Goal: Task Accomplishment & Management: Use online tool/utility

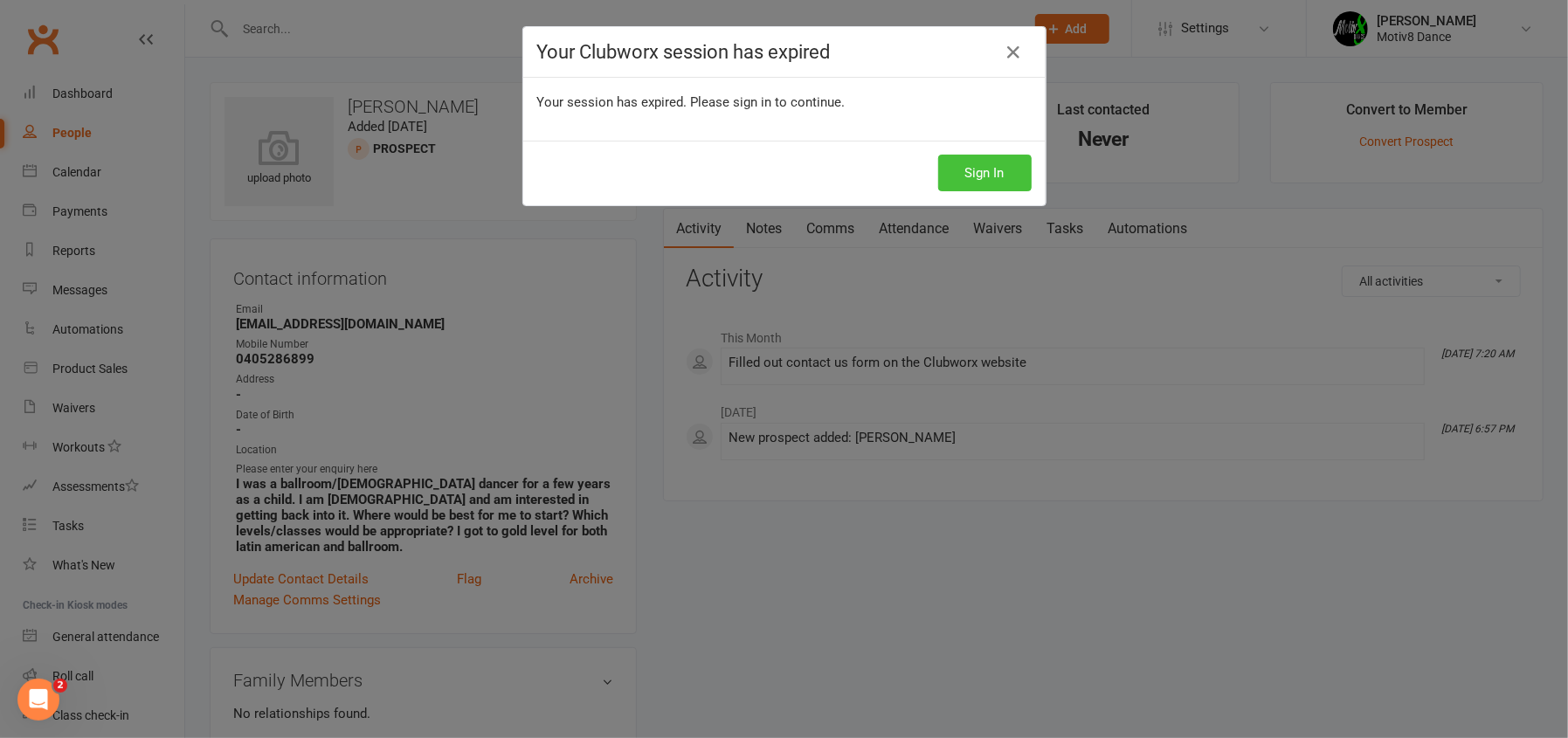
click at [982, 182] on button "Sign In" at bounding box center [985, 173] width 94 height 36
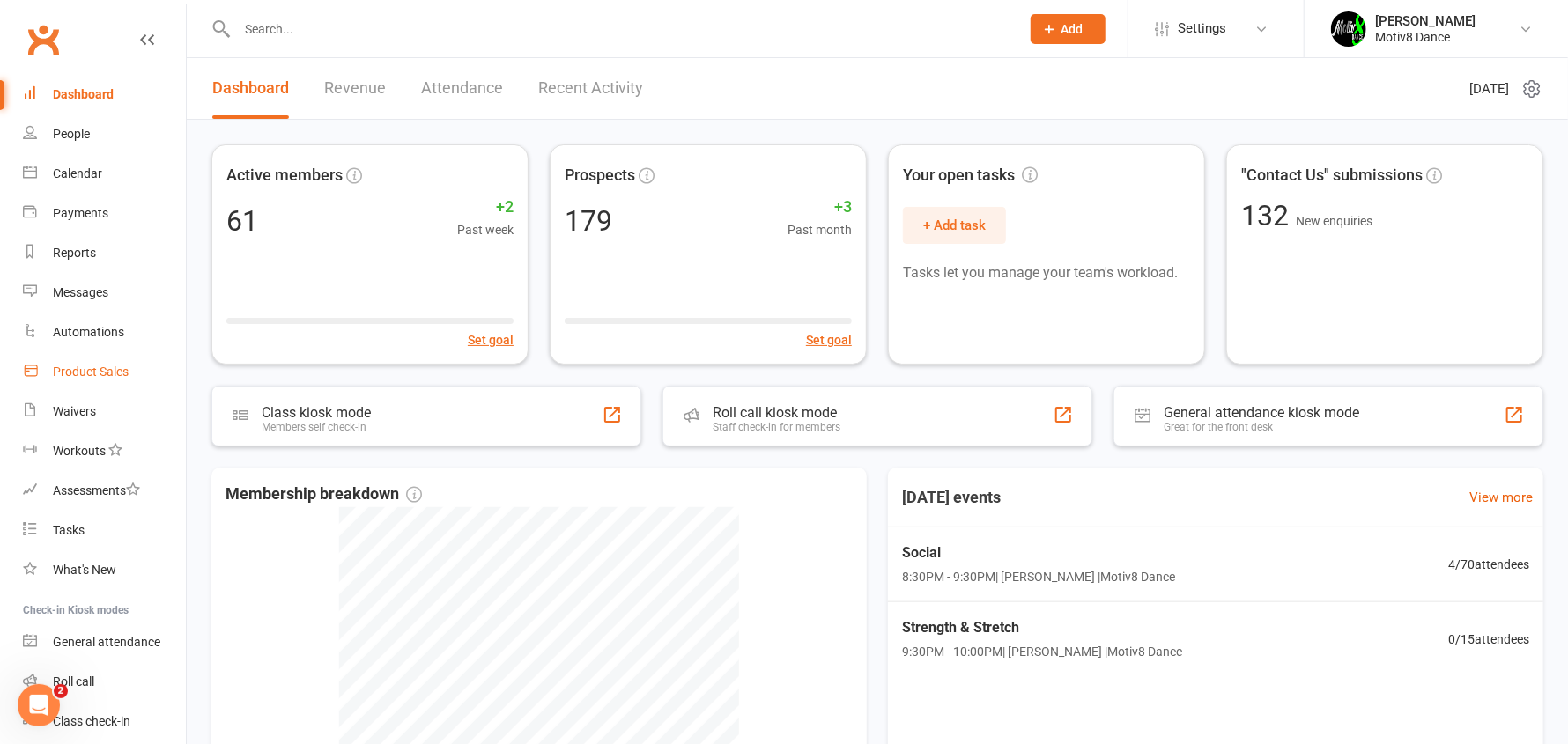
drag, startPoint x: 79, startPoint y: 372, endPoint x: 60, endPoint y: 372, distance: 19.0
click at [78, 372] on div "Product Sales" at bounding box center [90, 372] width 76 height 14
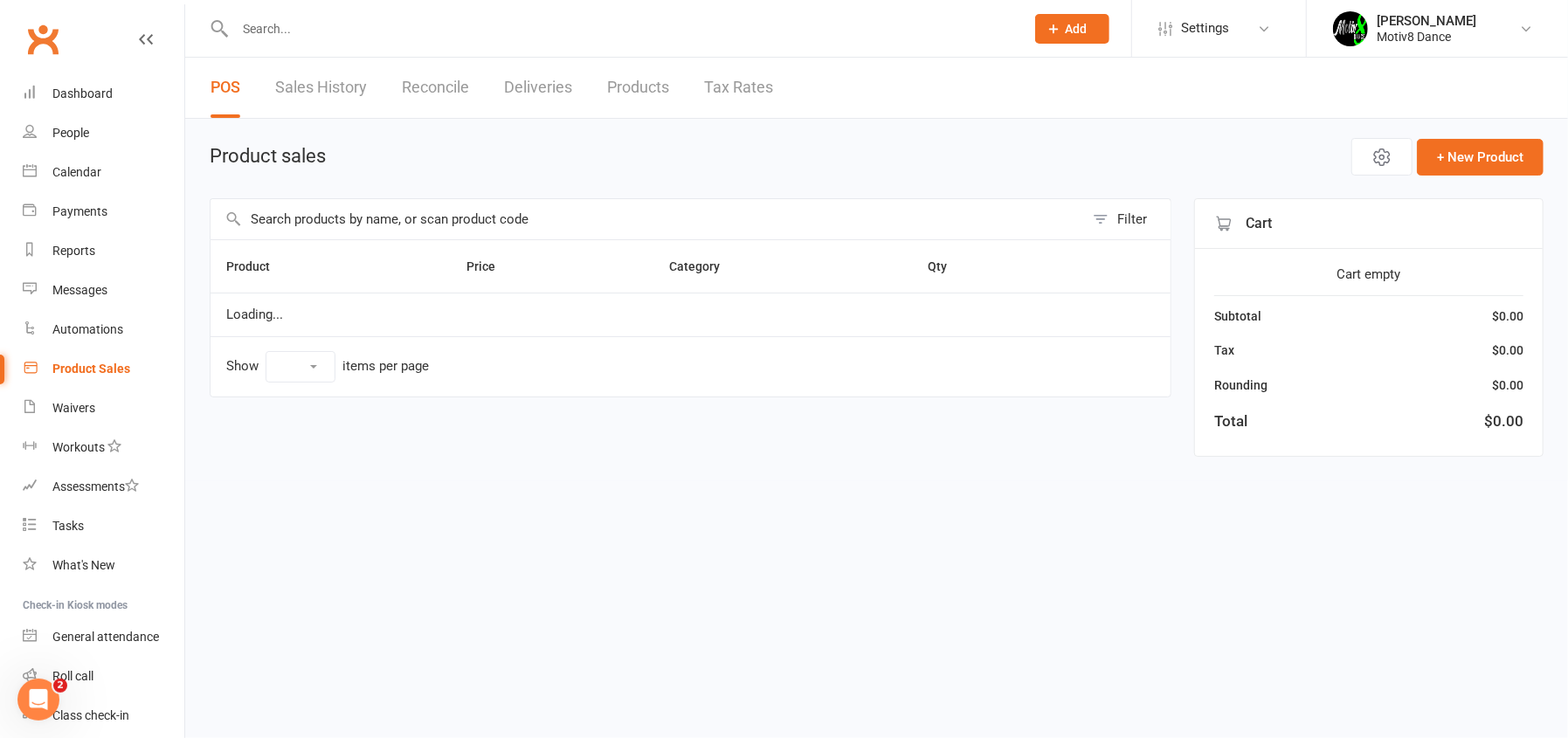
select select "10"
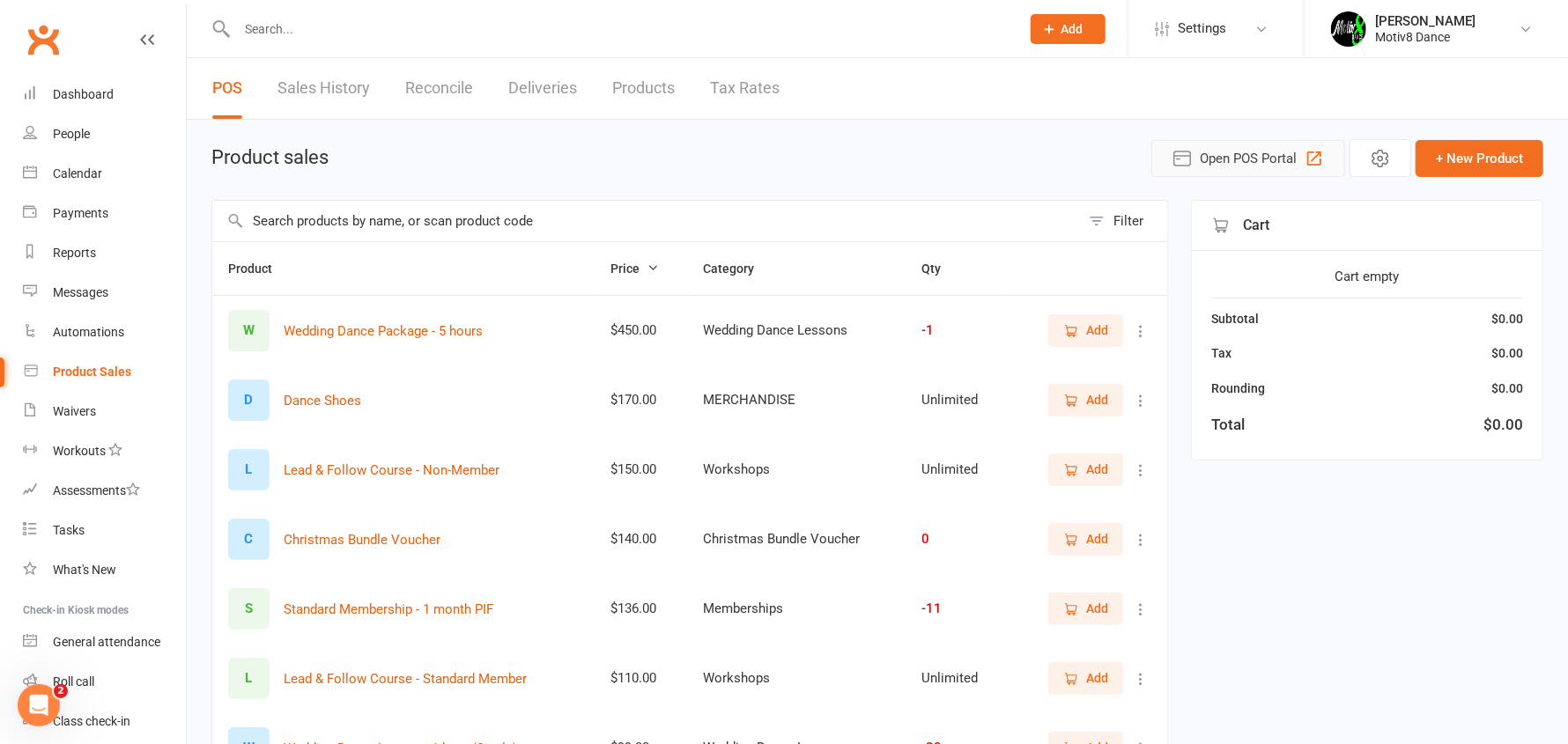
click at [1246, 170] on button "Open POS Portal" at bounding box center [1248, 158] width 194 height 37
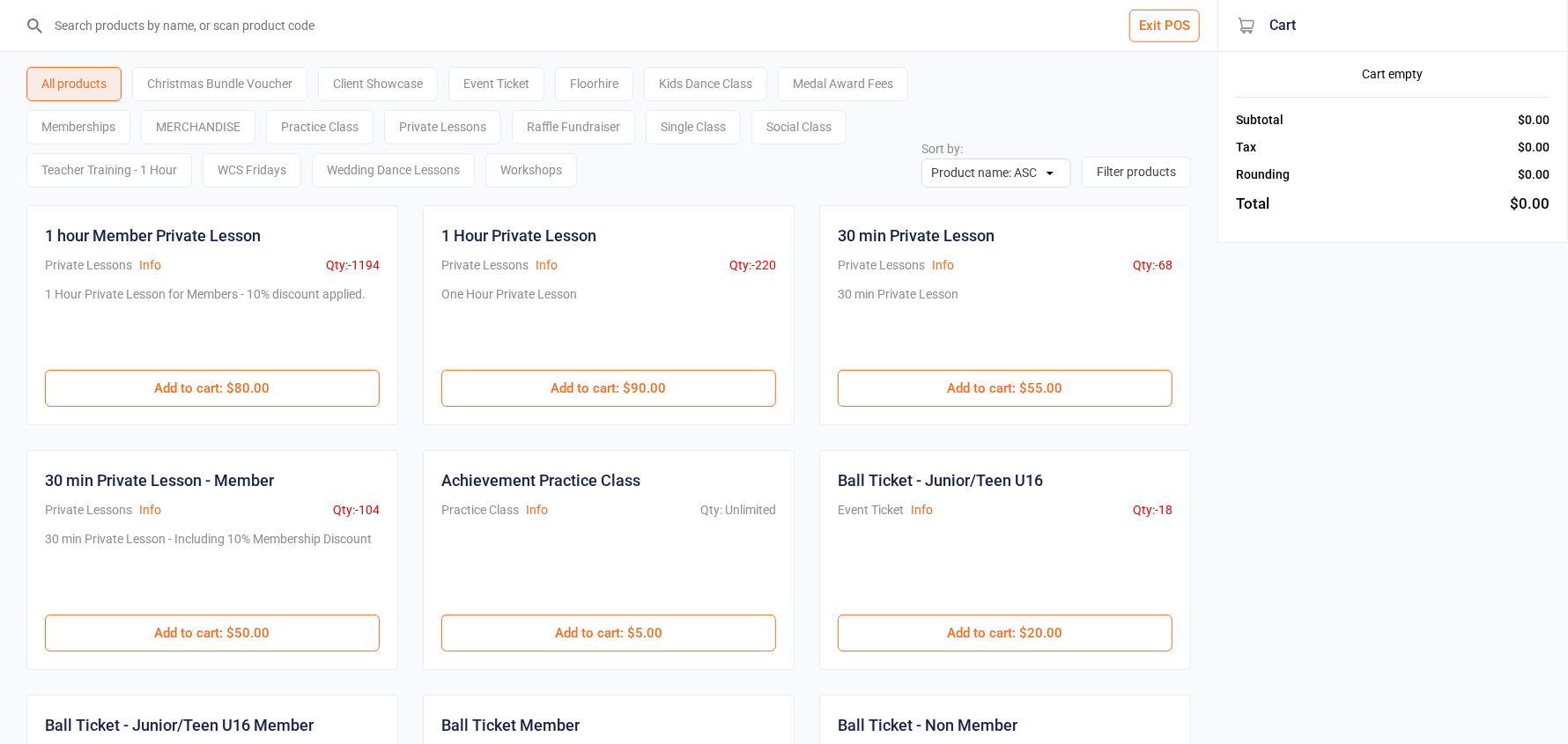
click at [529, 79] on div "Event Ticket" at bounding box center [496, 84] width 96 height 34
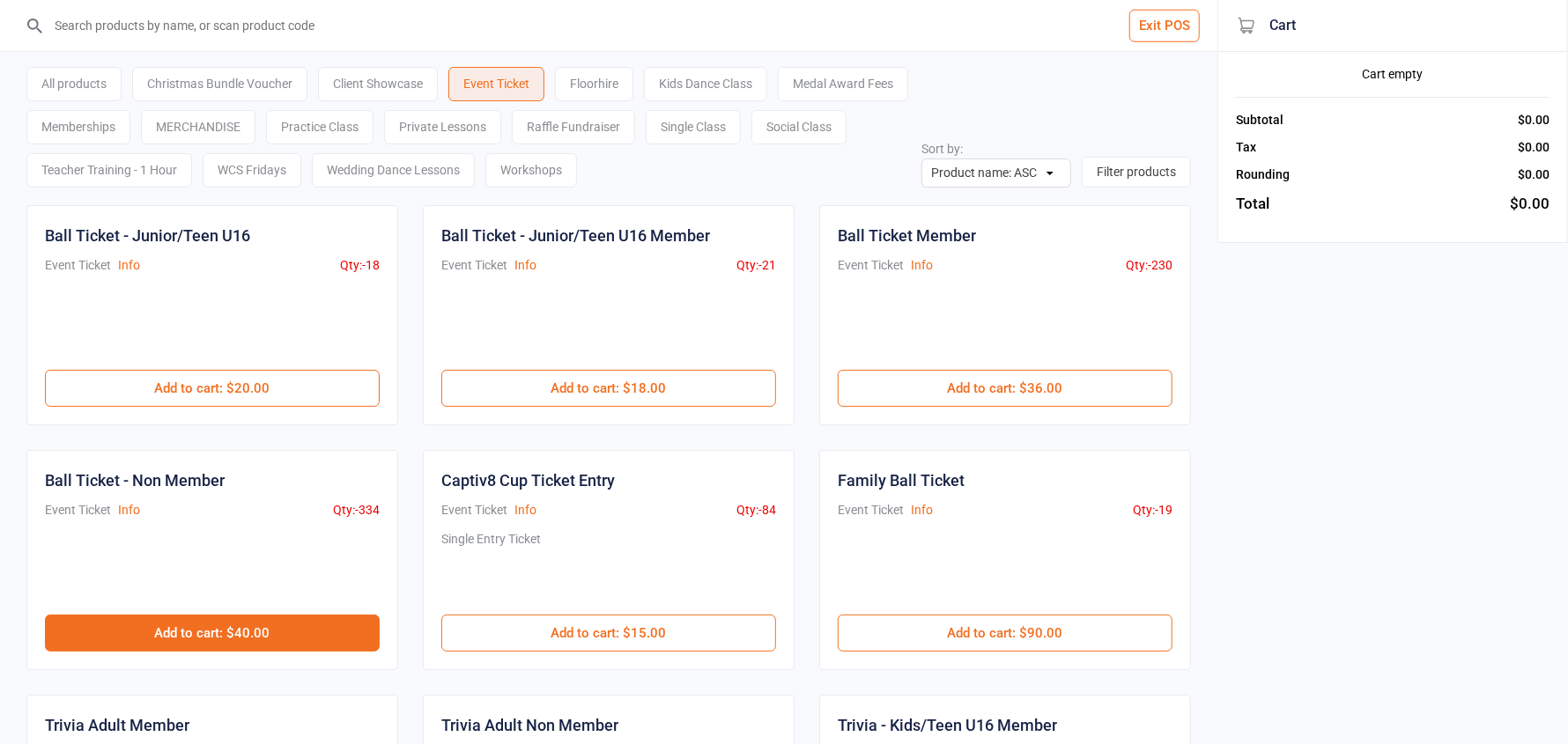
click at [237, 634] on button "Add to cart : $40.00" at bounding box center [212, 632] width 335 height 37
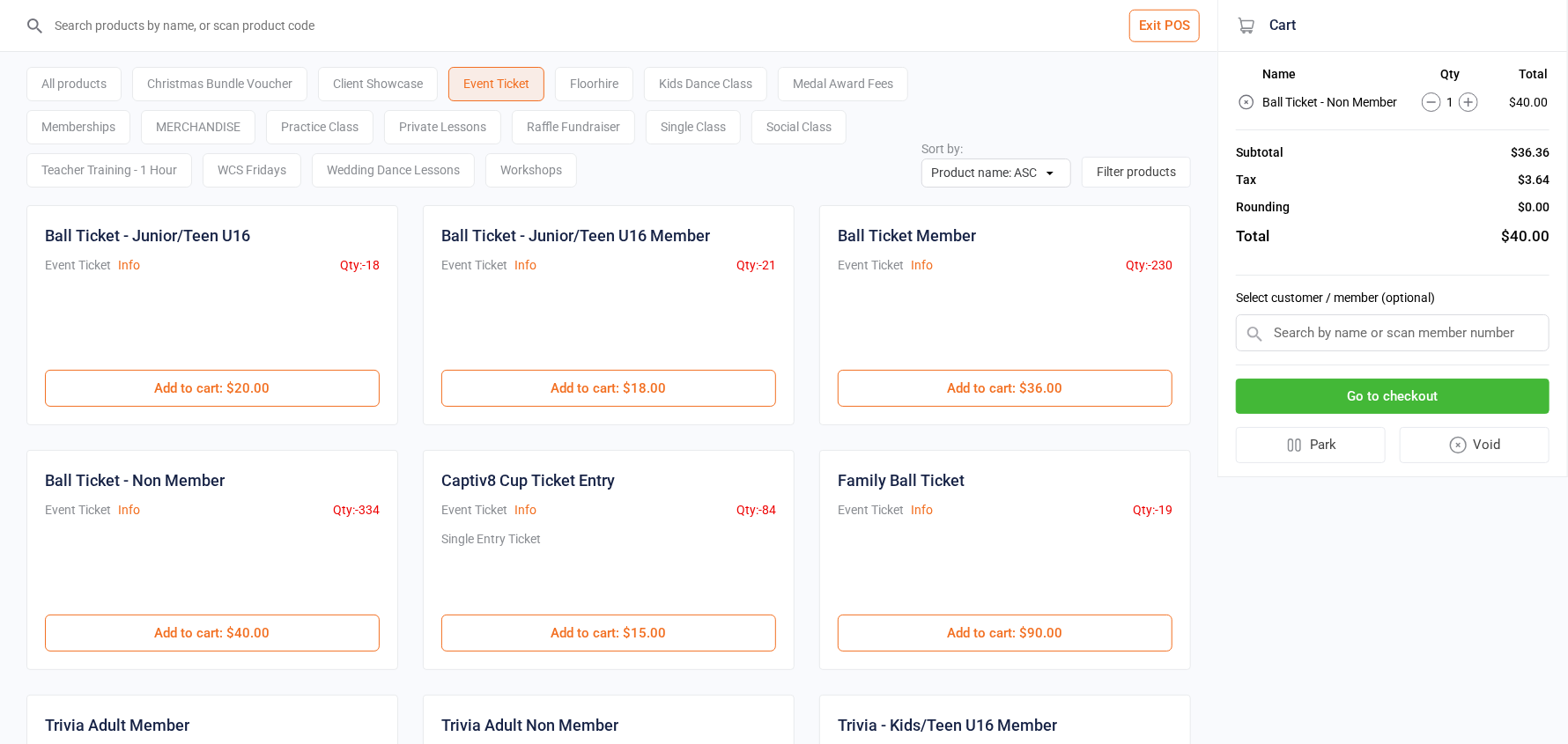
click at [1370, 332] on input "text" at bounding box center [1392, 332] width 314 height 37
type input "tiana"
click at [1352, 340] on input "text" at bounding box center [1392, 332] width 314 height 37
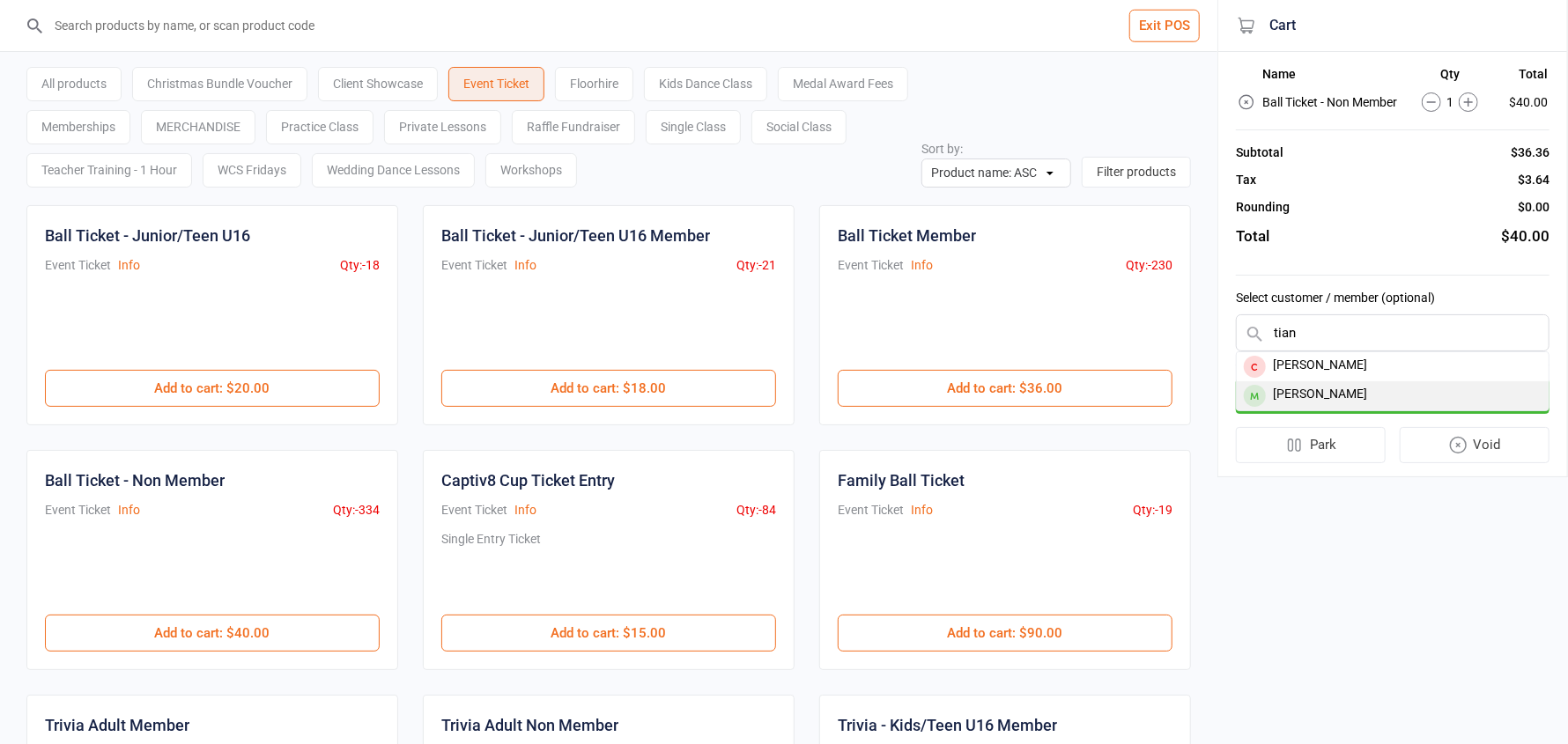
type input "tian"
click at [1364, 397] on div "Tiana Marshall" at bounding box center [1392, 396] width 312 height 29
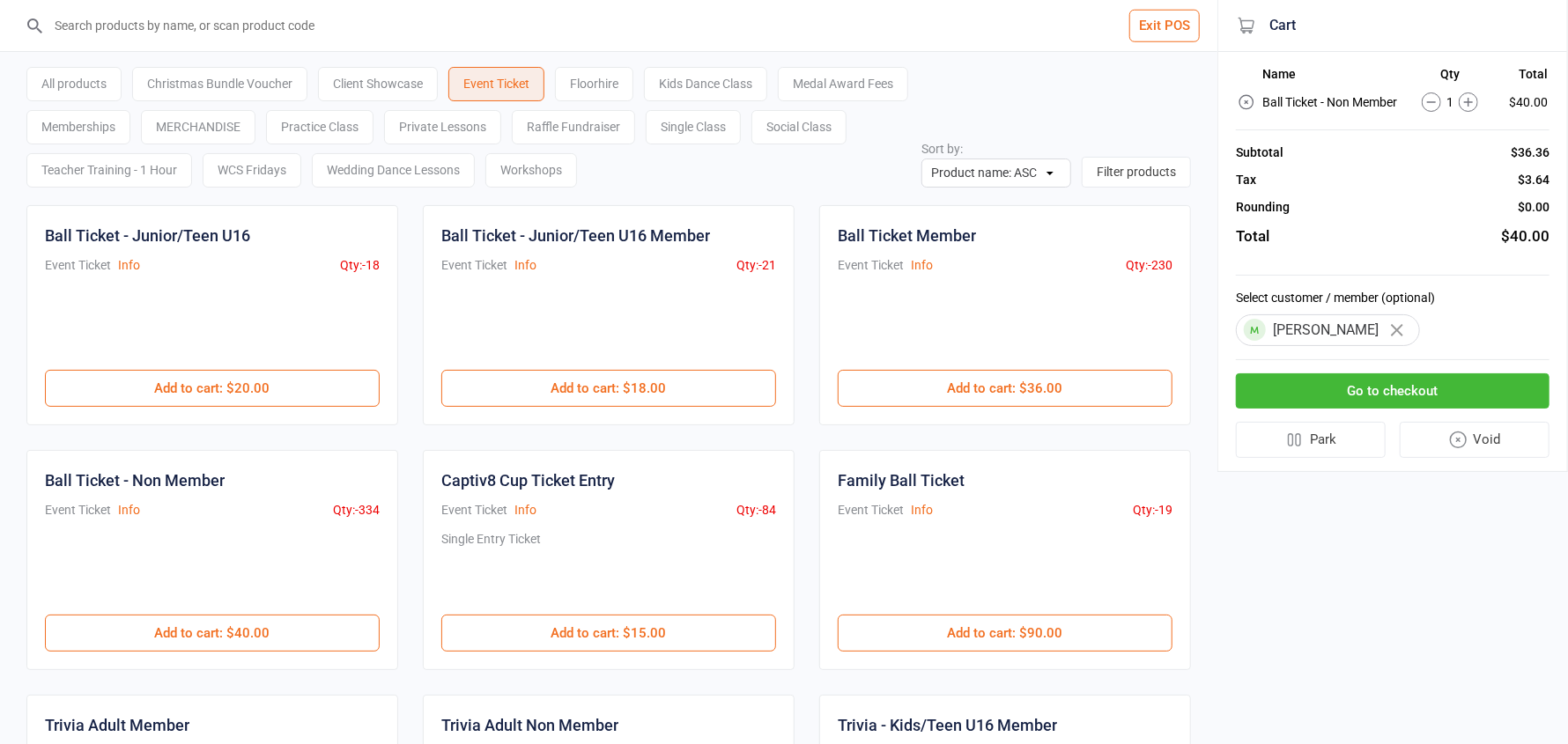
click at [1375, 392] on button "Go to checkout" at bounding box center [1392, 391] width 314 height 36
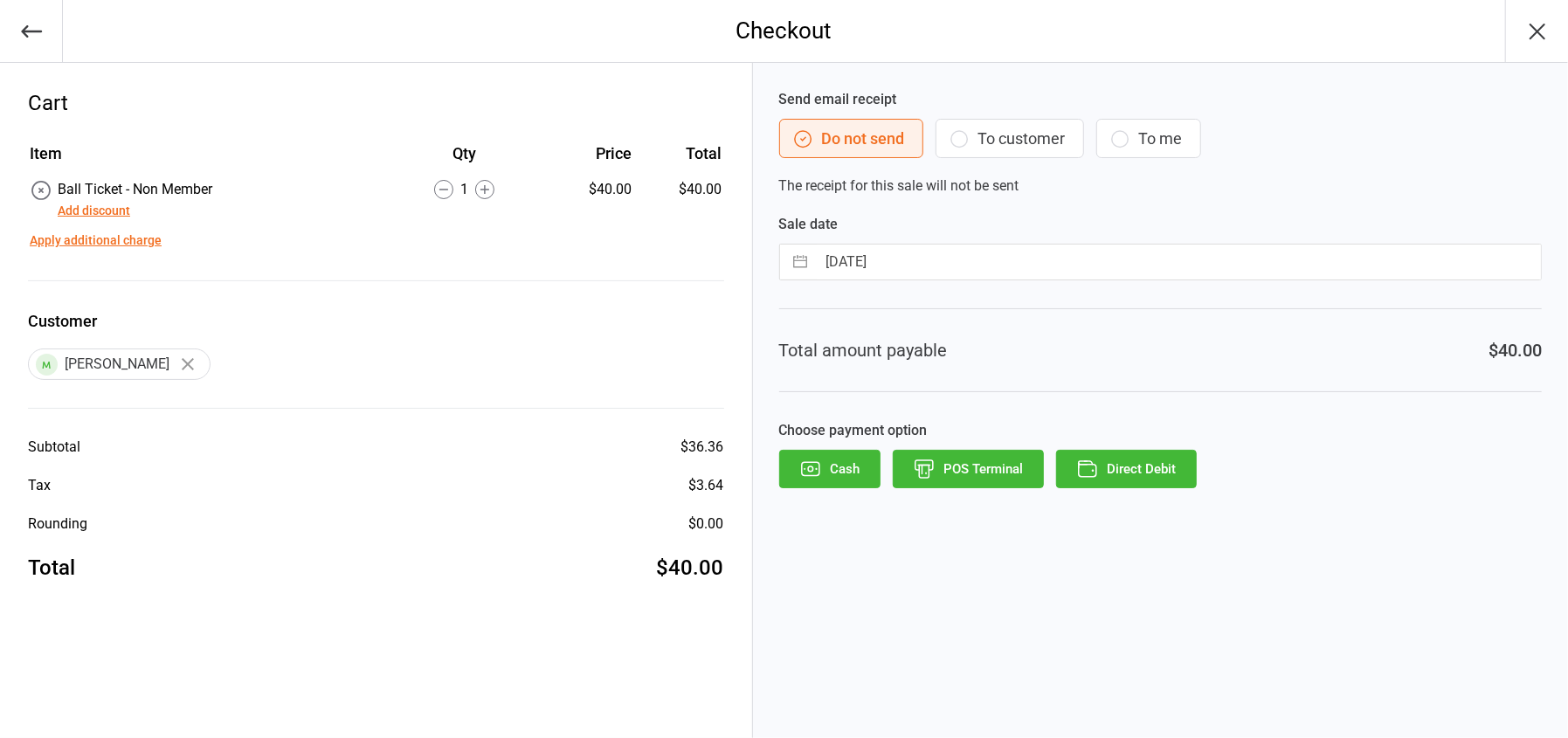
click at [970, 462] on button "POS Terminal" at bounding box center [968, 469] width 151 height 38
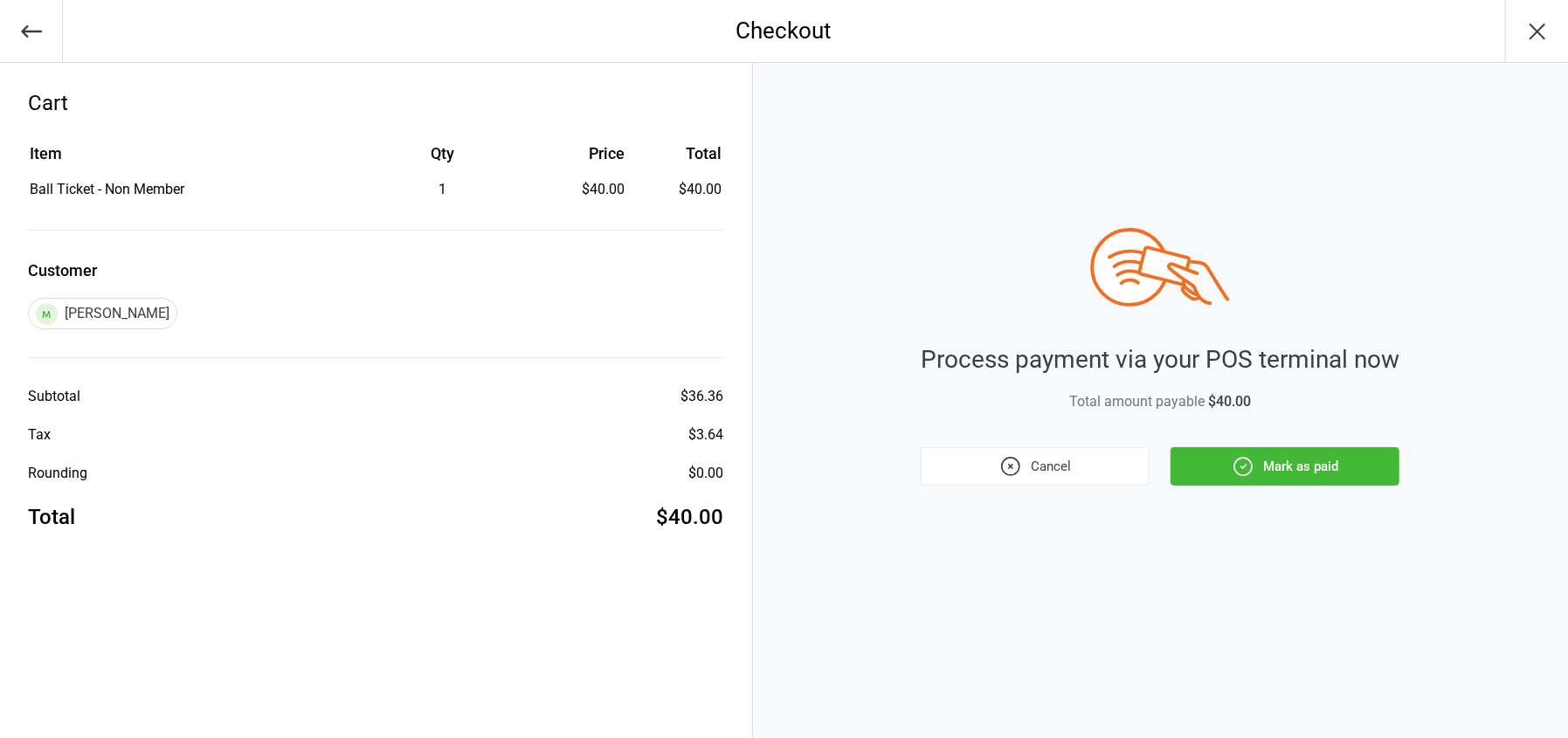
click at [1323, 469] on button "Mark as paid" at bounding box center [1285, 466] width 229 height 38
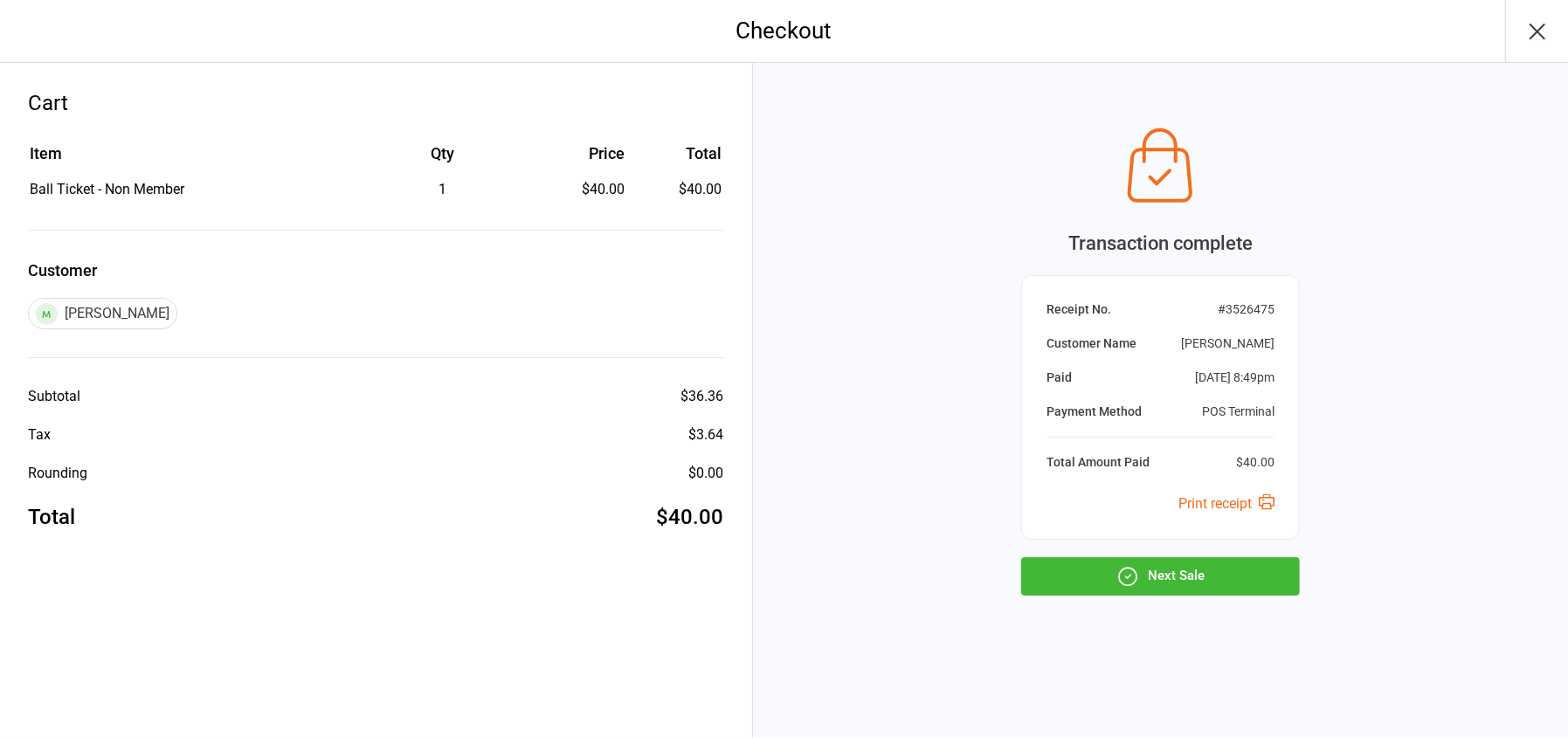
click at [1192, 568] on button "Next Sale" at bounding box center [1160, 576] width 279 height 38
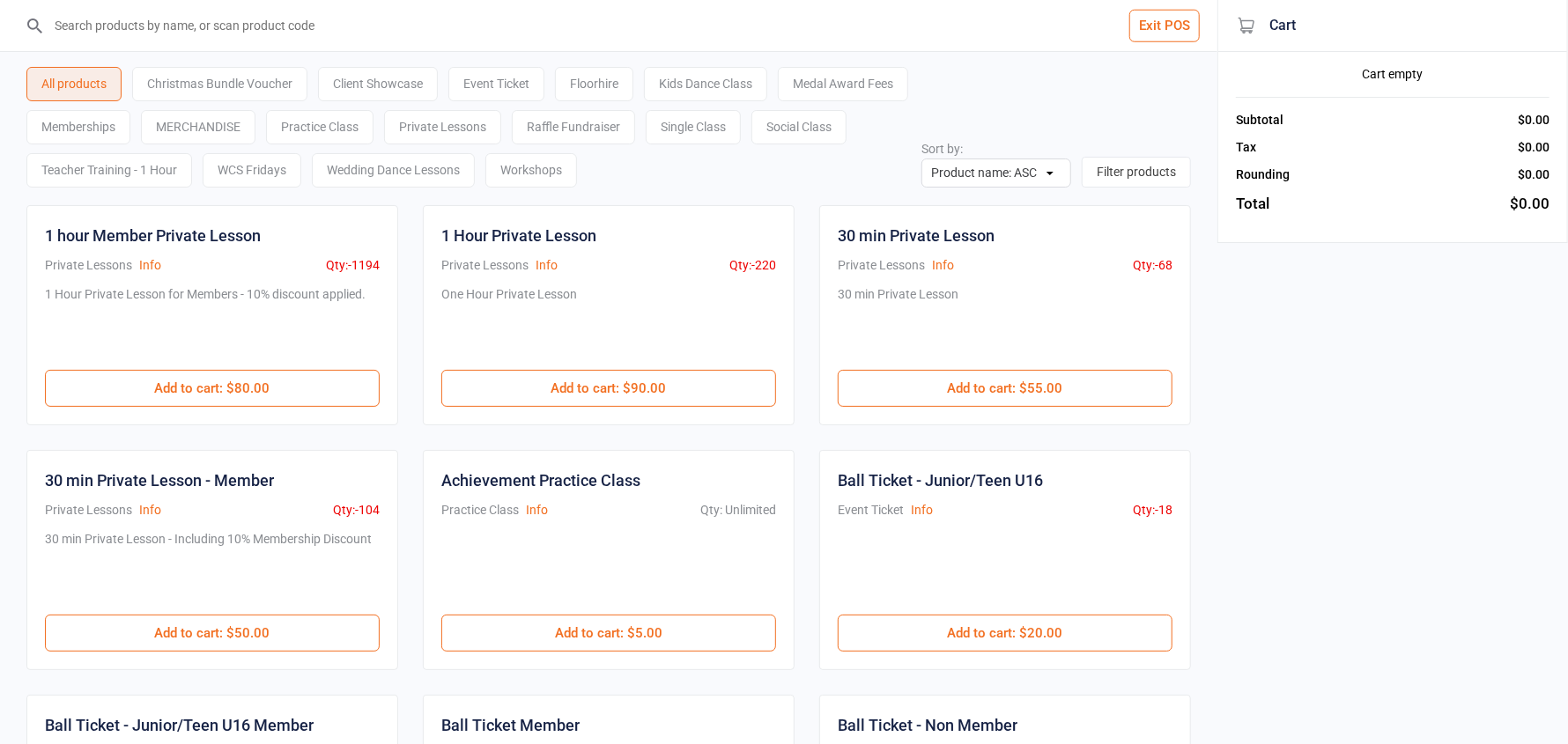
click at [1158, 34] on button "Exit POS" at bounding box center [1164, 26] width 71 height 32
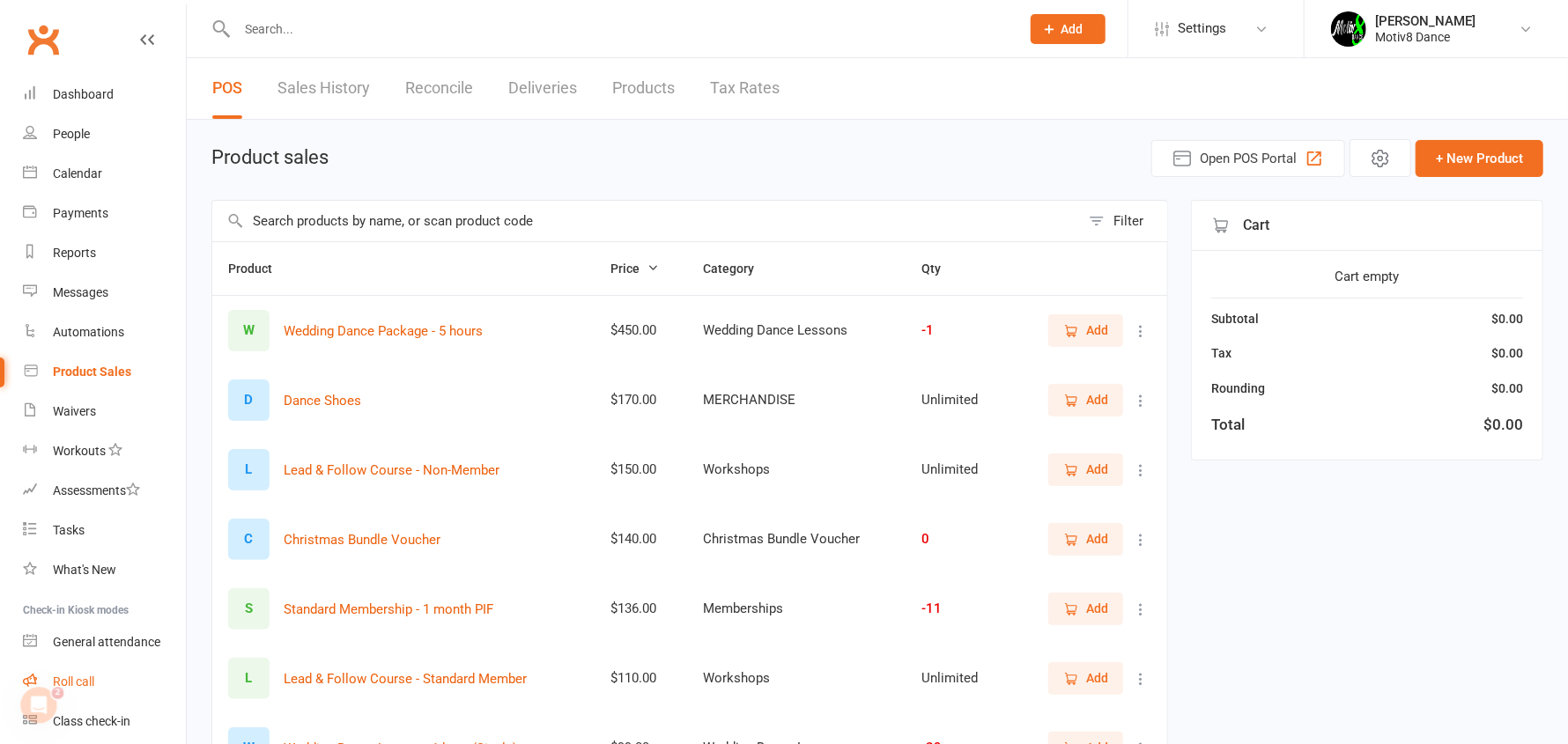
click at [89, 687] on div "Roll call" at bounding box center [73, 681] width 41 height 14
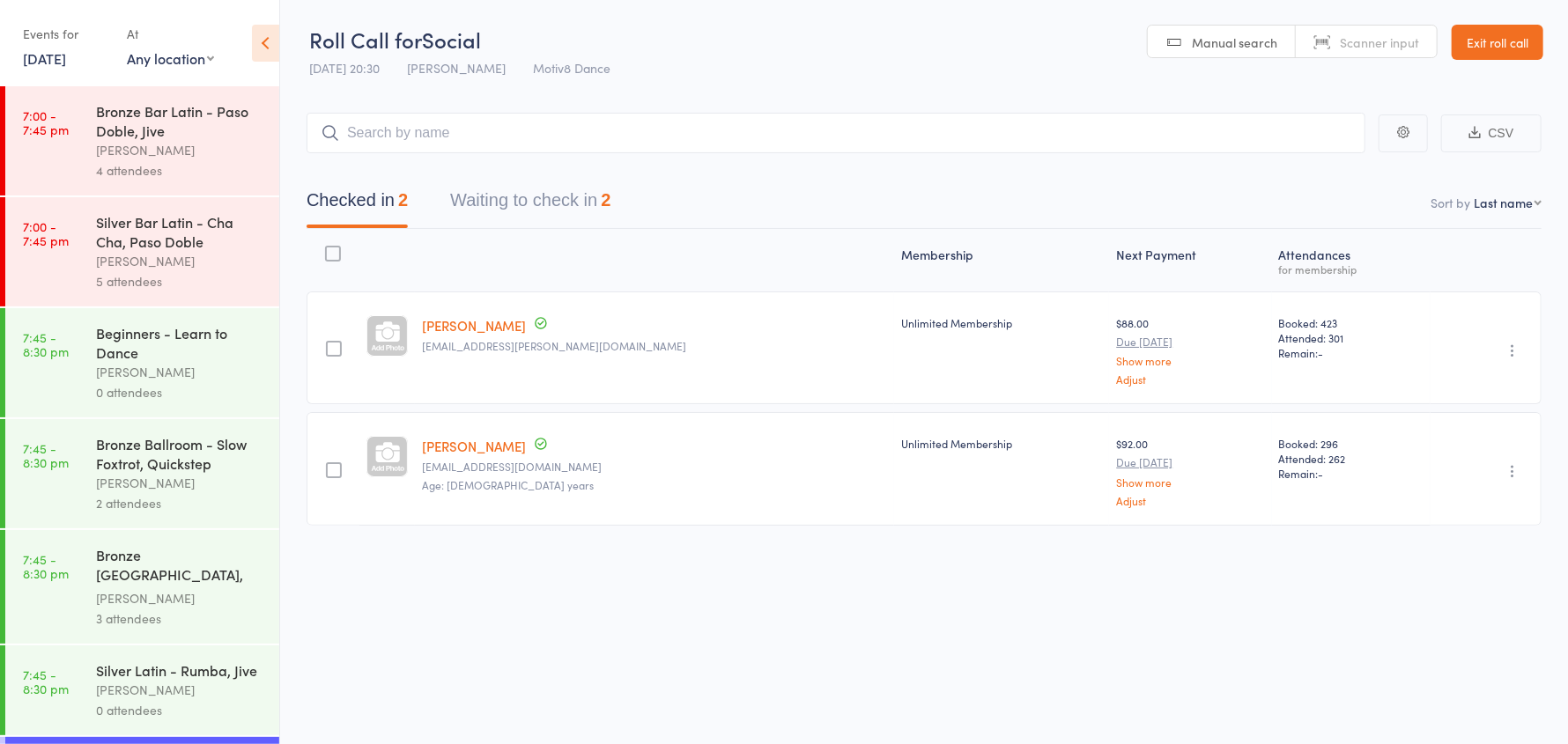
click at [156, 358] on div "Beginners - Learn to Dance" at bounding box center [180, 342] width 168 height 38
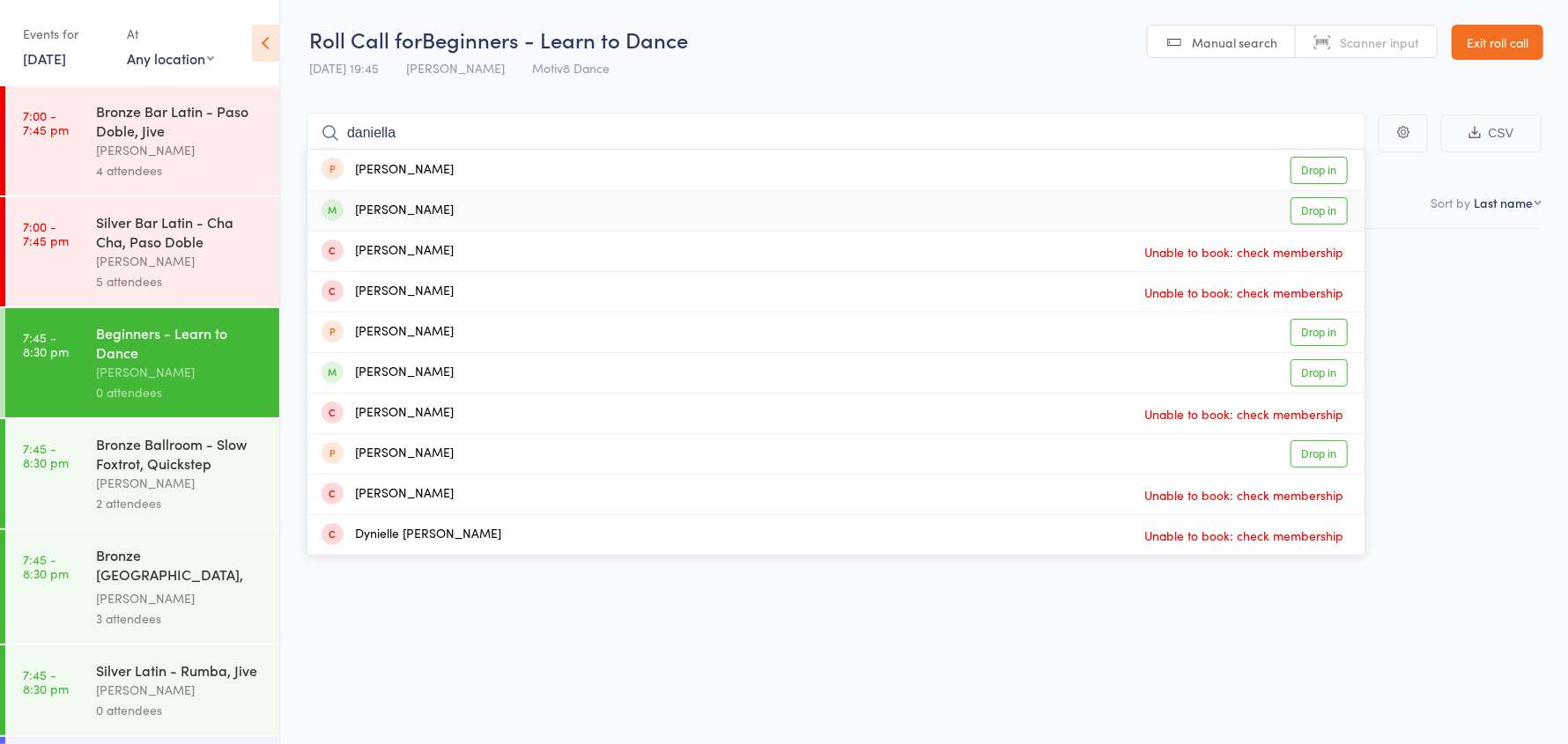
type input "daniella"
click at [453, 211] on div "Daniella Poole Drop in" at bounding box center [835, 211] width 1057 height 39
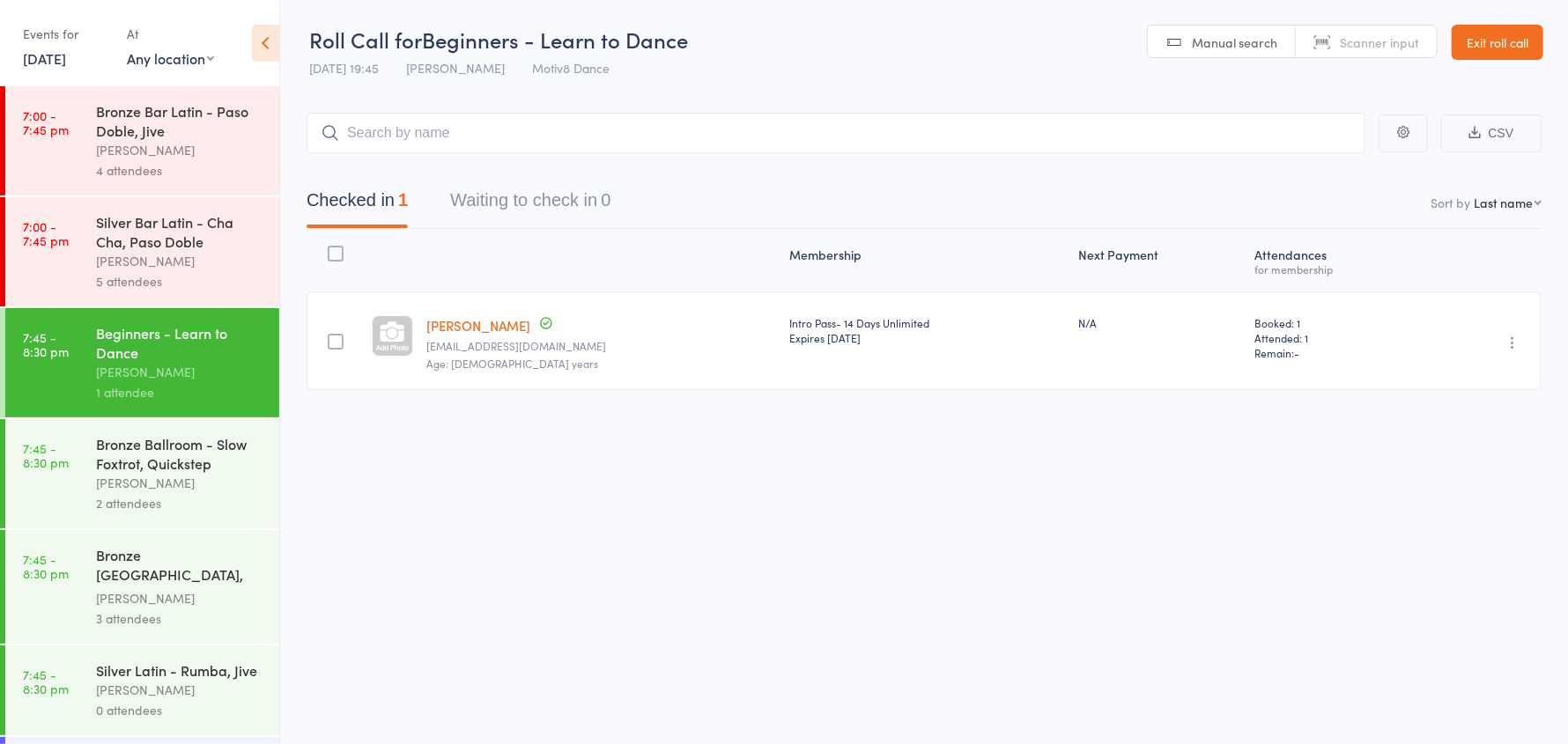
click at [164, 465] on div "Bronze Ballroom - Slow Foxtrot, Quickstep" at bounding box center [180, 453] width 168 height 38
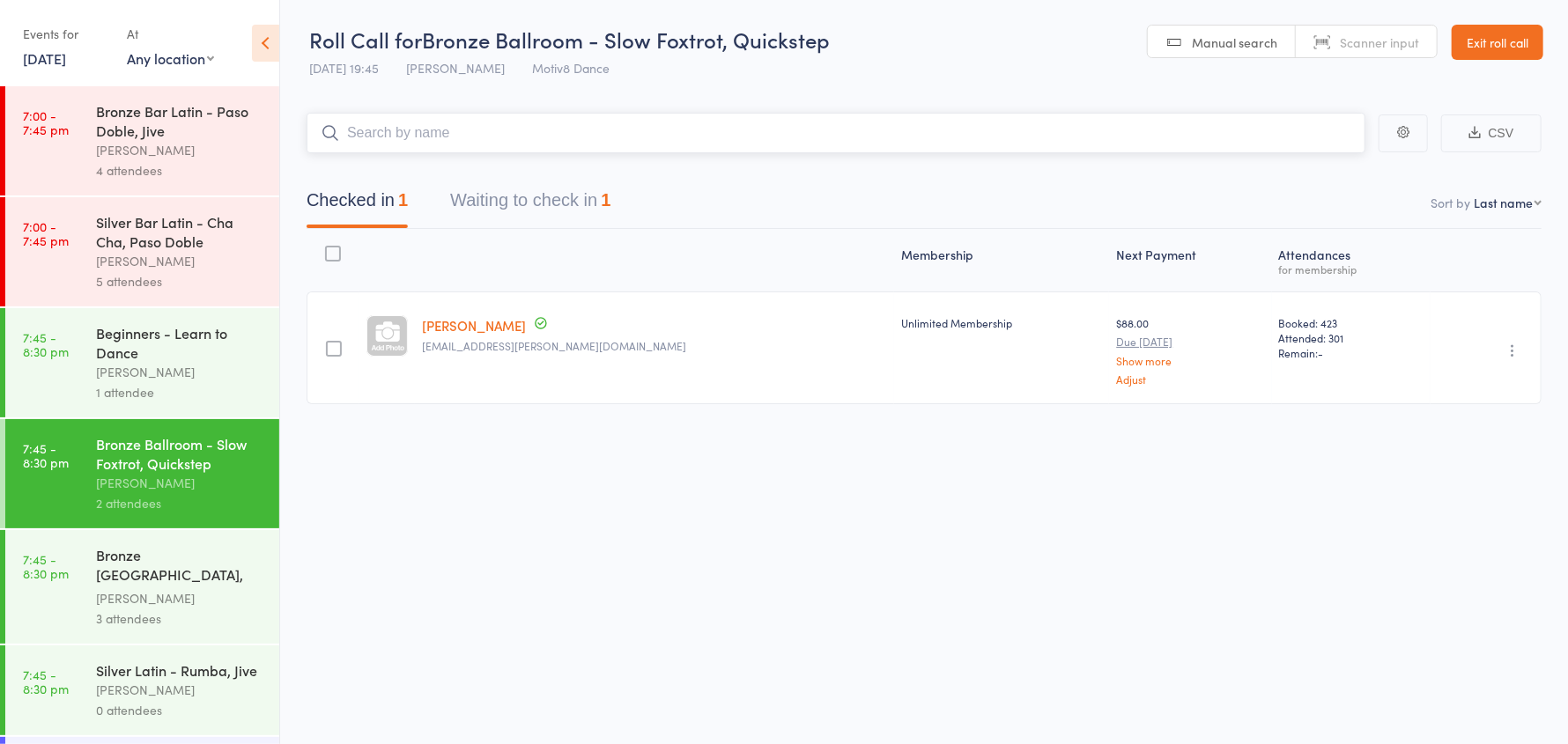
click at [538, 193] on button "Waiting to check in 1" at bounding box center [530, 205] width 160 height 46
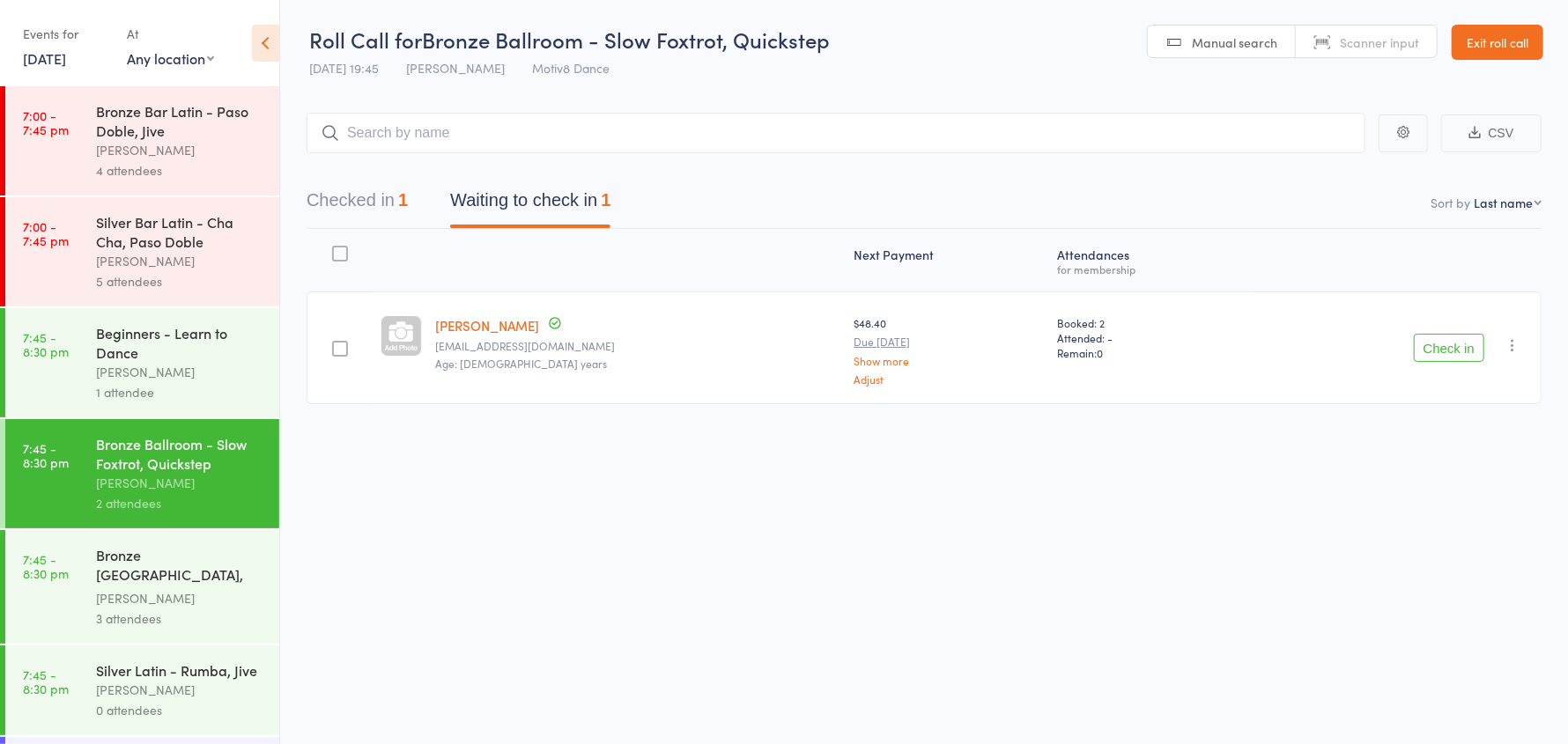
click at [1452, 347] on button "Check in" at bounding box center [1449, 348] width 71 height 29
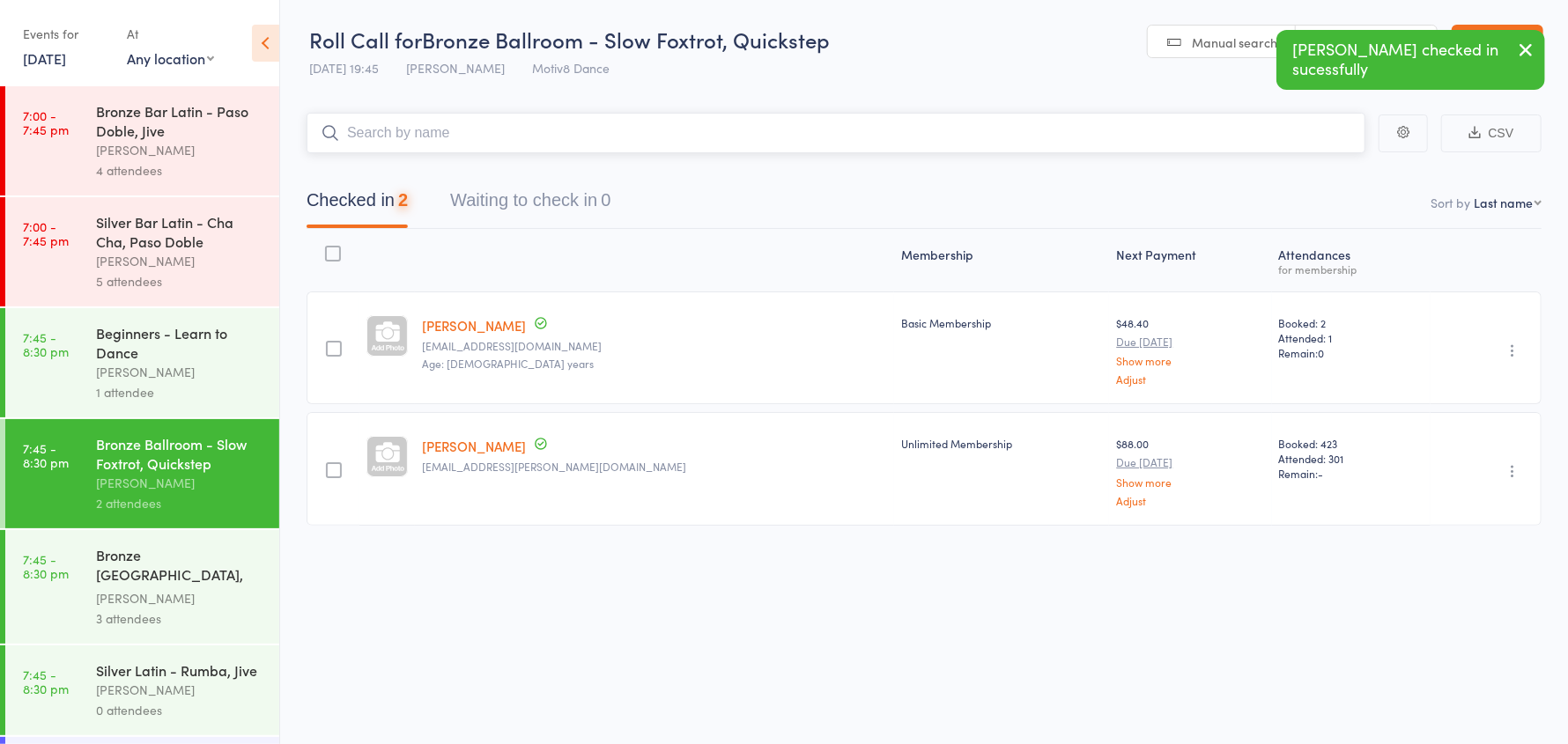
click at [406, 127] on input "search" at bounding box center [835, 132] width 1059 height 40
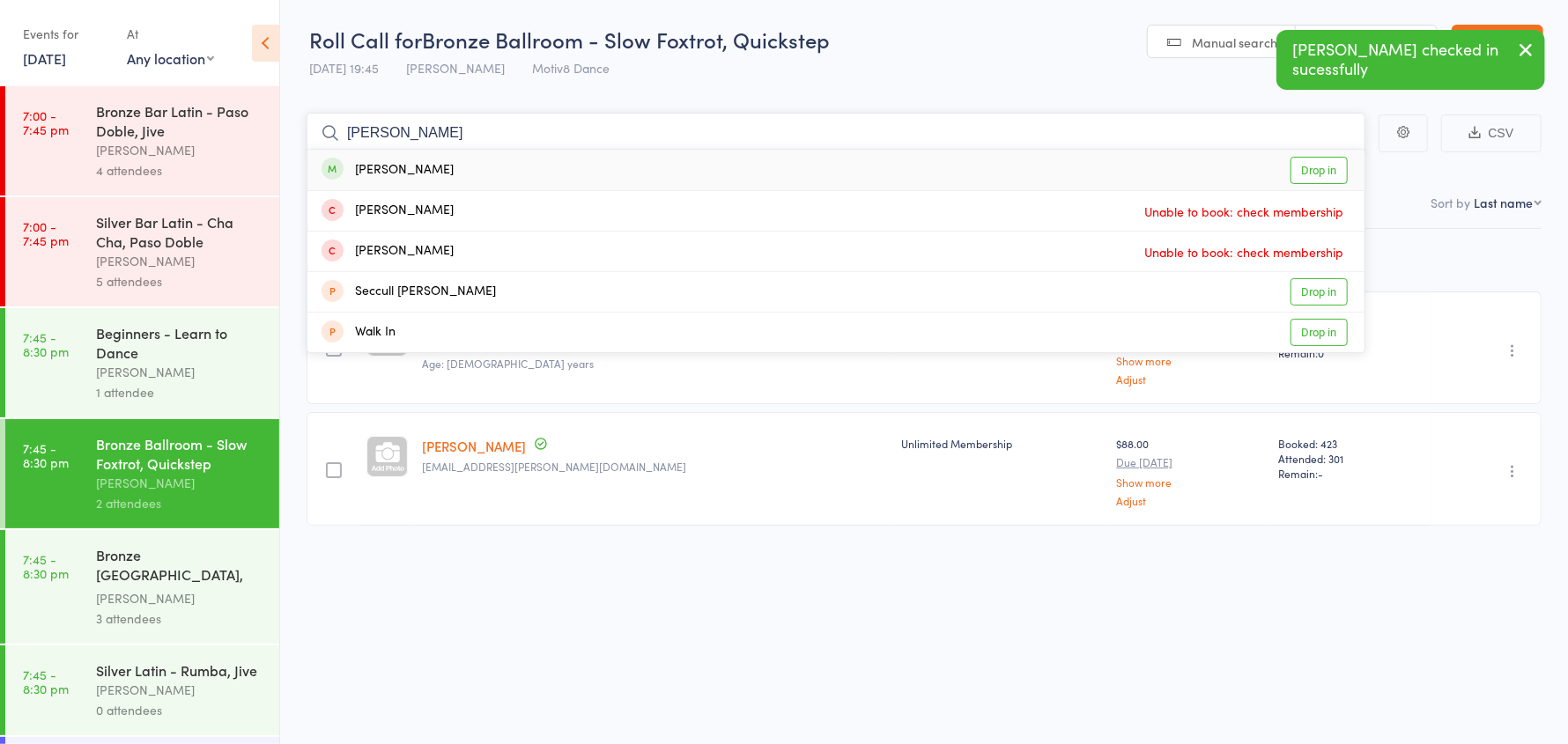
type input "warren"
click at [415, 173] on div "[PERSON_NAME]" at bounding box center [388, 170] width 132 height 21
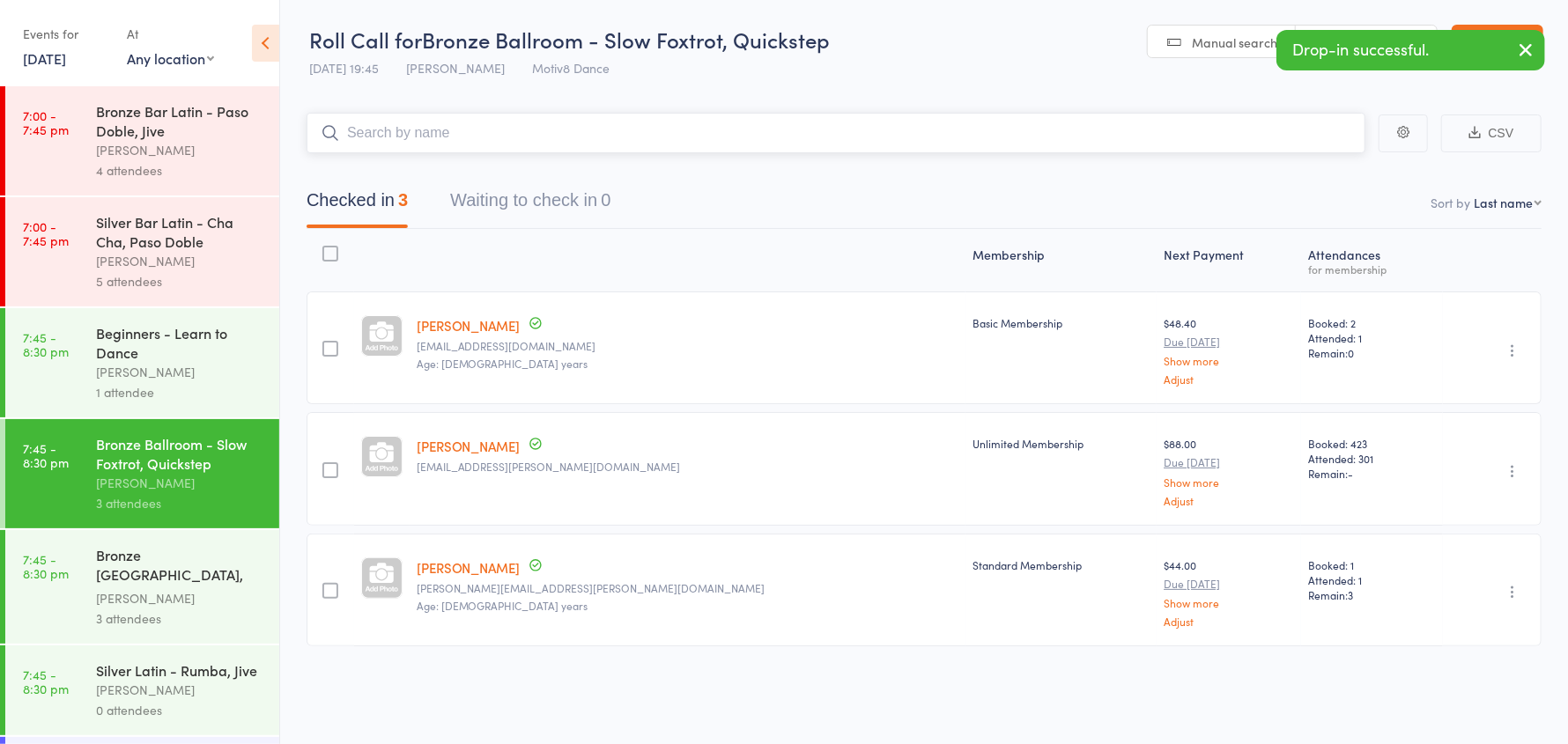
click at [413, 137] on input "search" at bounding box center [835, 132] width 1059 height 40
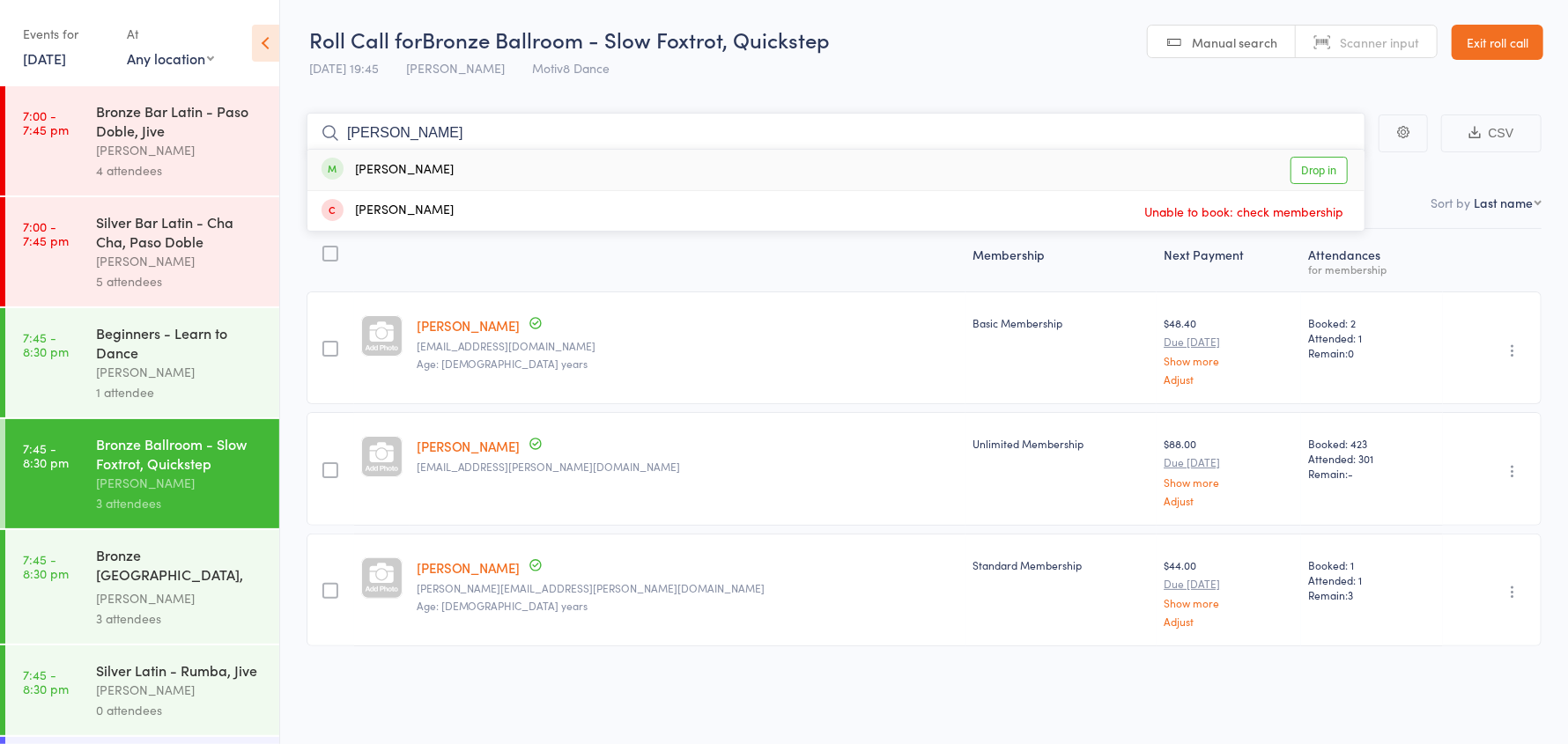
type input "victor"
click at [423, 170] on div "[PERSON_NAME]" at bounding box center [388, 170] width 132 height 21
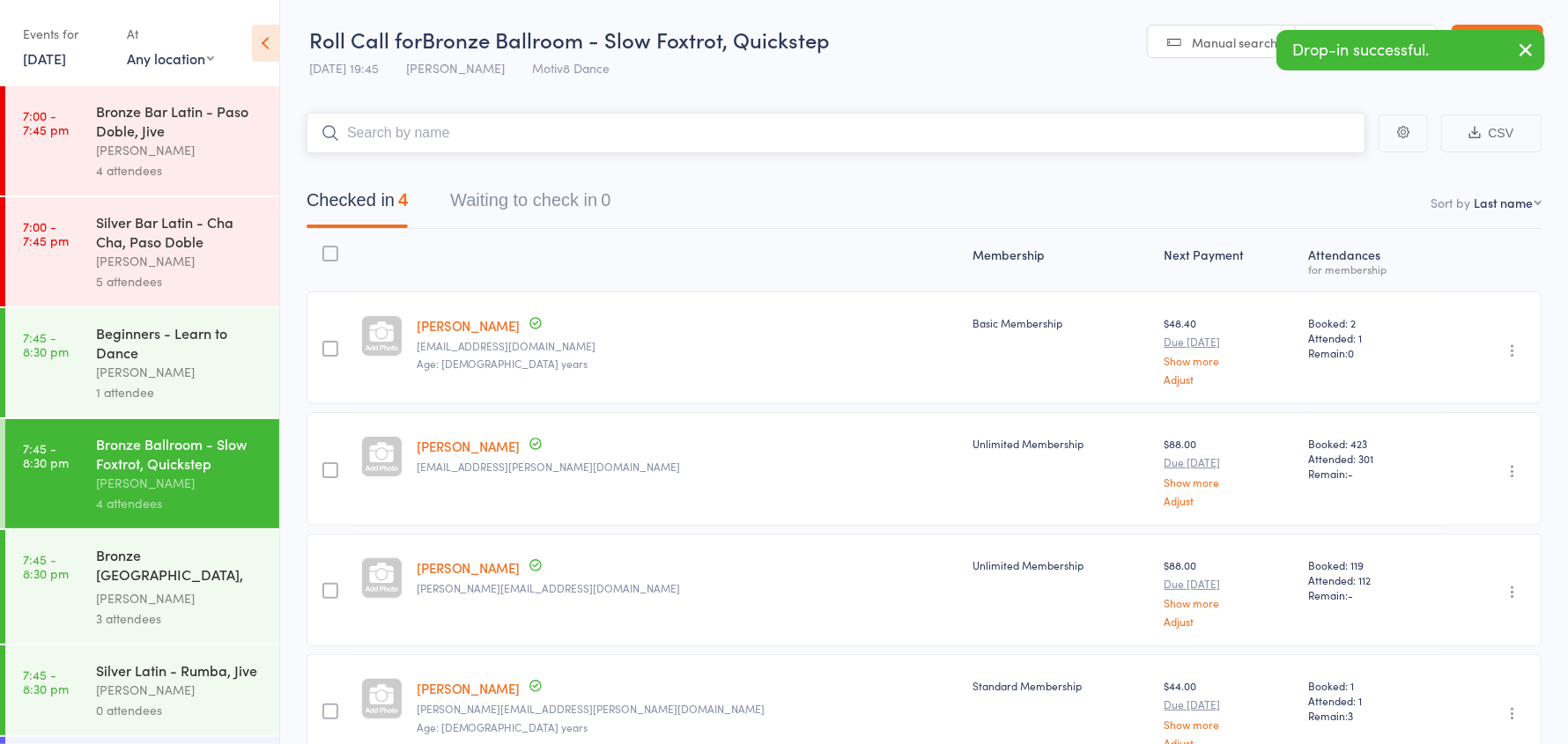
click at [417, 137] on input "search" at bounding box center [835, 132] width 1059 height 40
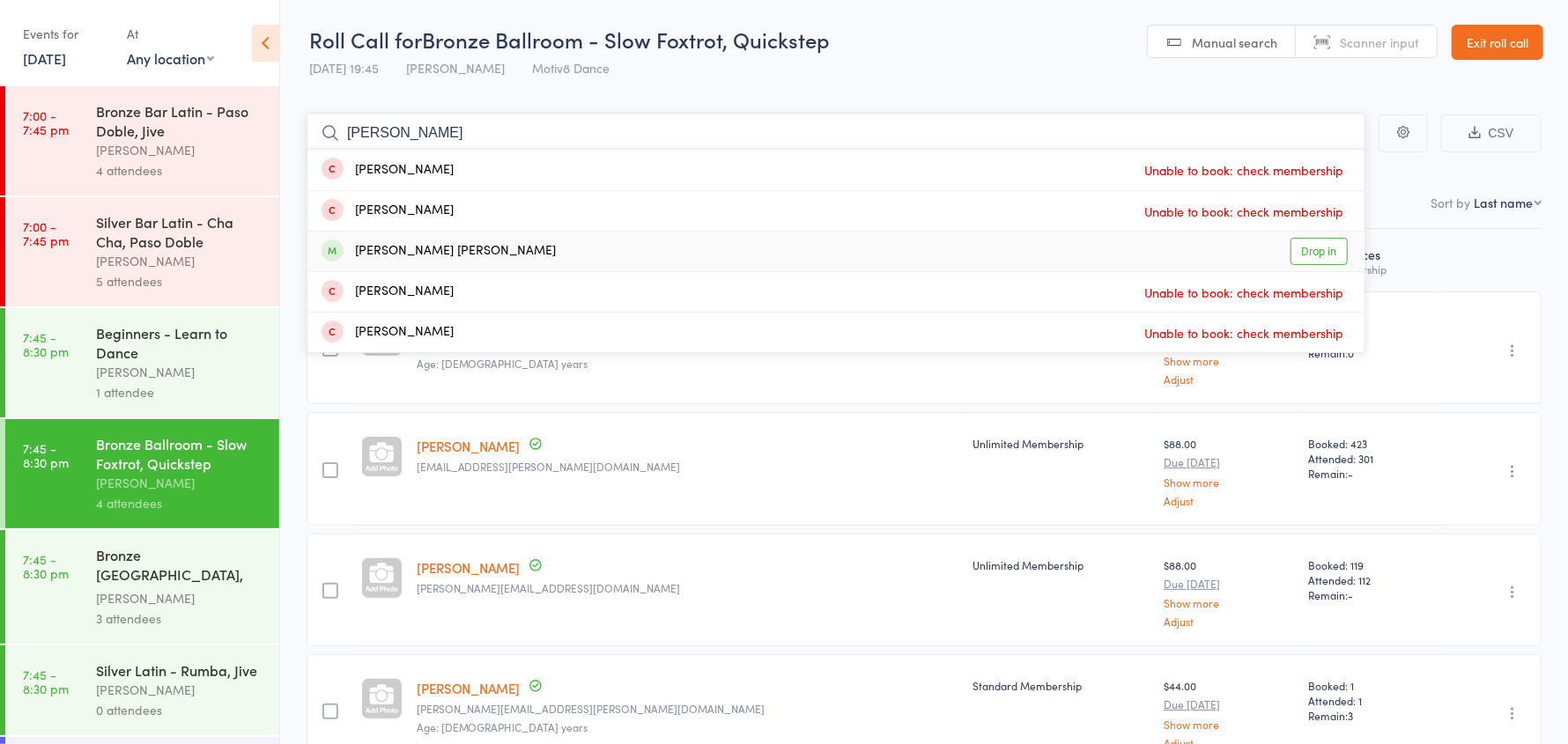
type input "nichola"
click at [443, 255] on div "[PERSON_NAME] [PERSON_NAME]" at bounding box center [439, 251] width 234 height 21
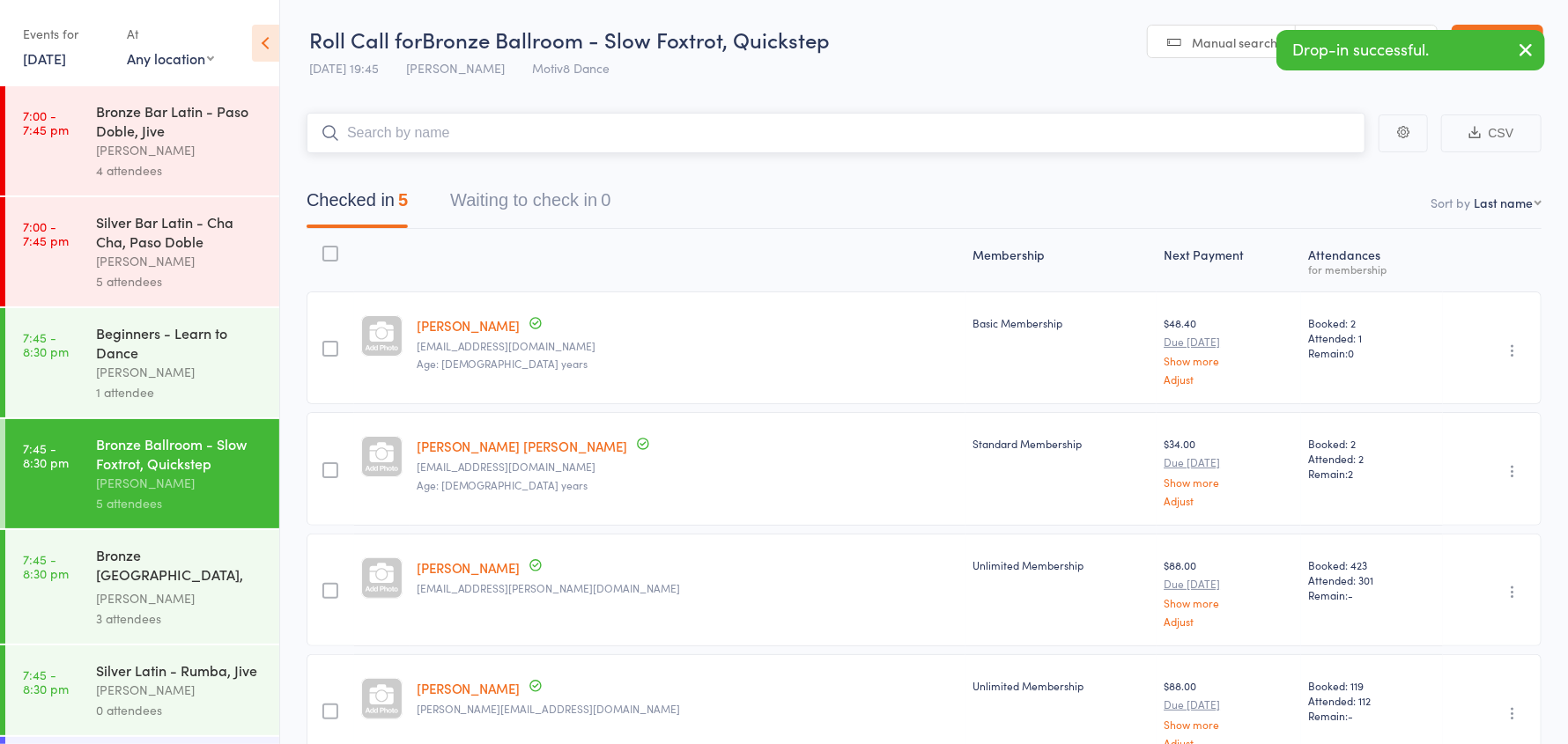
click at [396, 137] on input "search" at bounding box center [835, 132] width 1059 height 40
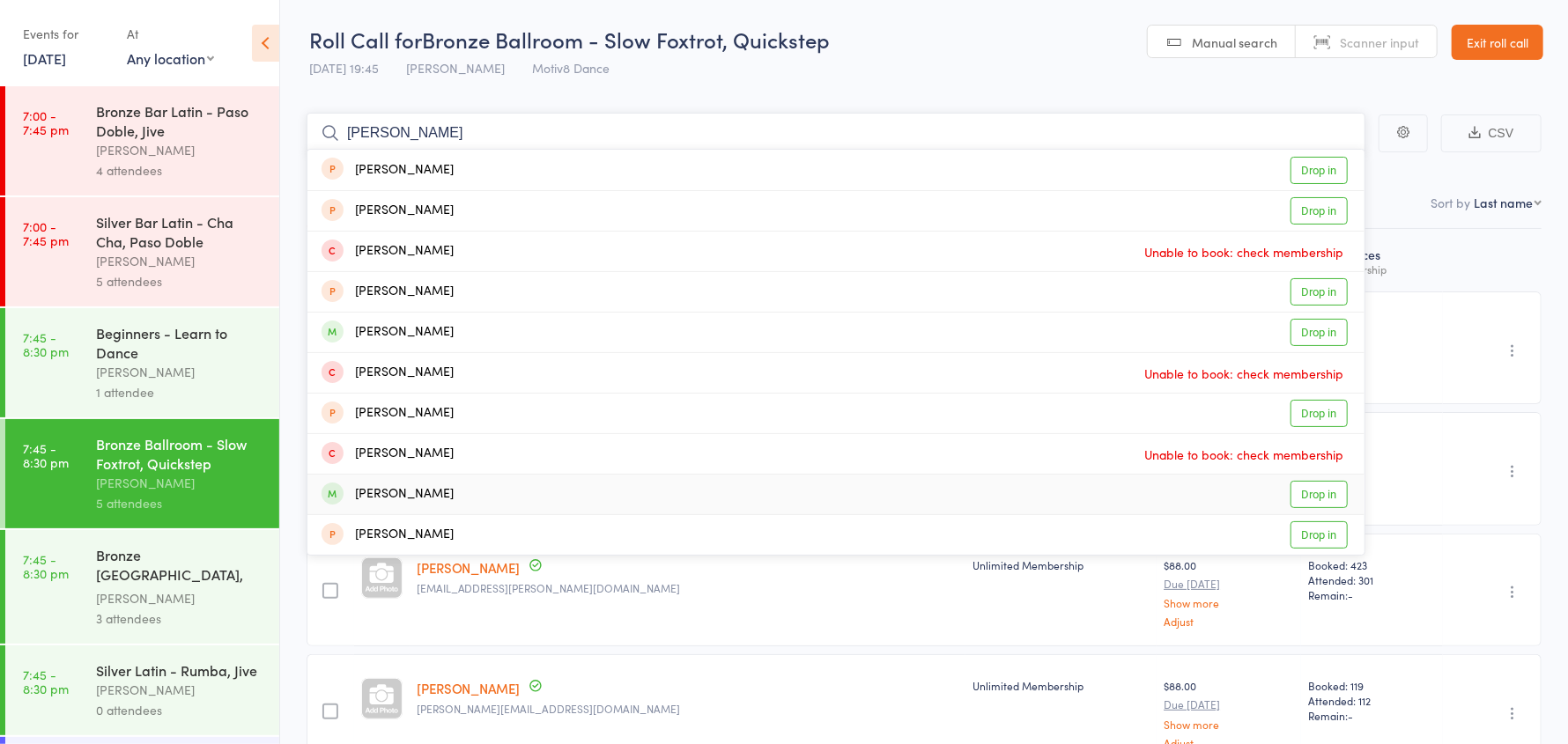
type input "sarah"
click at [415, 489] on div "Sarah Marshall" at bounding box center [388, 494] width 132 height 21
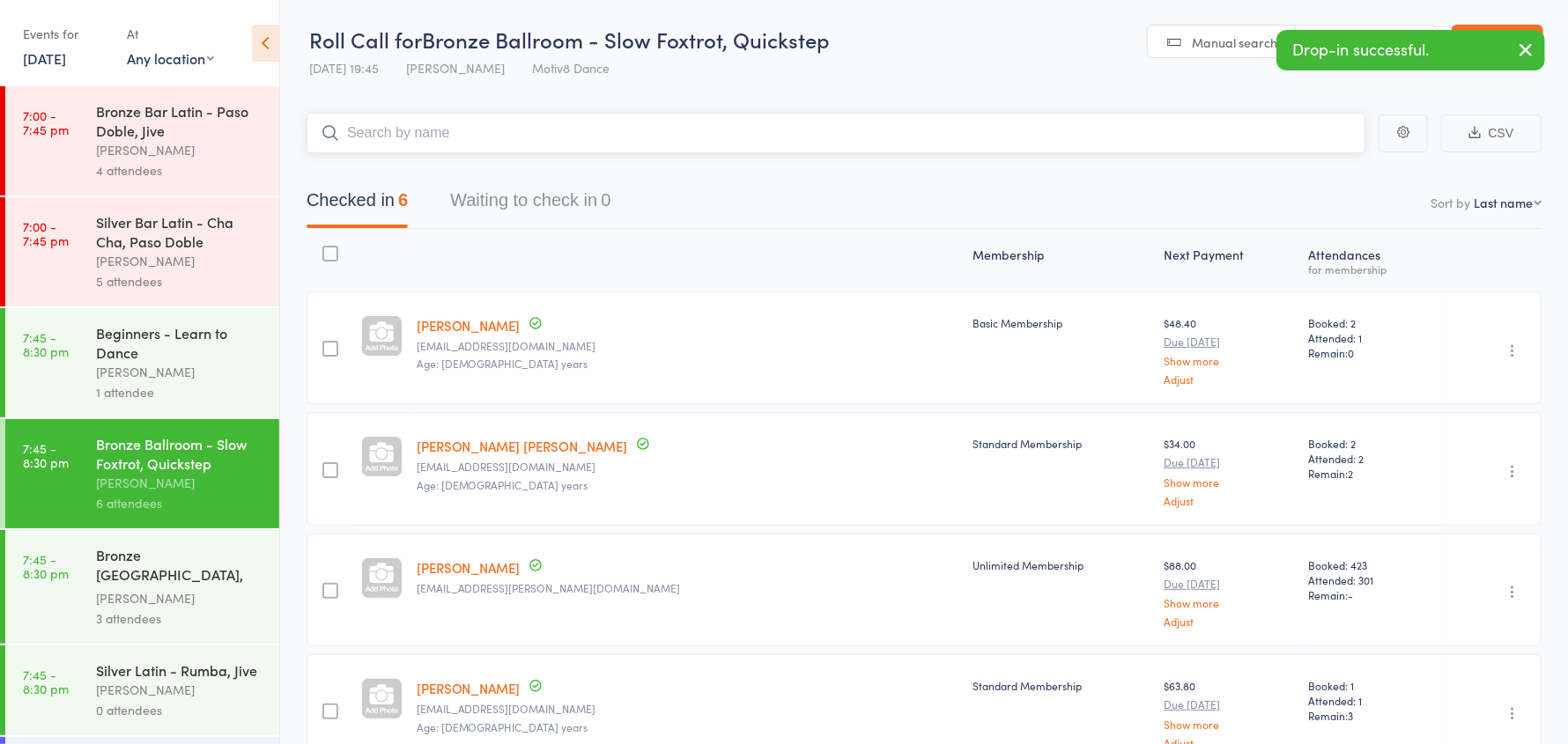
click at [374, 139] on input "search" at bounding box center [835, 132] width 1059 height 40
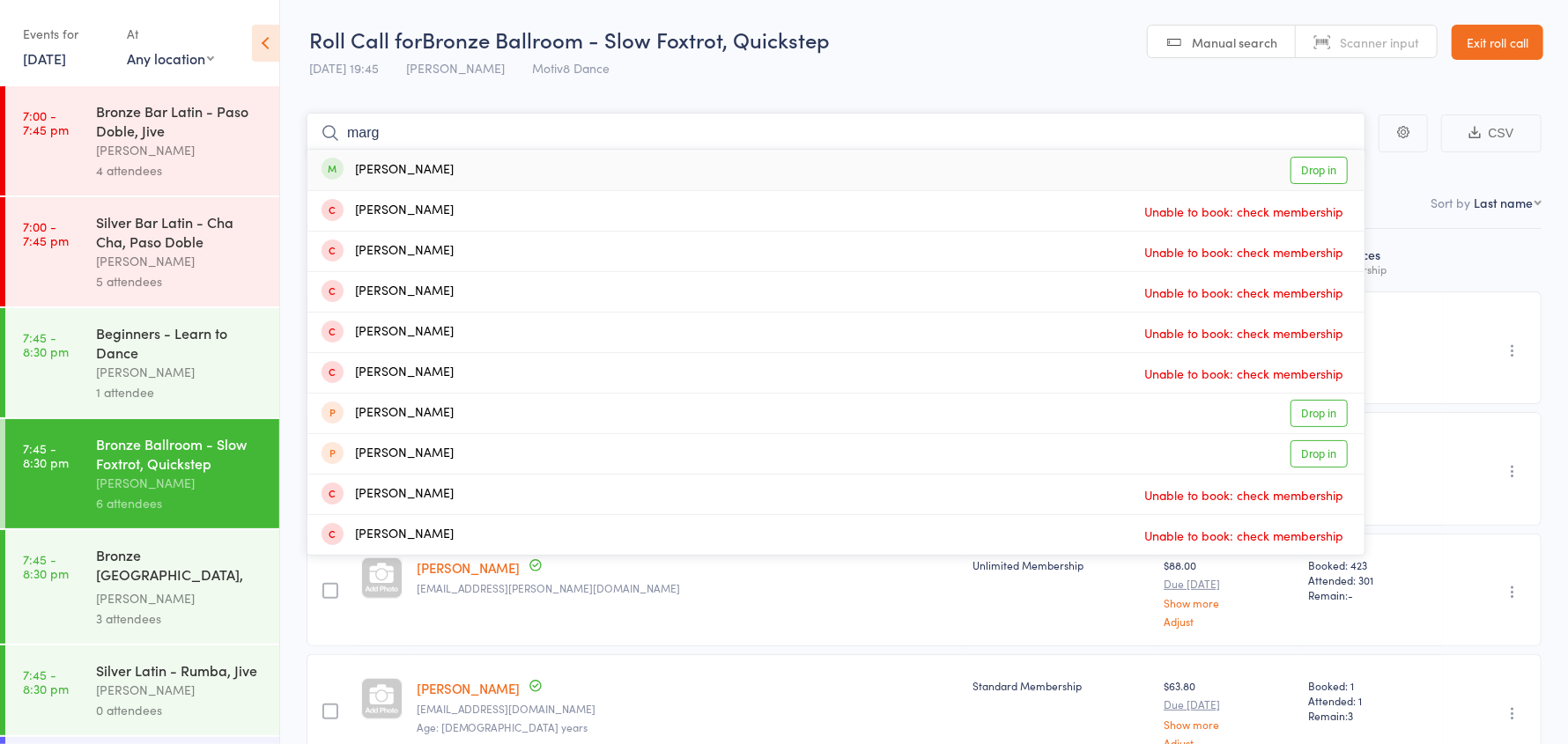
type input "marg"
click at [408, 177] on div "Marg Seiver" at bounding box center [388, 170] width 132 height 21
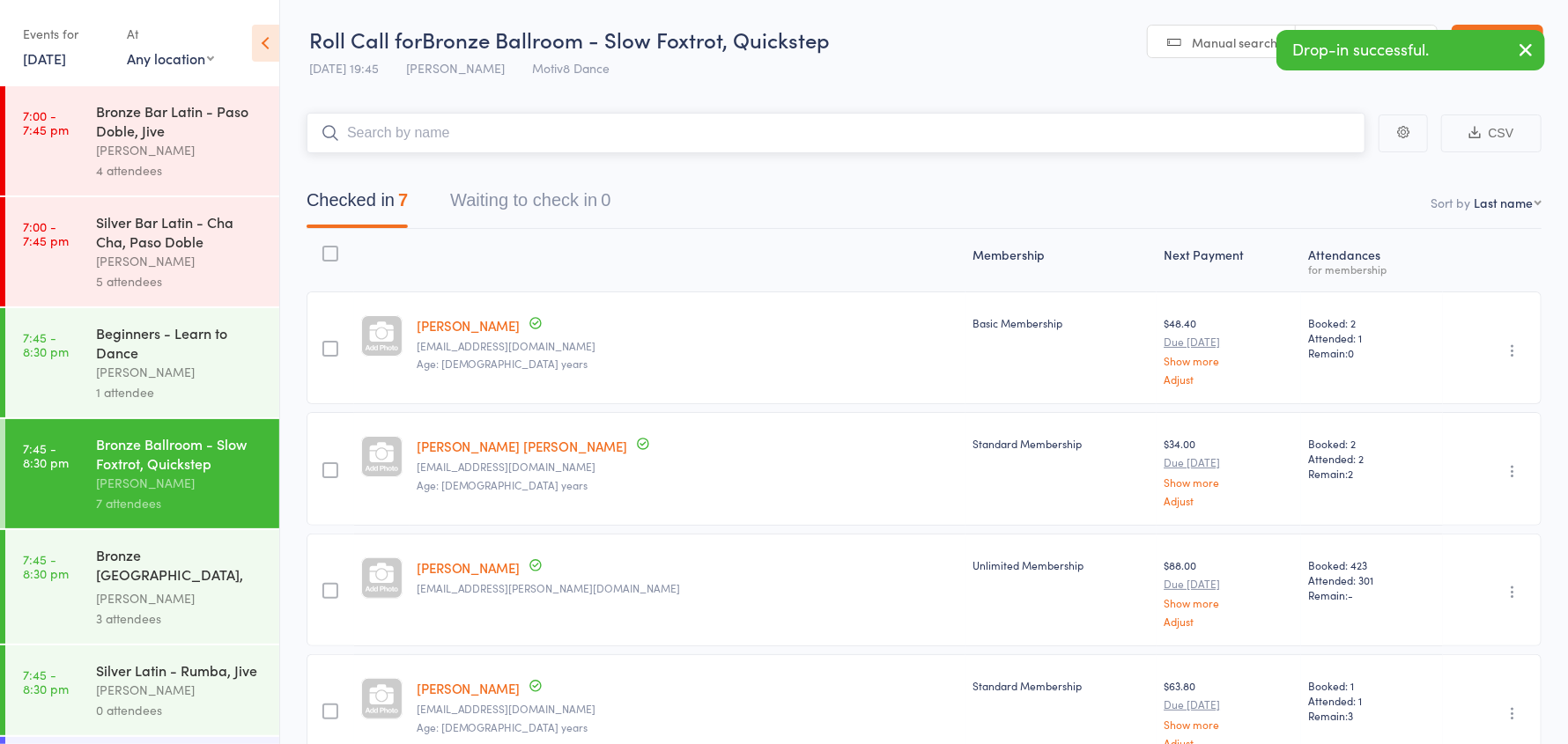
click at [404, 130] on input "search" at bounding box center [835, 132] width 1059 height 40
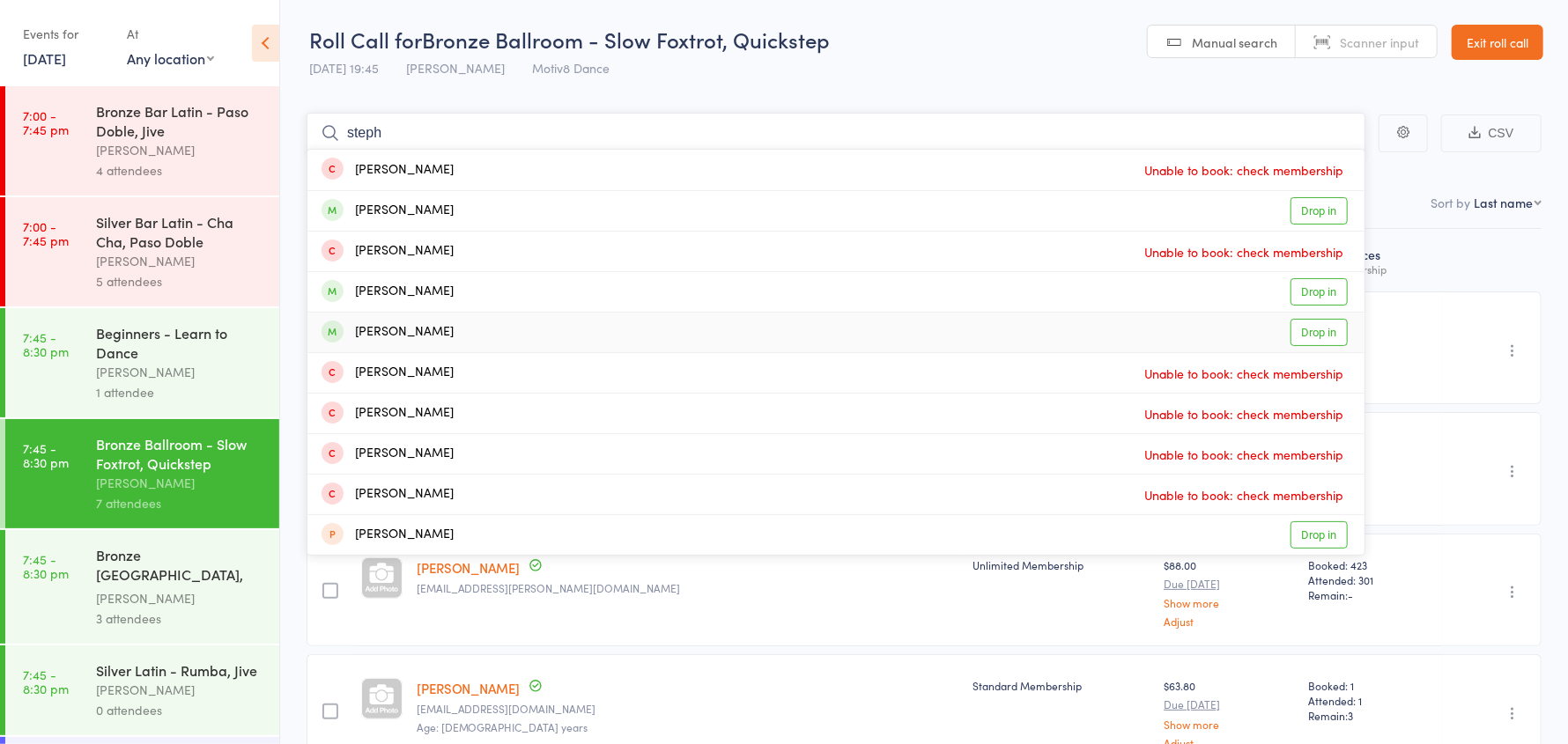
type input "steph"
click at [454, 328] on div "[PERSON_NAME]" at bounding box center [388, 332] width 132 height 21
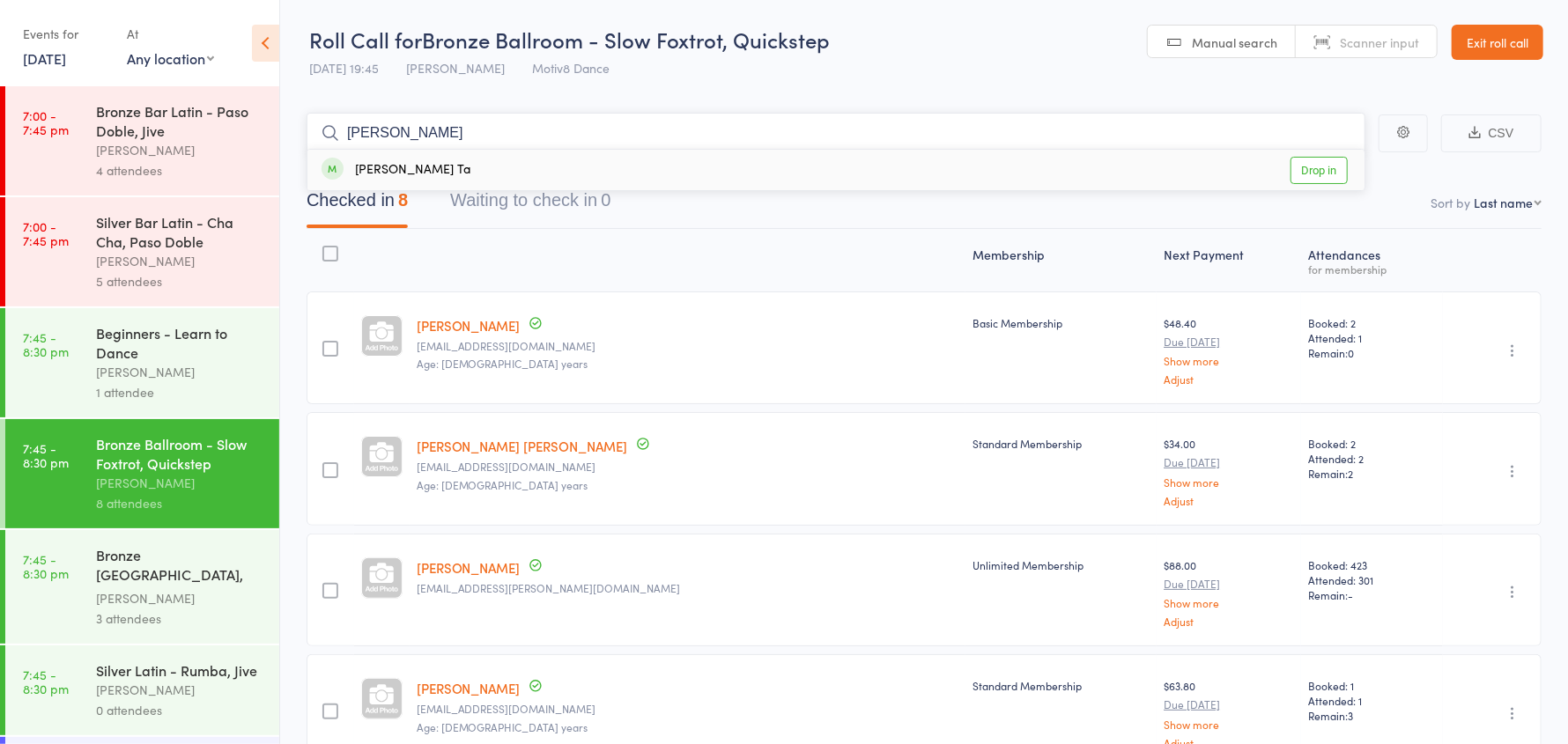
type input "binh"
click at [440, 173] on div "Binh Ta Drop in" at bounding box center [835, 170] width 1057 height 40
click at [147, 570] on div "Bronze [GEOGRAPHIC_DATA], Argentine Tango" at bounding box center [180, 566] width 168 height 43
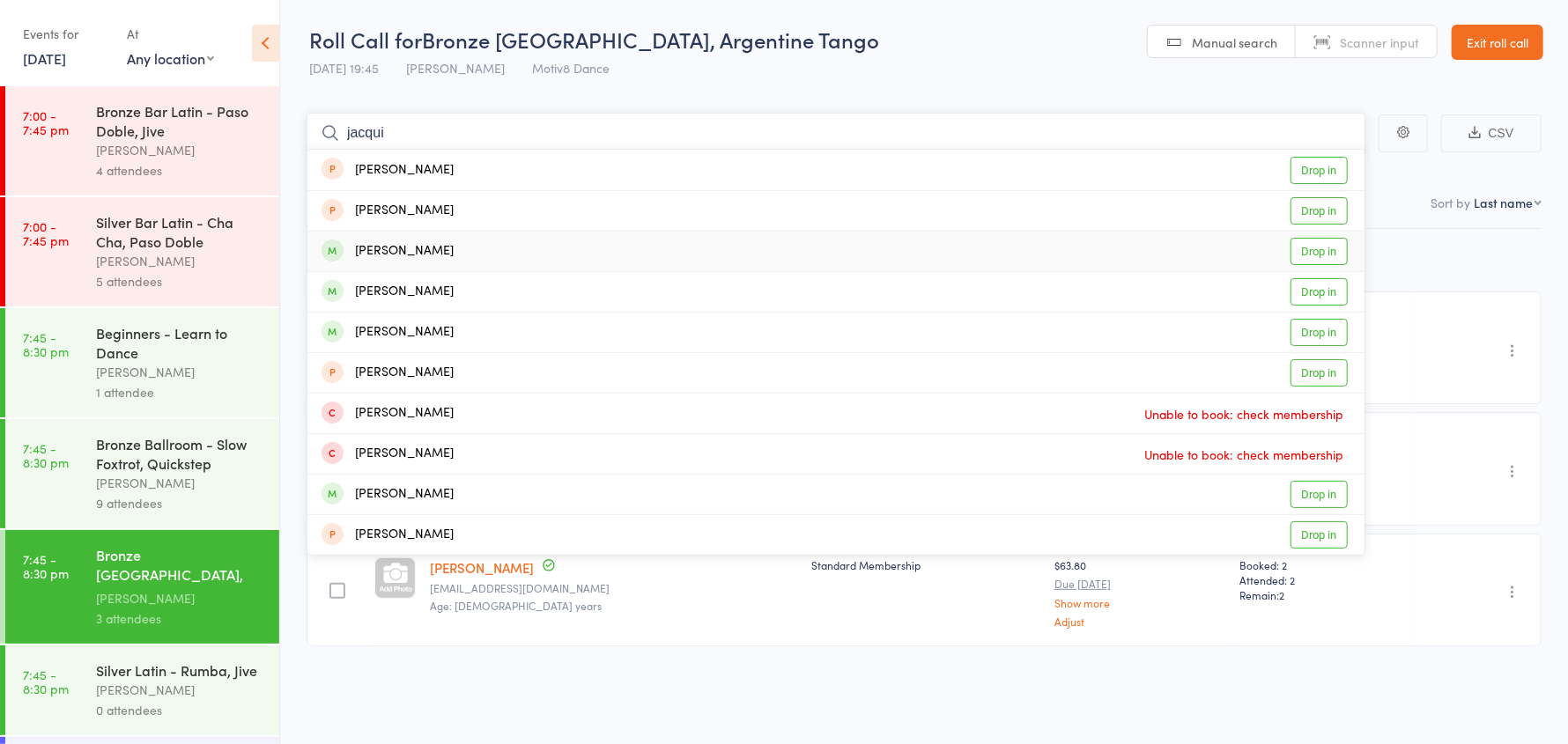
type input "jacqui"
click at [482, 250] on div "Gribben Jacqueline Drop in" at bounding box center [835, 251] width 1057 height 39
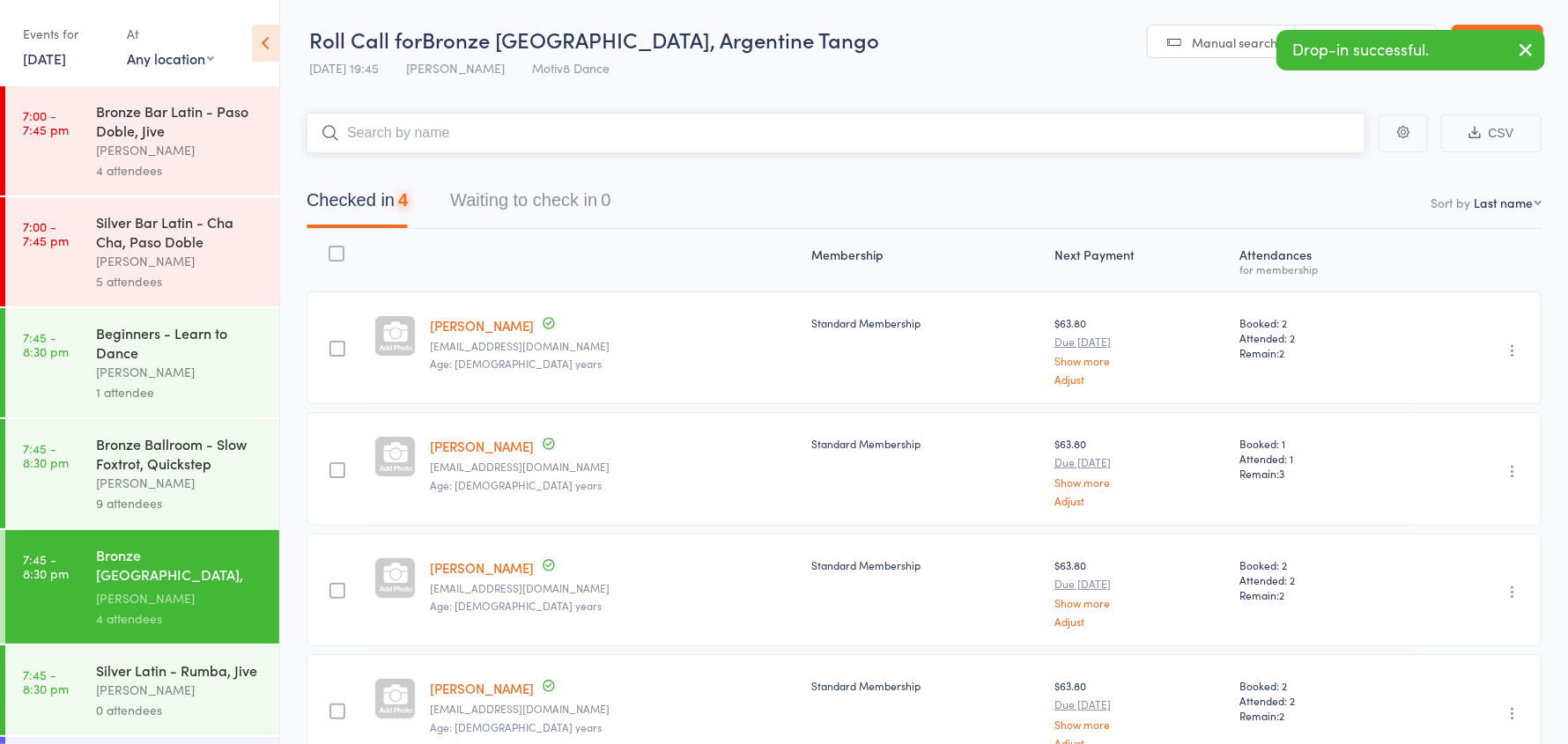
click at [462, 136] on input "search" at bounding box center [835, 132] width 1059 height 40
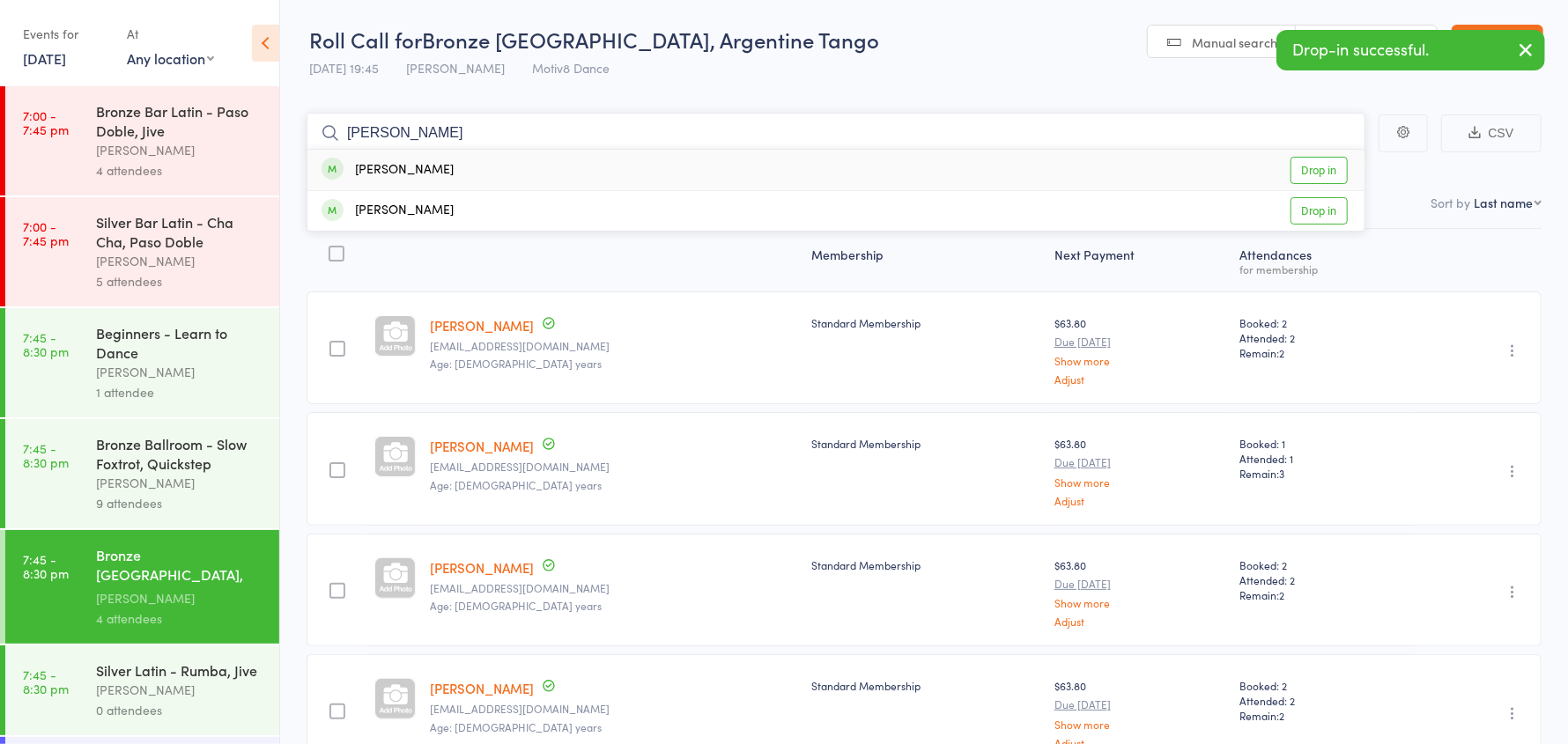
type input "barba"
click at [463, 168] on div "Barbara Marcak Drop in" at bounding box center [835, 170] width 1057 height 40
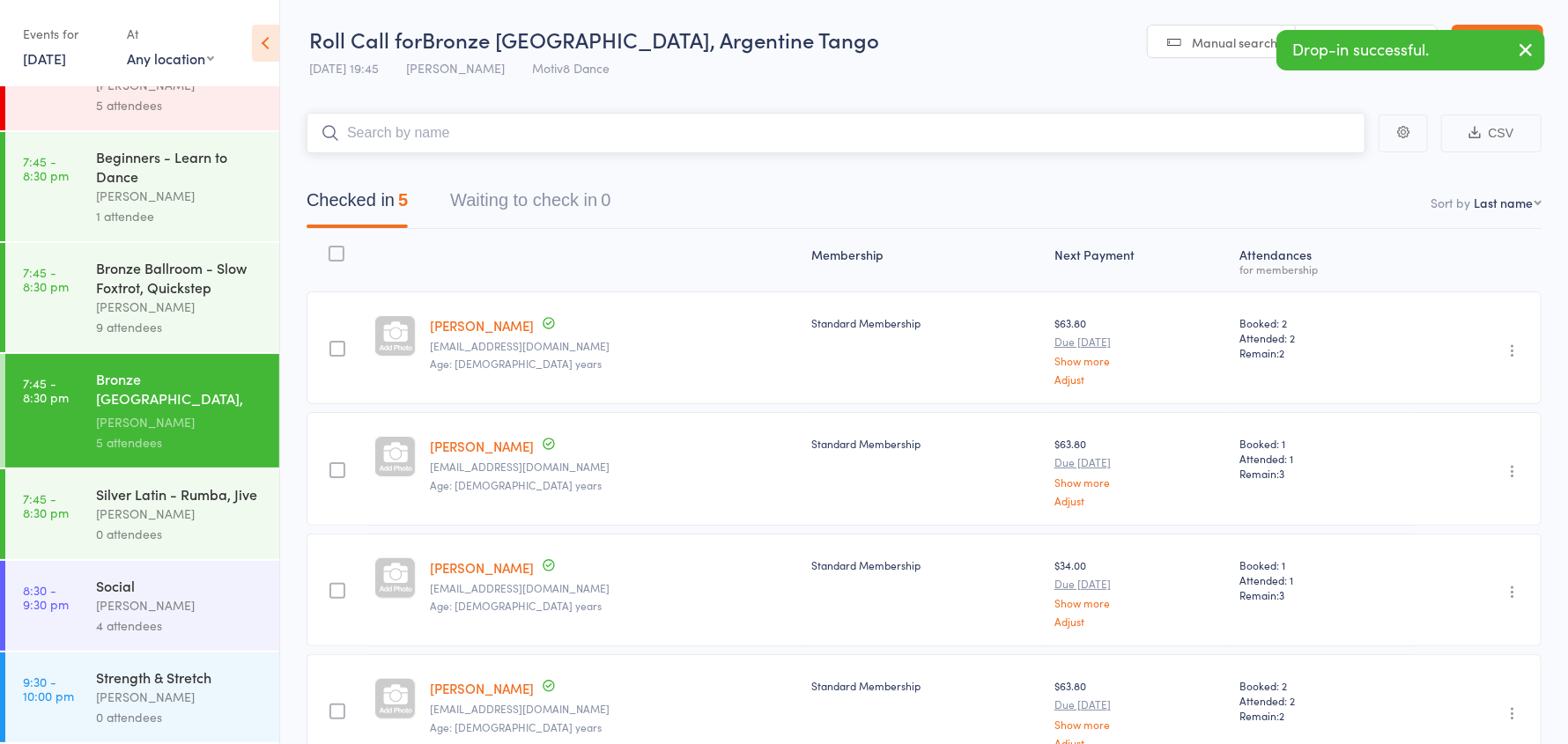
scroll to position [200, 0]
click at [163, 600] on div "[PERSON_NAME]" at bounding box center [180, 606] width 168 height 21
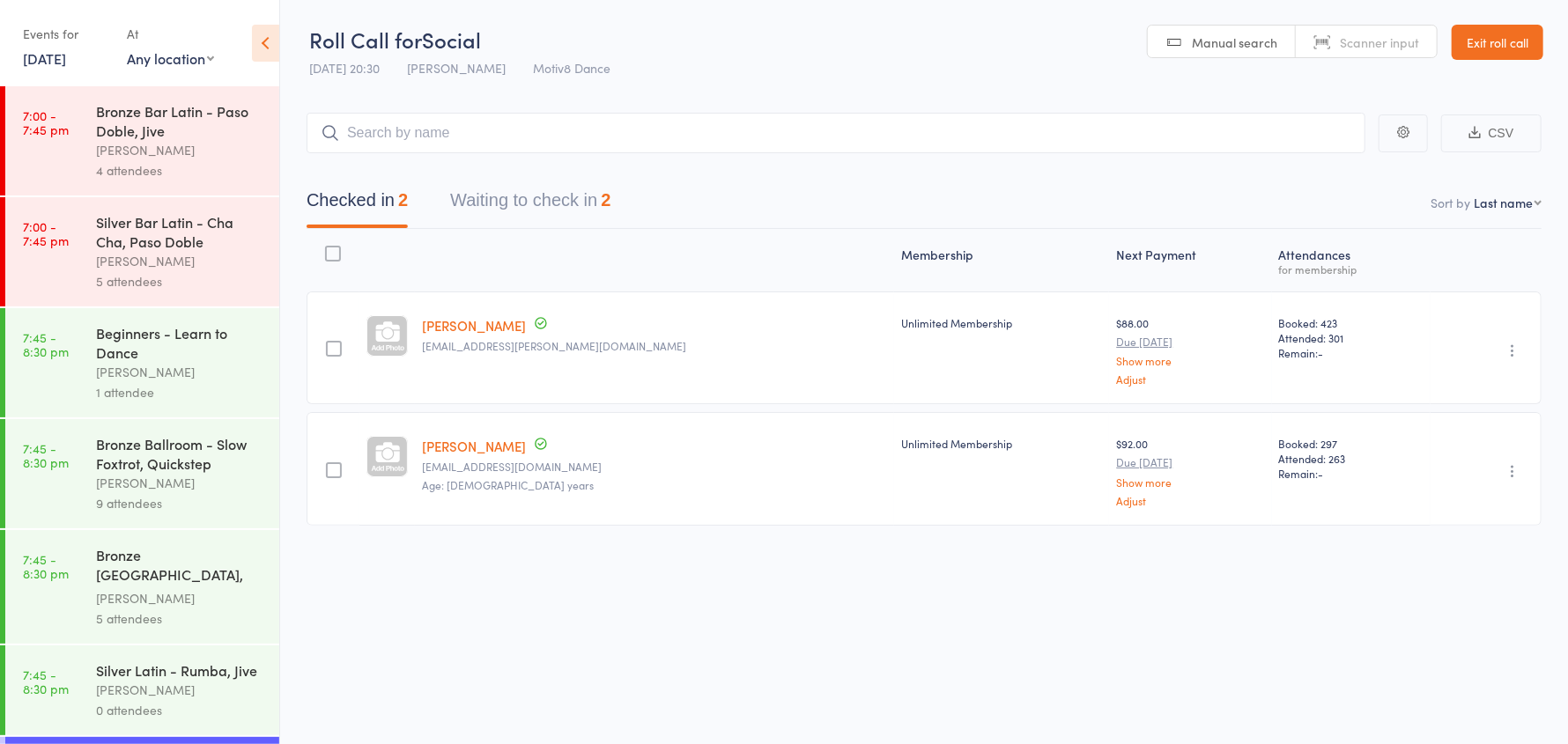
click at [1510, 347] on icon "button" at bounding box center [1513, 351] width 18 height 18
click at [1472, 497] on li "Remove" at bounding box center [1449, 503] width 146 height 24
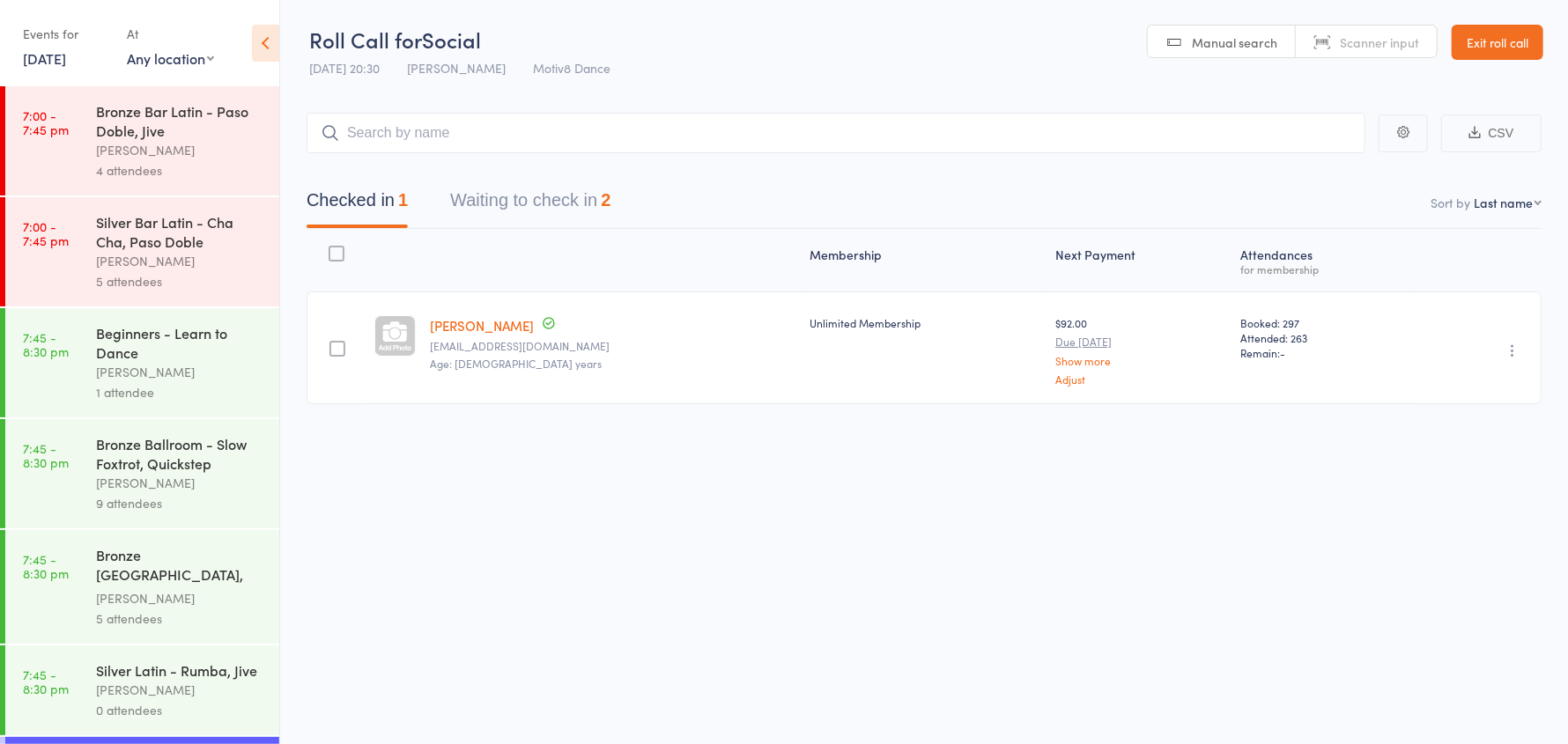
click at [544, 207] on button "Waiting to check in 2" at bounding box center [530, 205] width 160 height 46
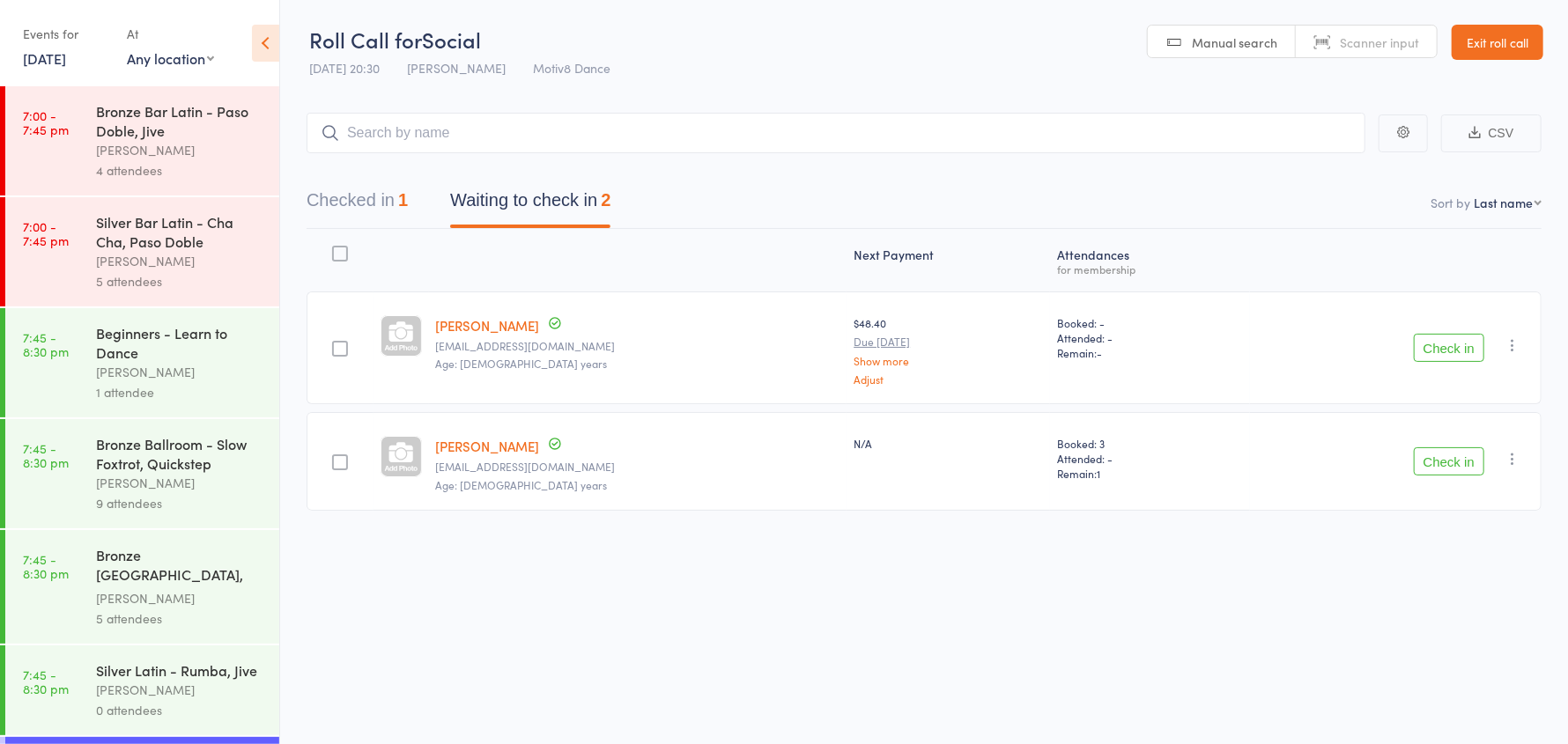
click at [1419, 349] on button "Check in" at bounding box center [1449, 348] width 71 height 29
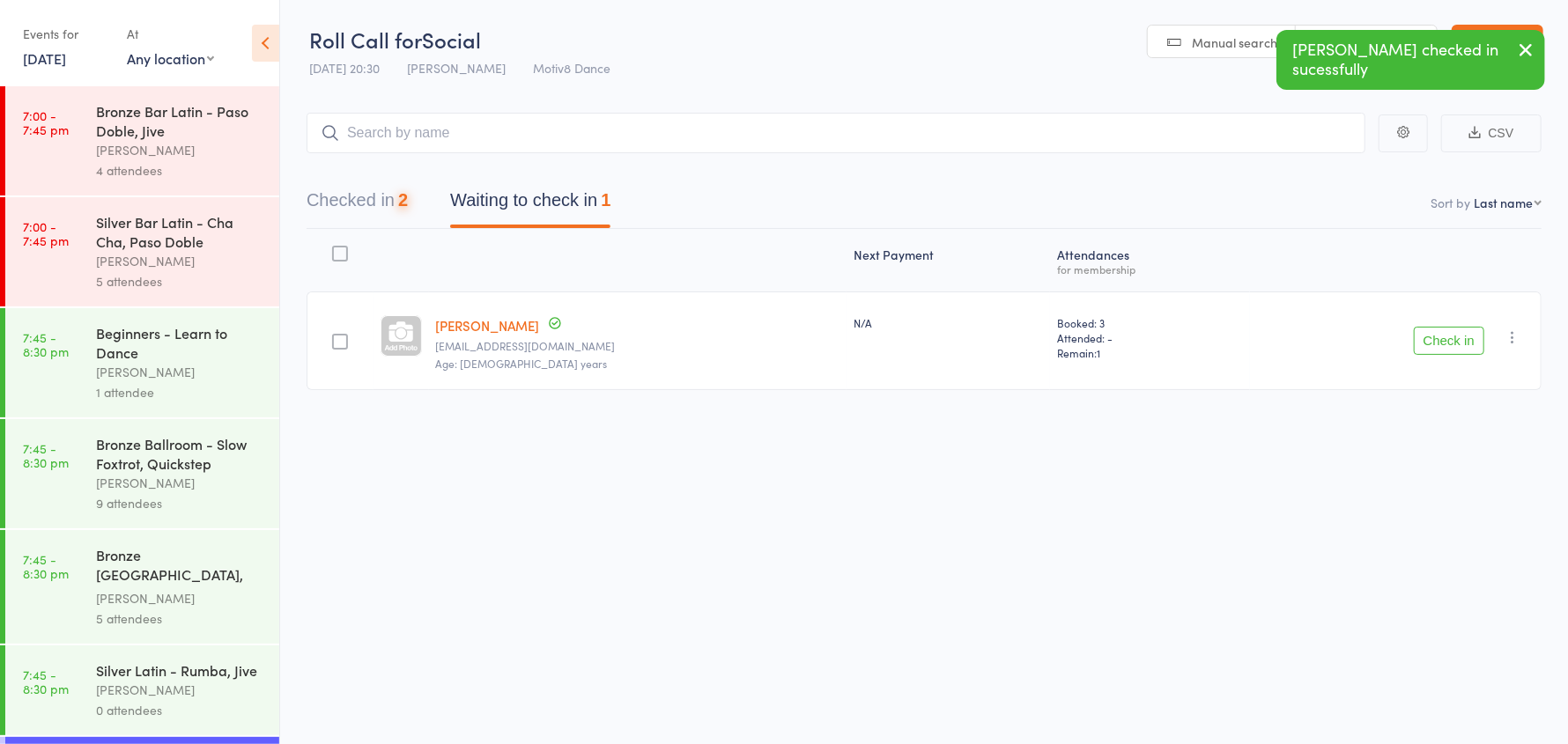
click at [1519, 345] on icon "button" at bounding box center [1513, 338] width 18 height 18
drag, startPoint x: 1488, startPoint y: 483, endPoint x: 884, endPoint y: 59, distance: 738.0
click at [1487, 483] on li "Remove" at bounding box center [1449, 489] width 146 height 24
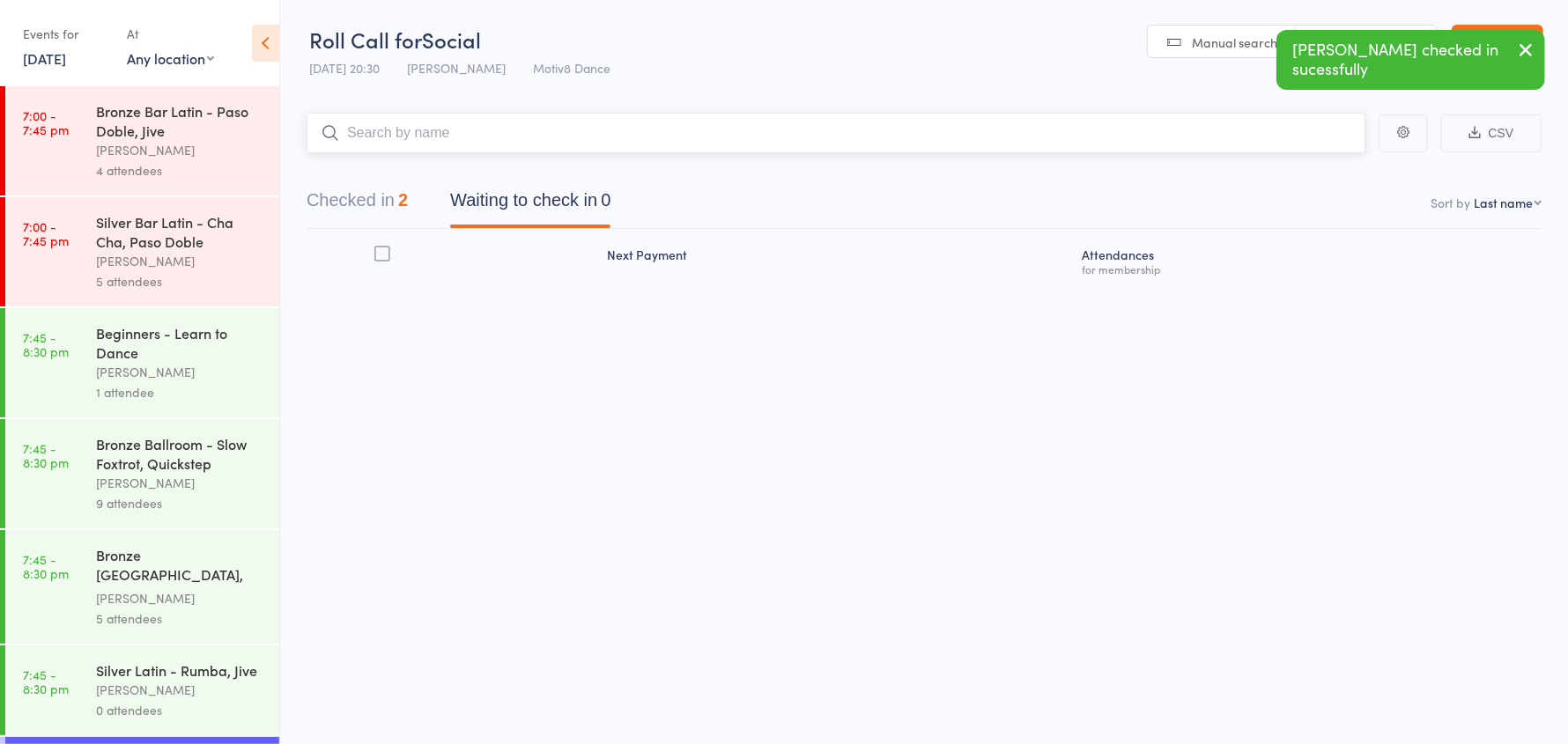
click at [416, 129] on input "search" at bounding box center [835, 132] width 1059 height 40
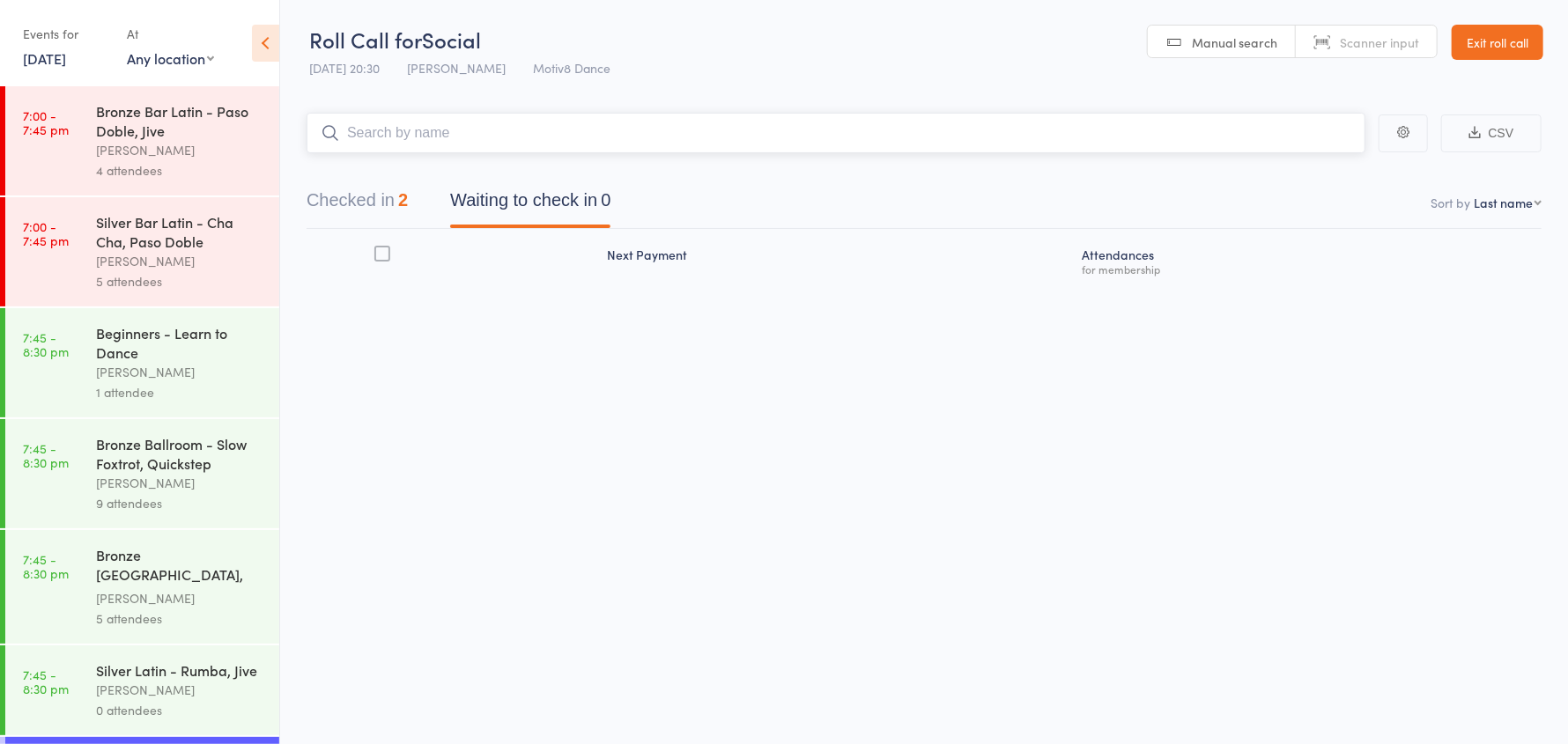
click at [337, 202] on button "Checked in 2" at bounding box center [356, 205] width 101 height 46
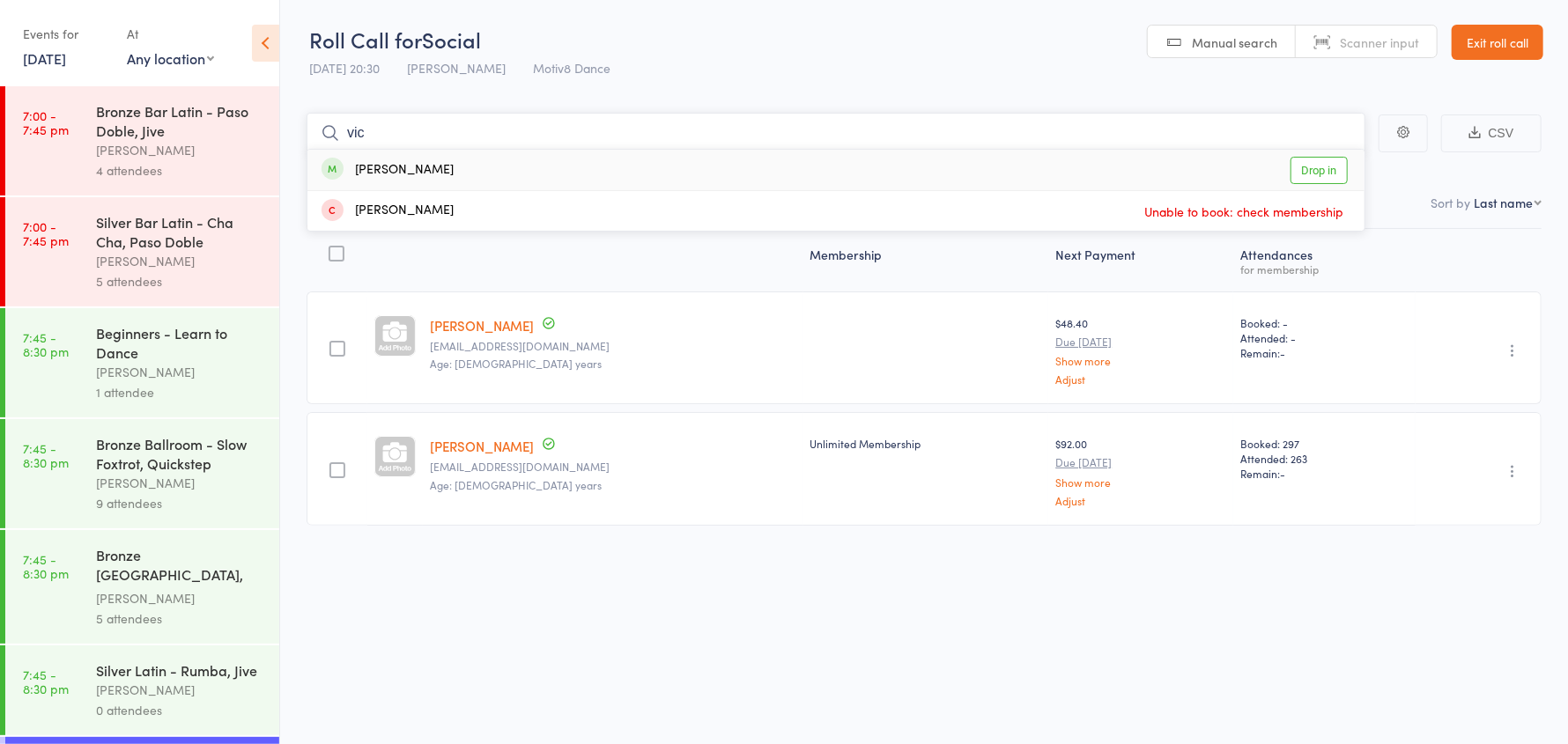
type input "vic"
click at [392, 164] on div "[PERSON_NAME]" at bounding box center [388, 170] width 132 height 21
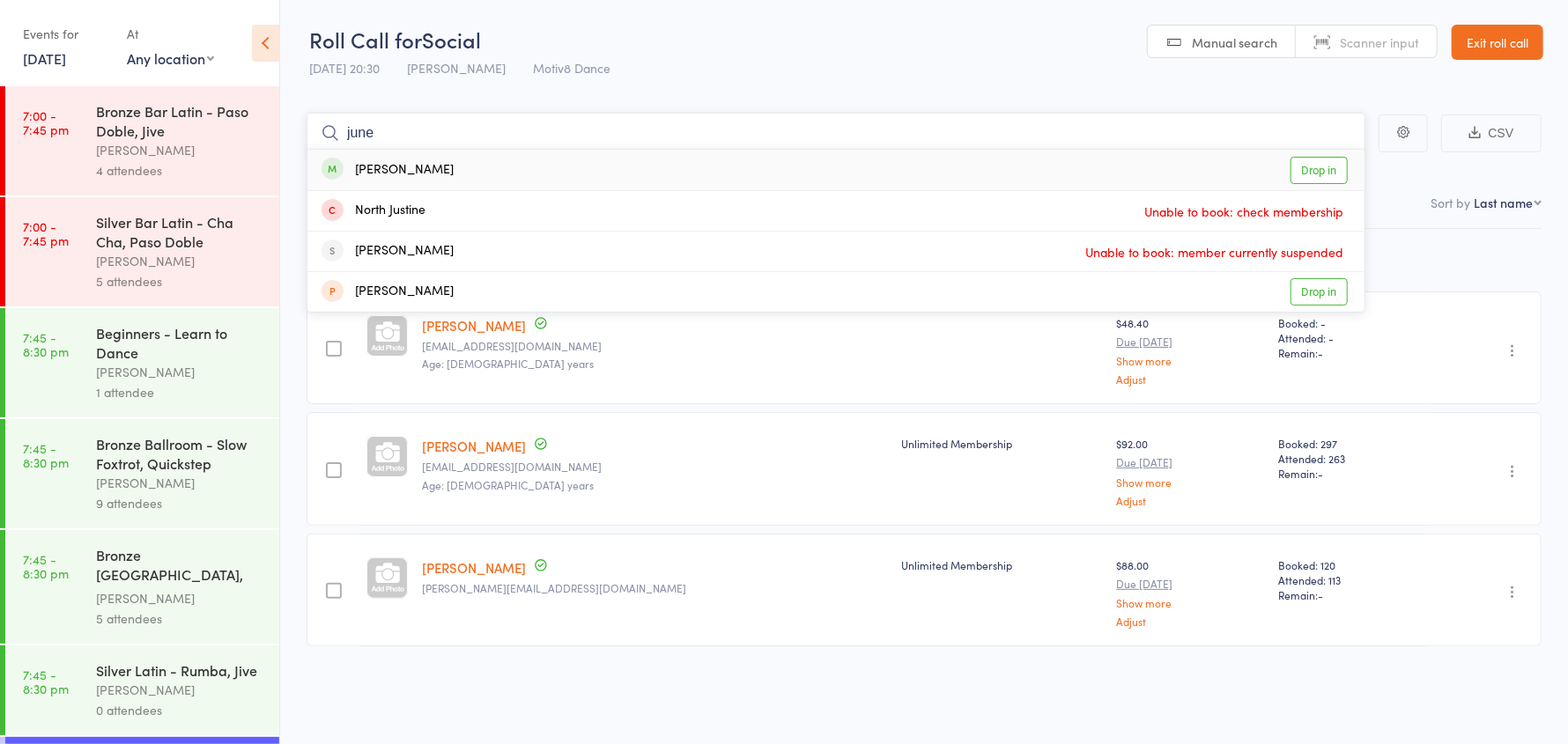
type input "june"
click at [392, 164] on div "[PERSON_NAME]" at bounding box center [388, 170] width 132 height 21
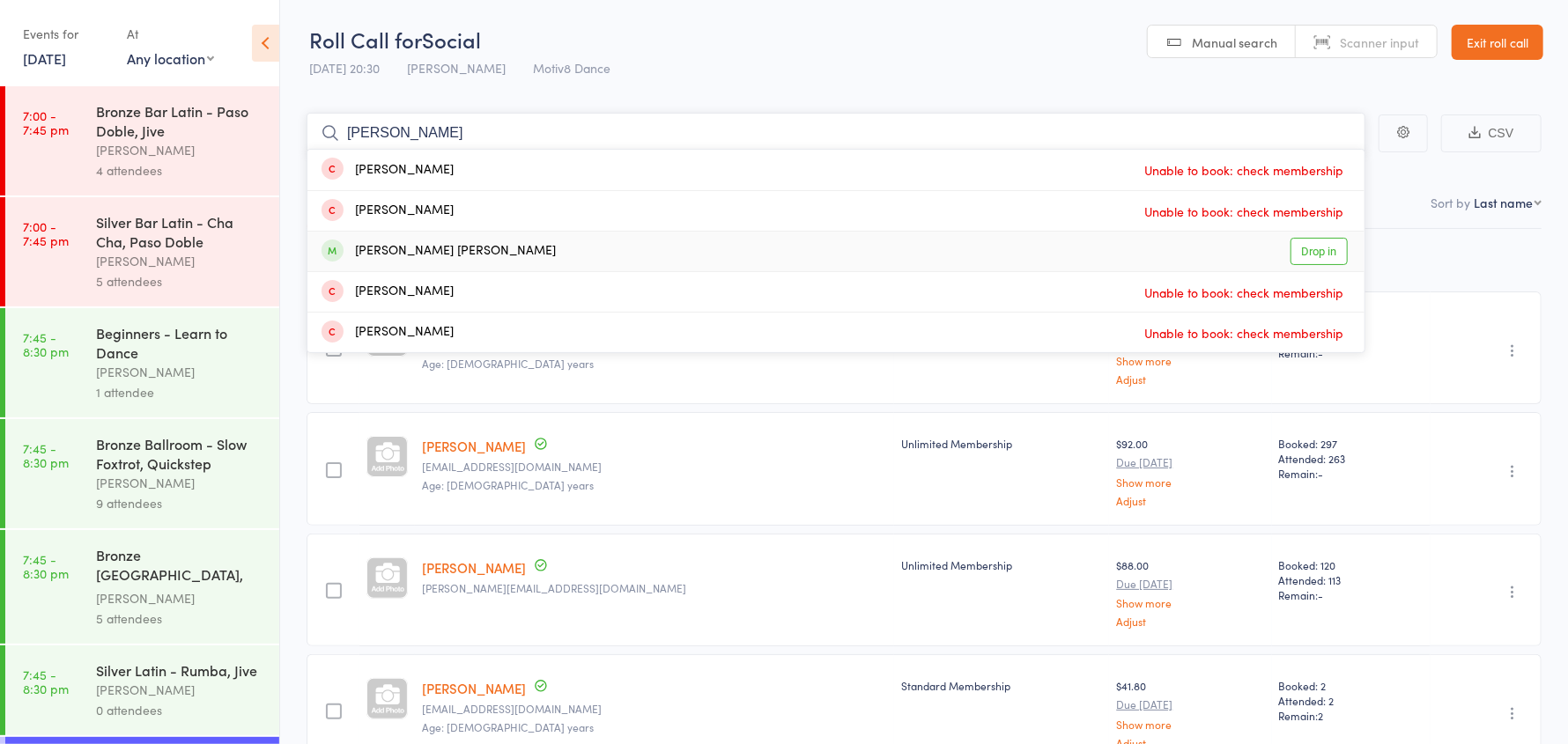
type input "nichol"
click at [415, 249] on div "[PERSON_NAME] [PERSON_NAME]" at bounding box center [439, 251] width 234 height 21
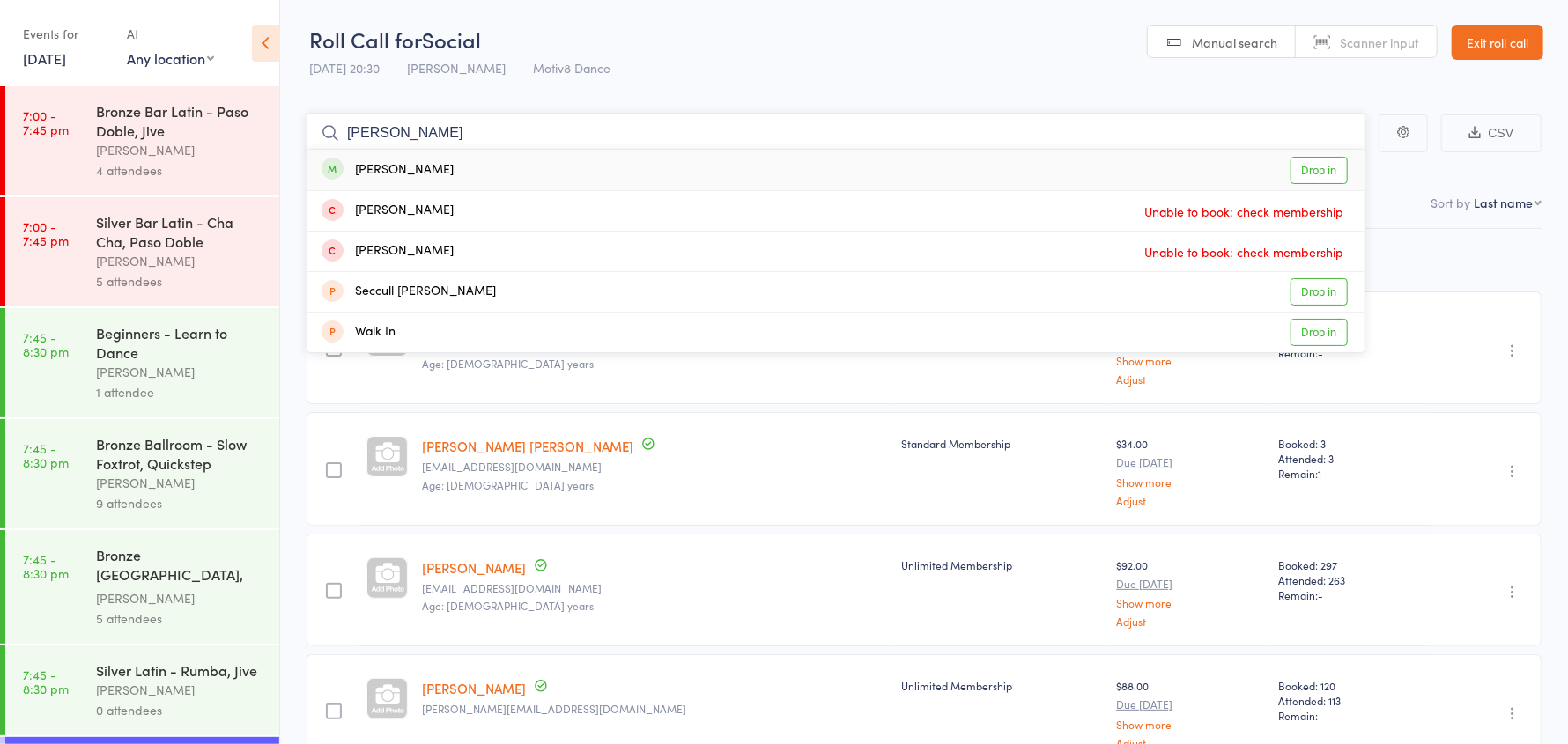
type input "warren"
click at [411, 165] on div "[PERSON_NAME]" at bounding box center [388, 170] width 132 height 21
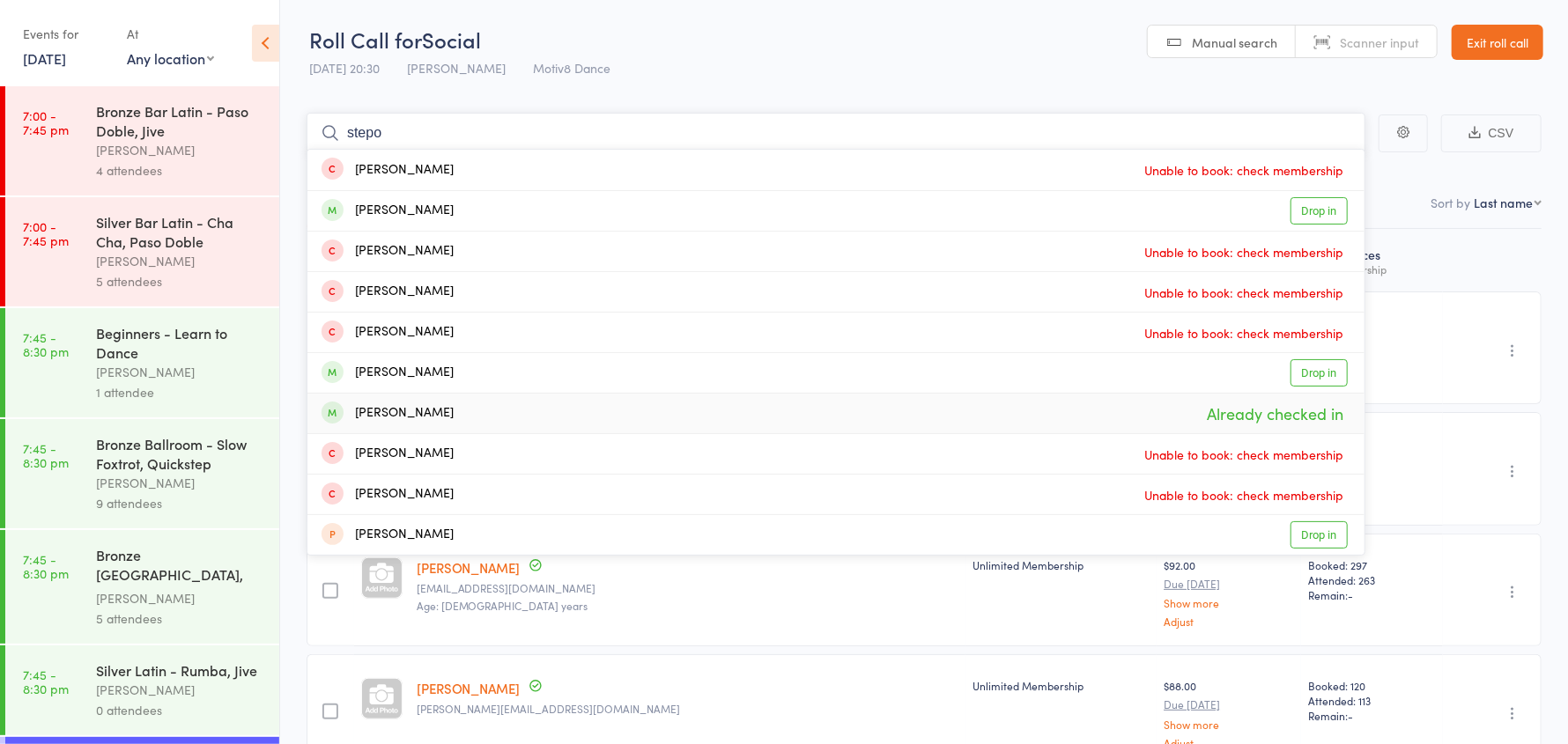
type input "stepo"
click at [475, 411] on div "Stephanie Robinson Already checked in" at bounding box center [835, 414] width 1057 height 39
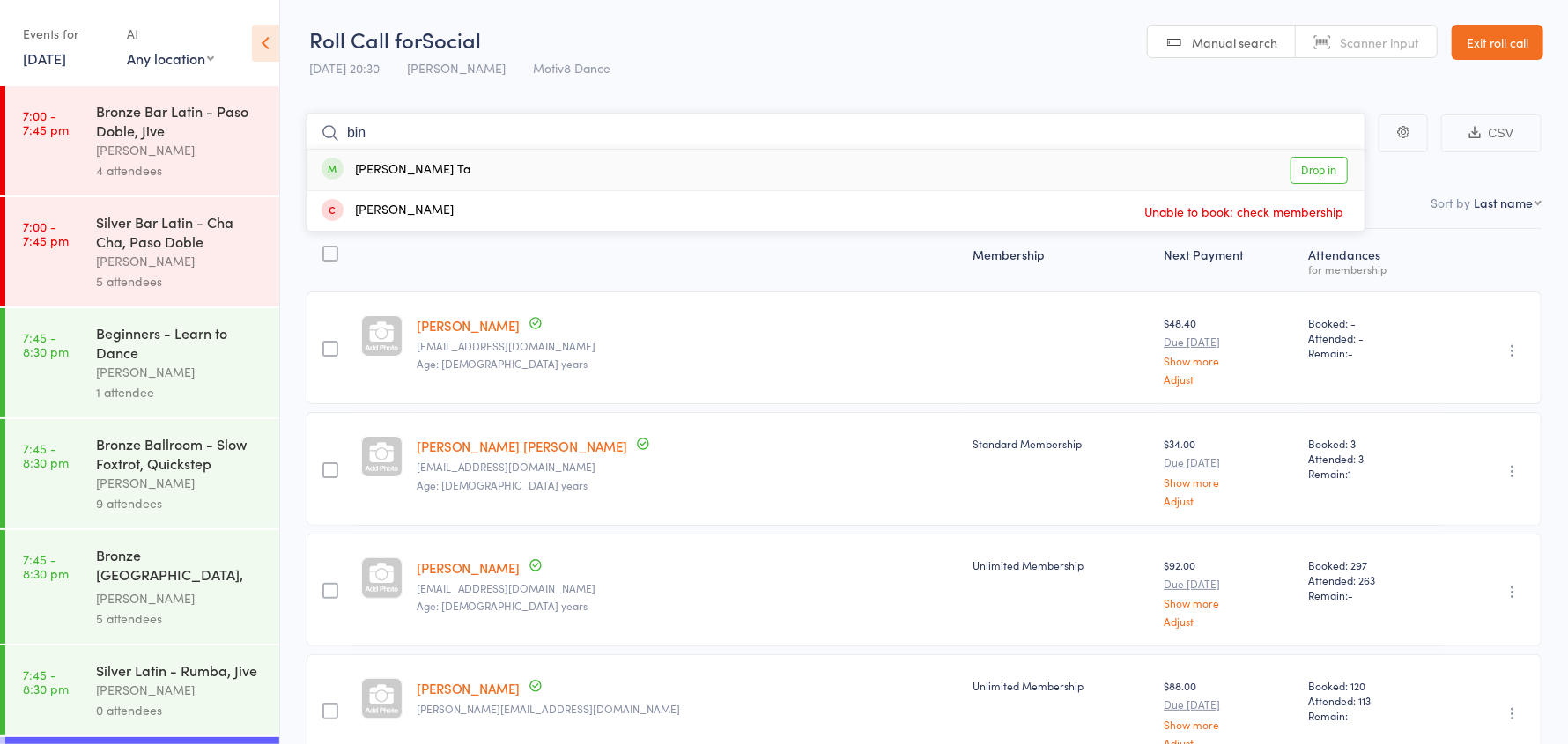
type input "bin"
click at [466, 169] on div "Binh Ta Drop in" at bounding box center [835, 170] width 1057 height 40
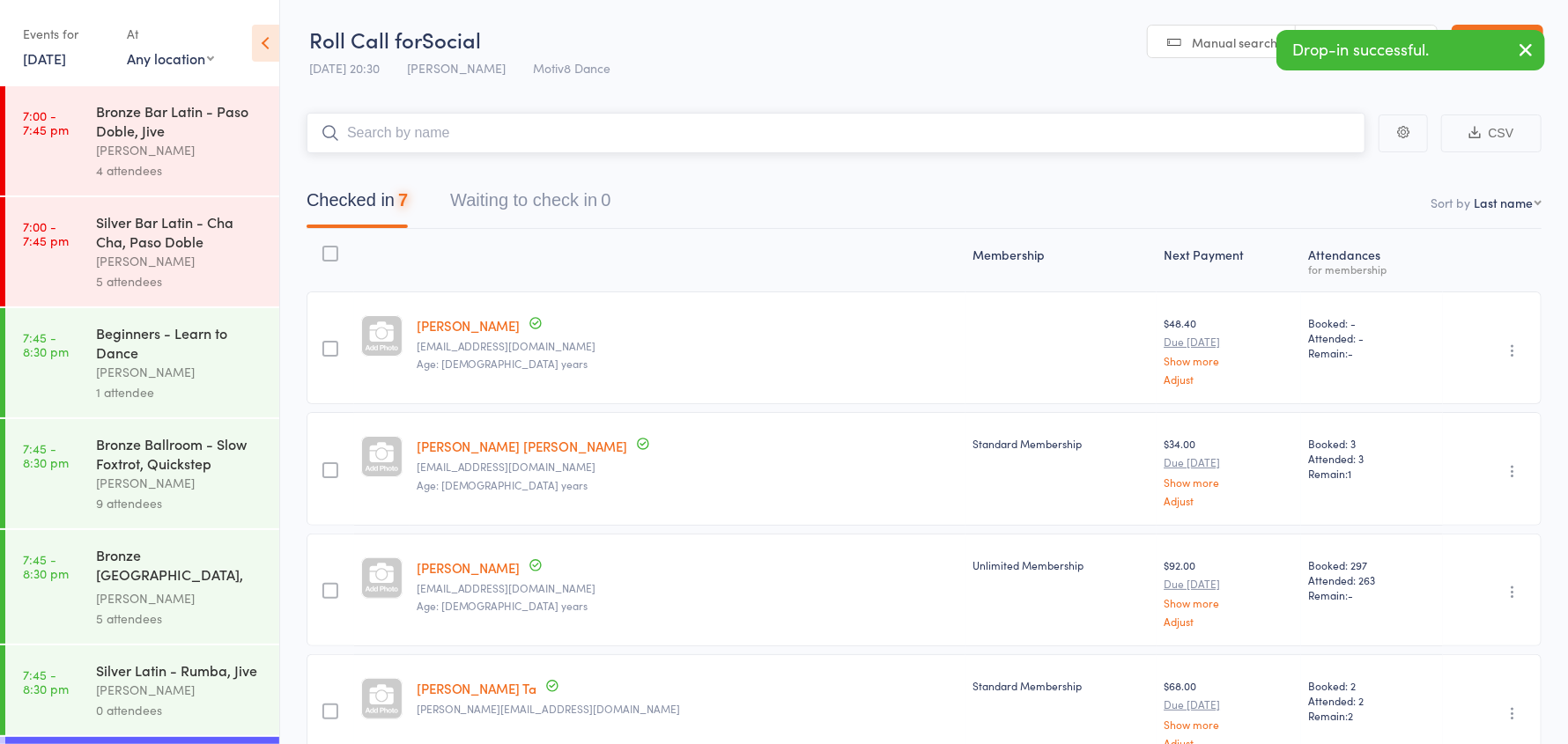
click at [438, 128] on input "search" at bounding box center [835, 132] width 1059 height 40
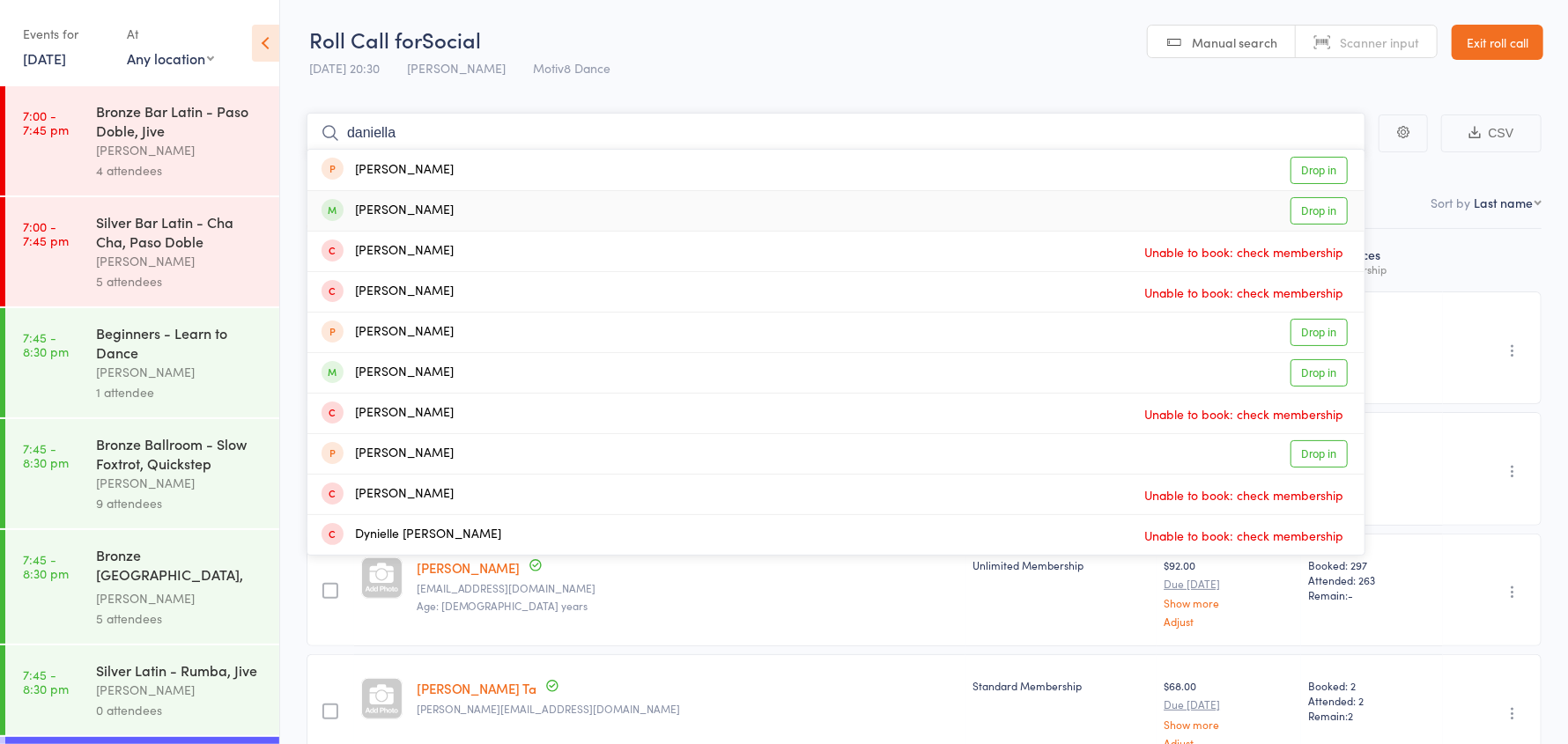
type input "daniella"
click at [442, 213] on div "Daniella Poole Drop in" at bounding box center [835, 211] width 1057 height 39
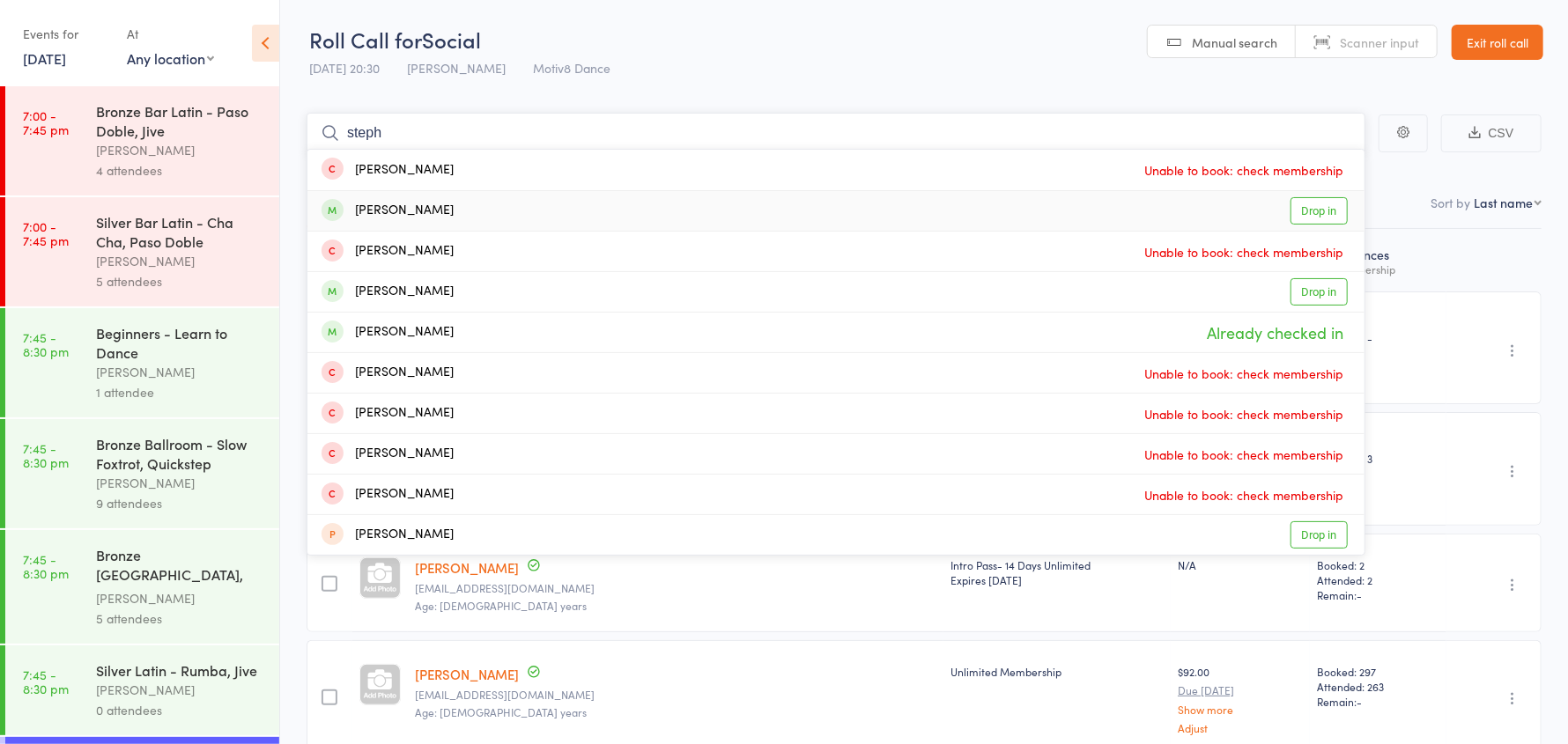
type input "steph"
click at [449, 209] on div "Stephanie Webb Drop in" at bounding box center [835, 211] width 1057 height 39
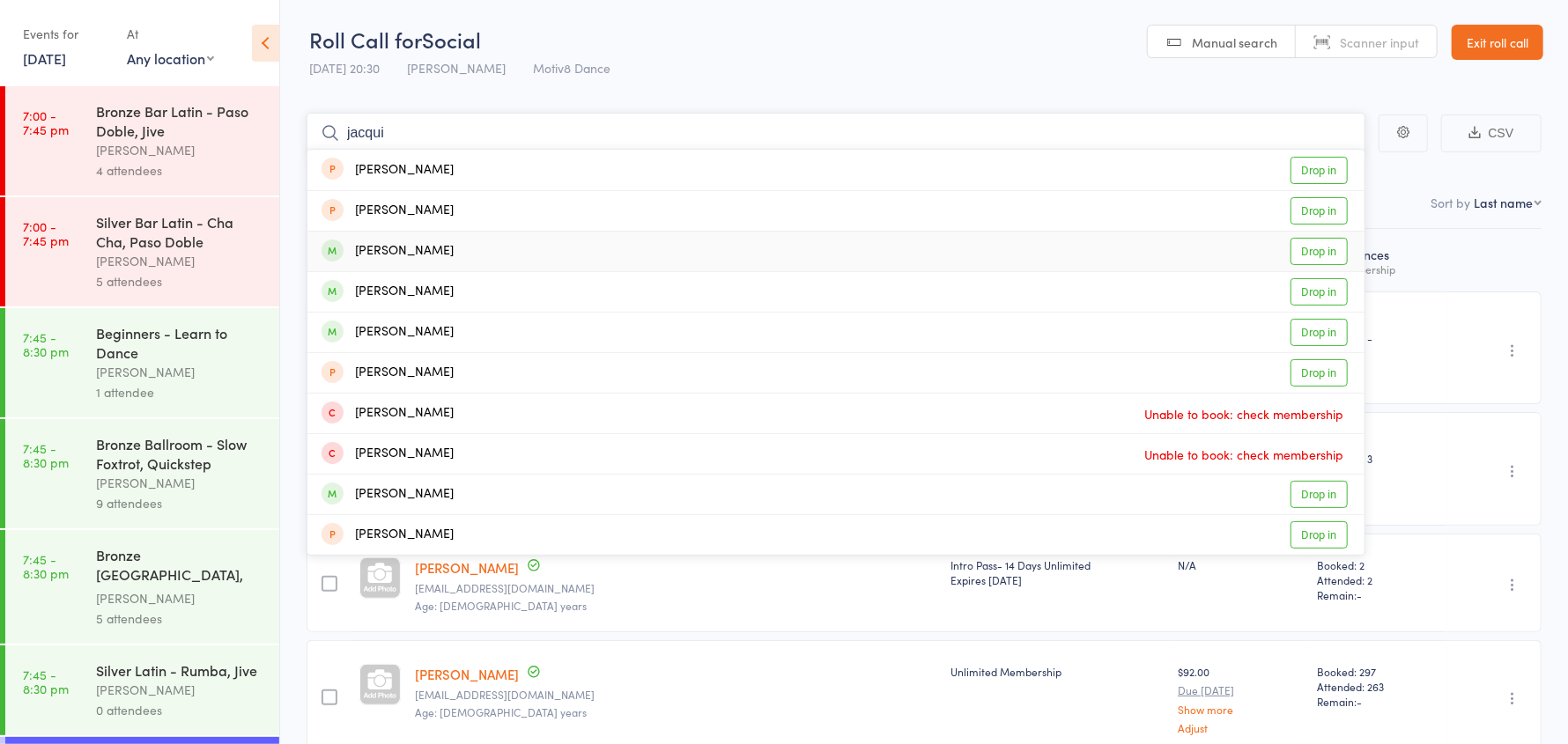
type input "jacqui"
click at [453, 253] on div "[PERSON_NAME]" at bounding box center [388, 251] width 132 height 21
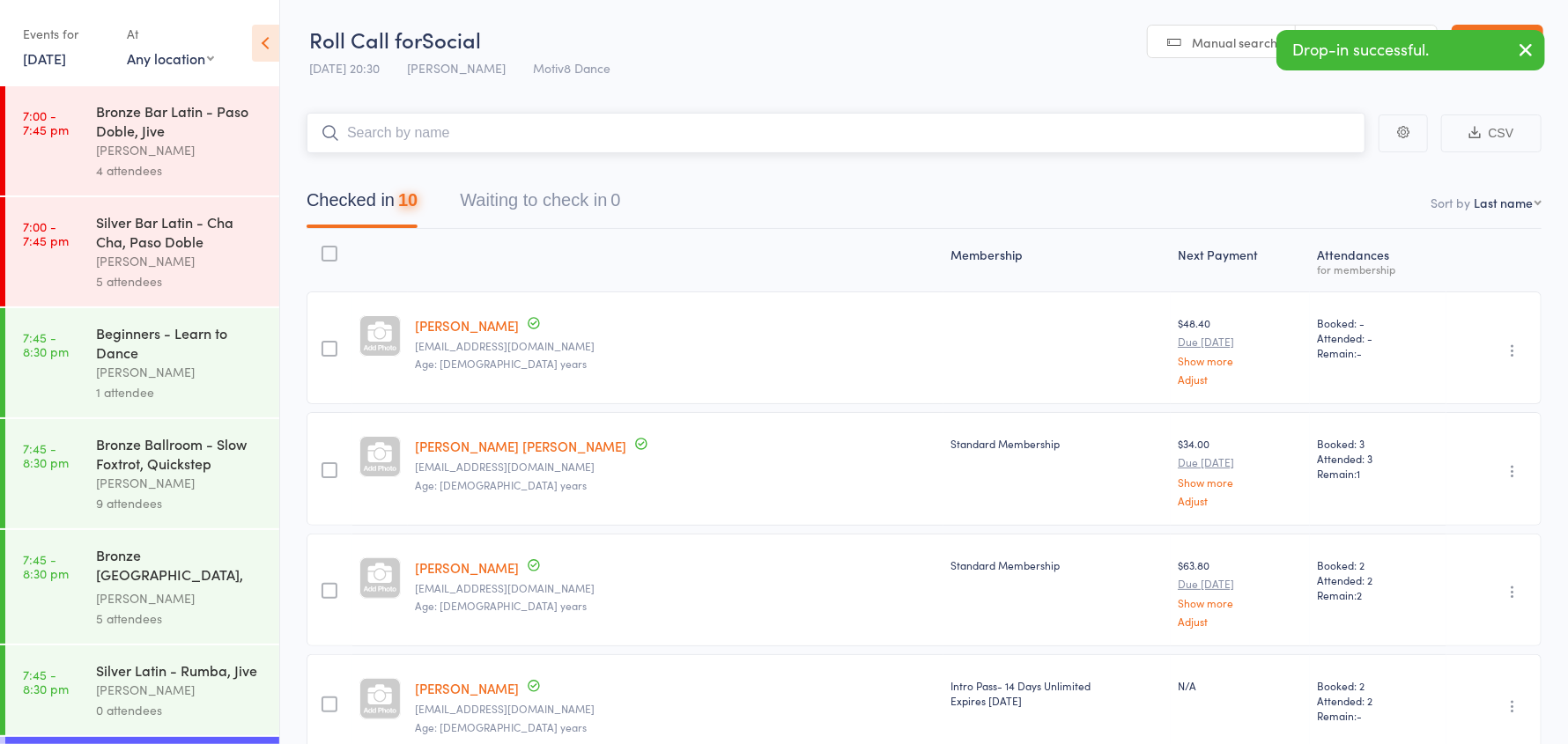
click at [421, 134] on input "search" at bounding box center [835, 132] width 1059 height 40
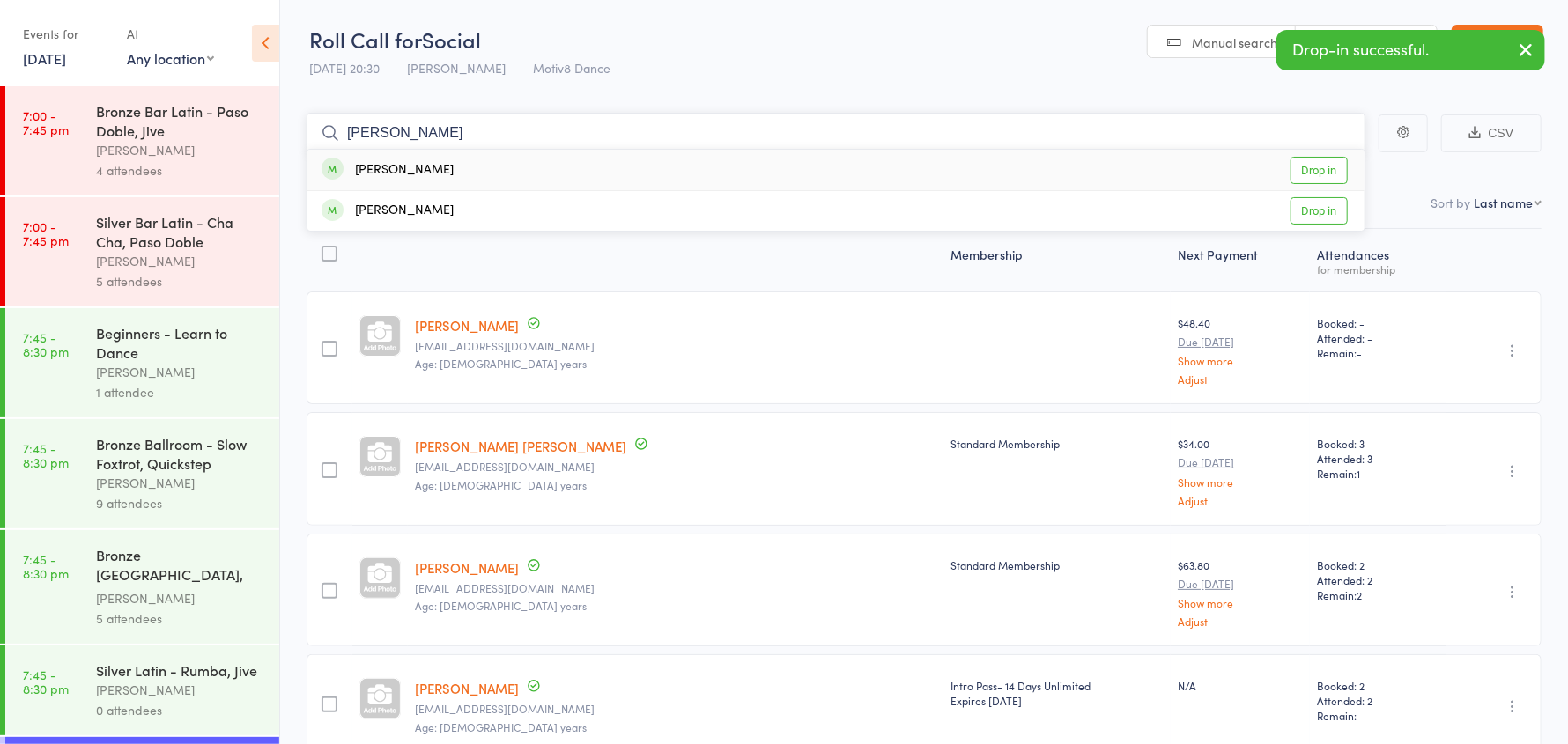
type input "barba"
click at [449, 167] on div "Barbara Marcak Drop in" at bounding box center [835, 170] width 1057 height 40
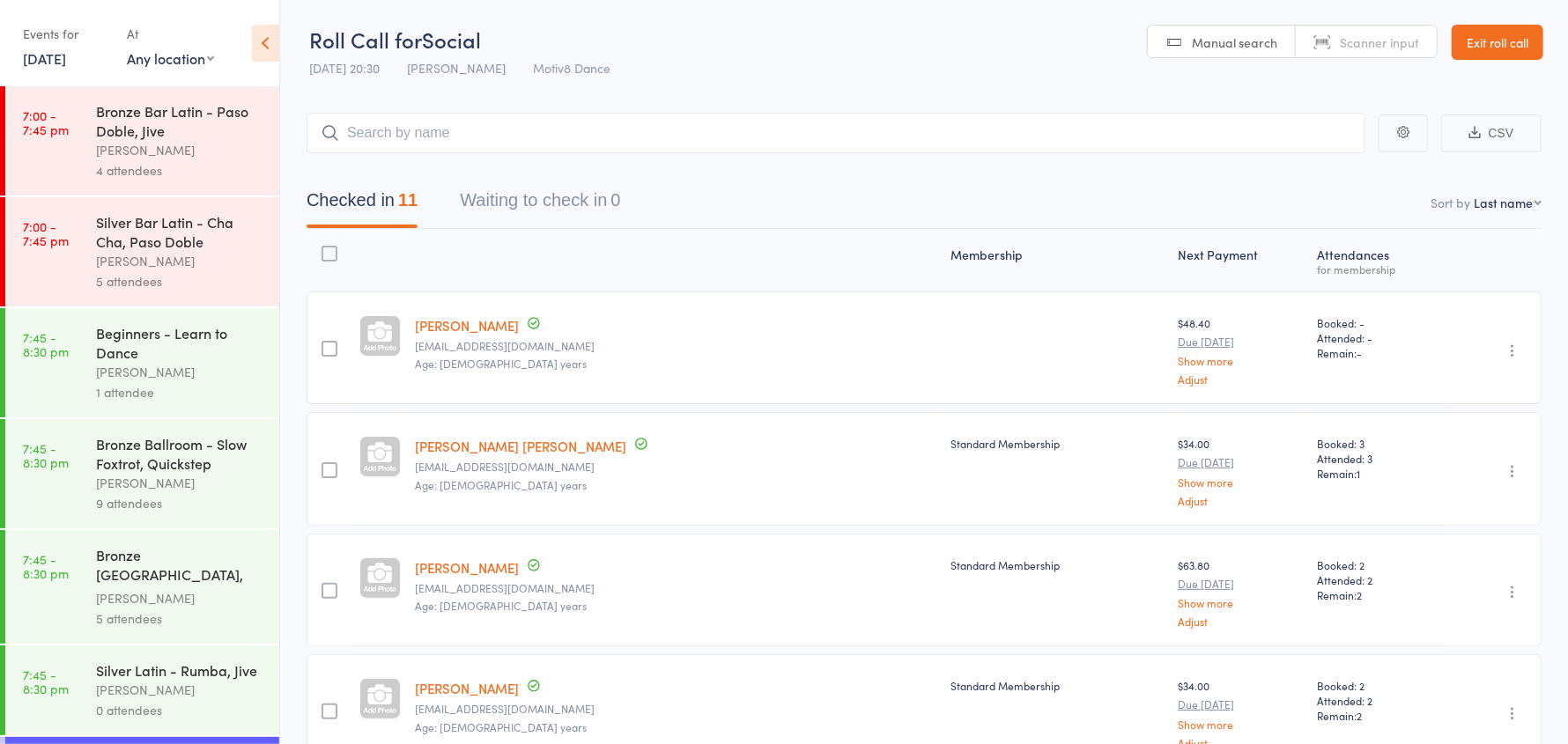
click at [1500, 45] on link "Exit roll call" at bounding box center [1497, 42] width 92 height 35
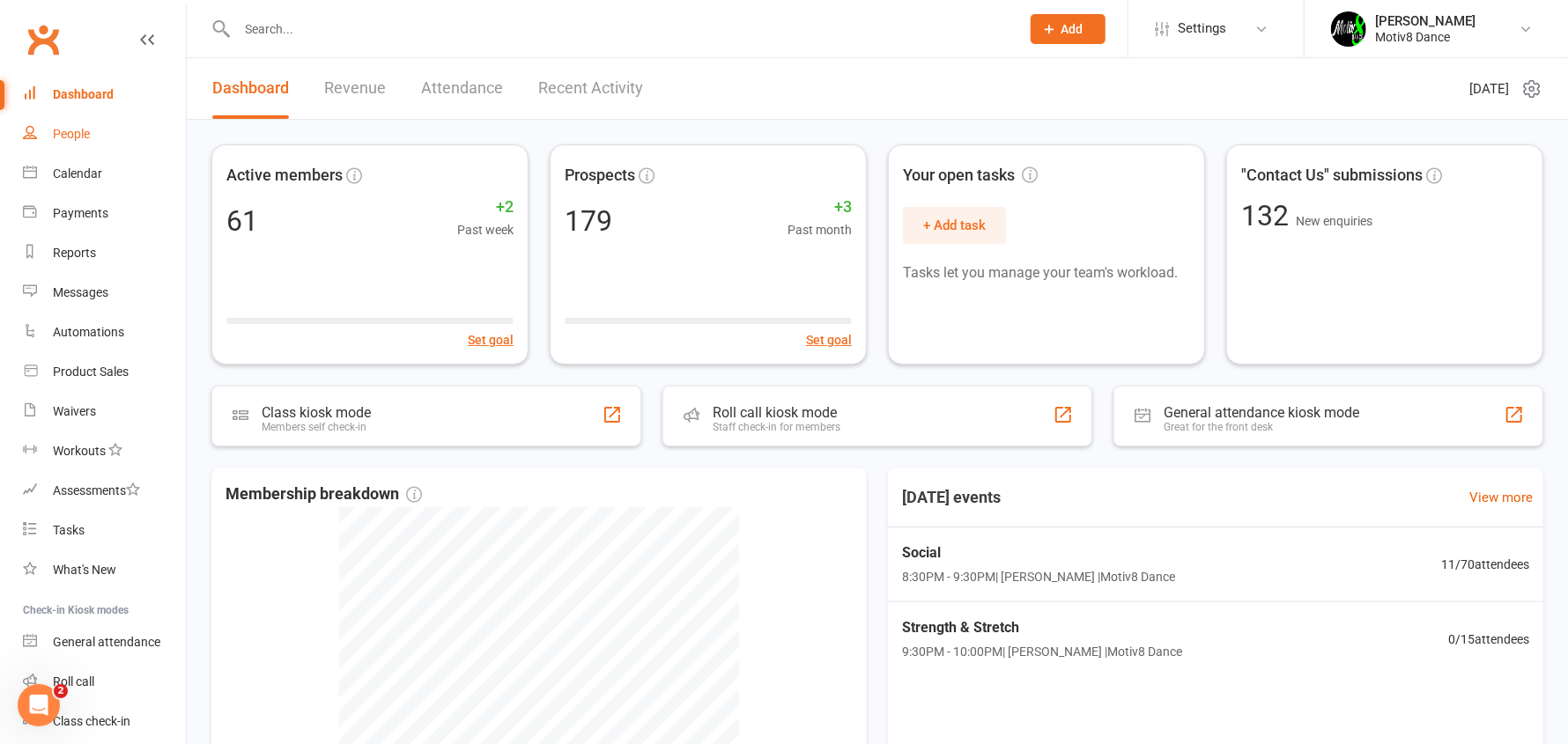
click at [67, 123] on link "People" at bounding box center [105, 134] width 163 height 39
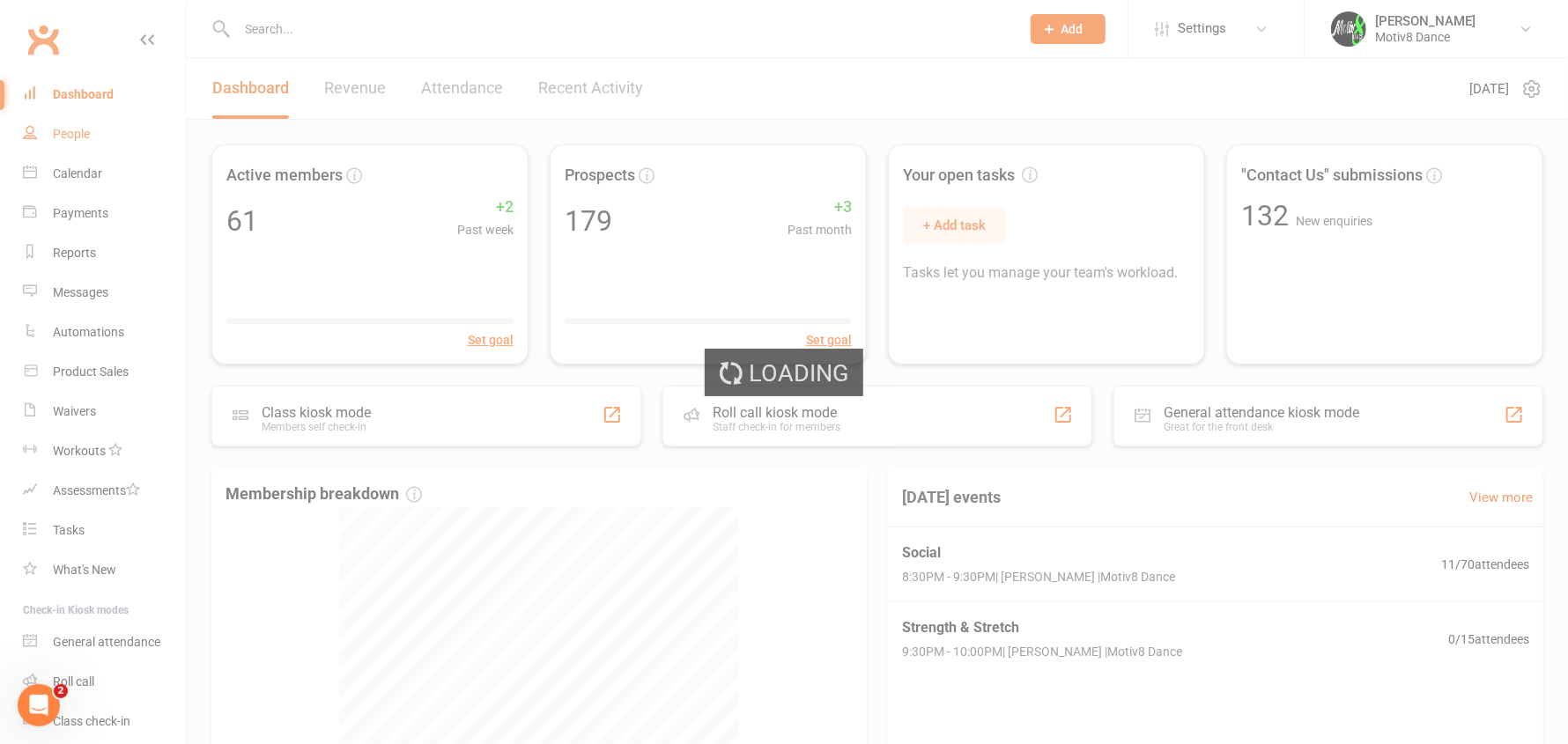
select select "50"
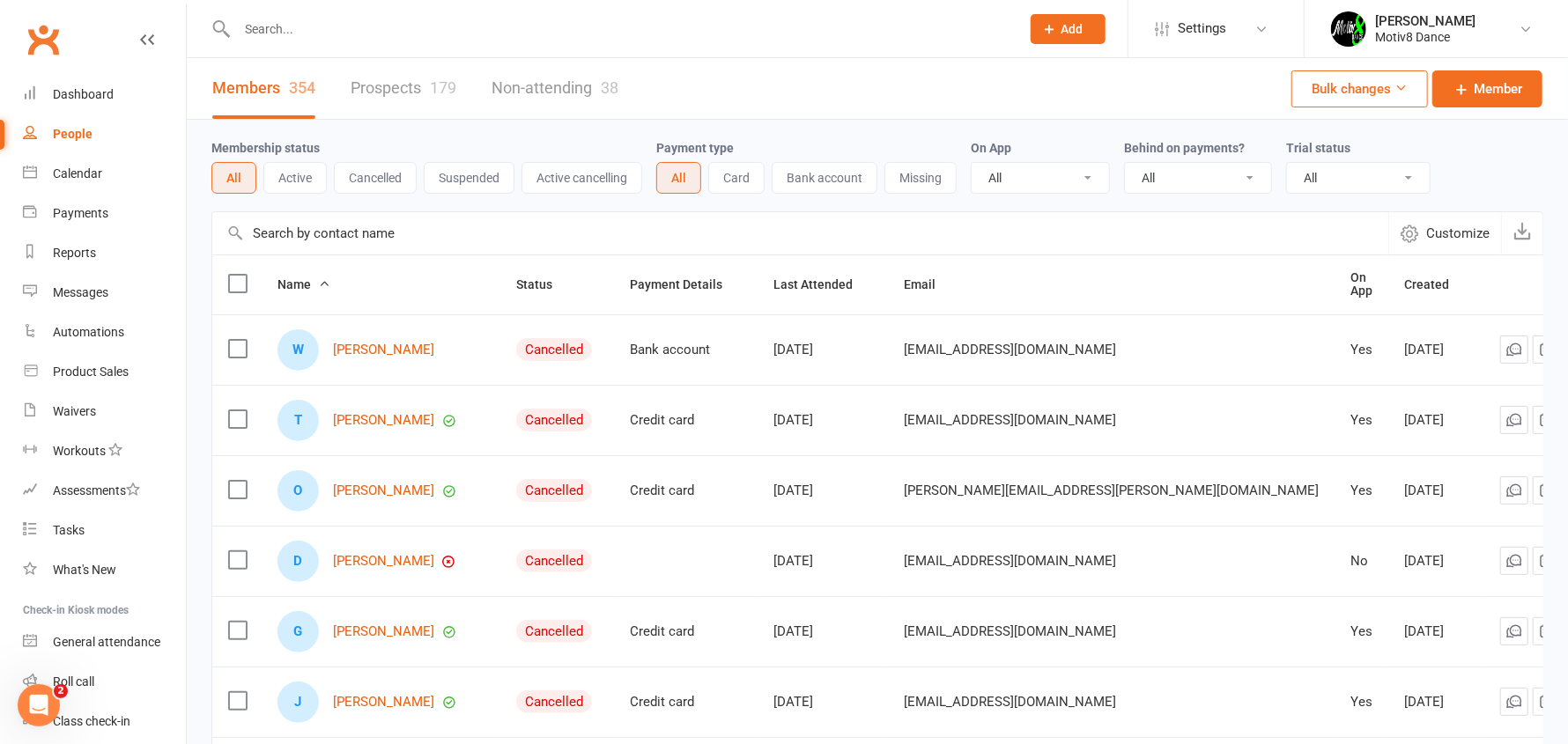
click at [354, 30] on input "text" at bounding box center [619, 29] width 776 height 25
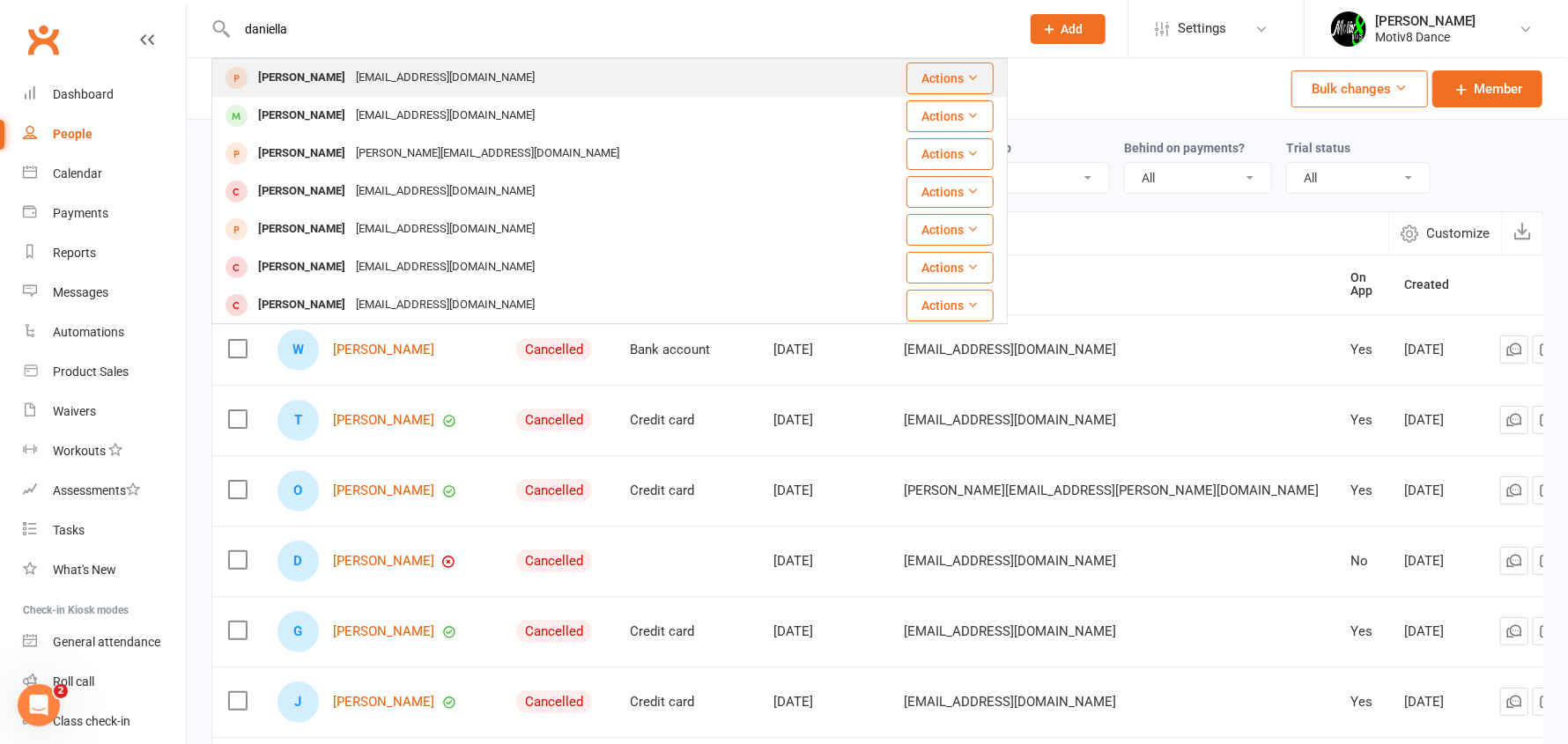
type input "daniella"
click at [269, 81] on div "[PERSON_NAME]" at bounding box center [301, 78] width 97 height 26
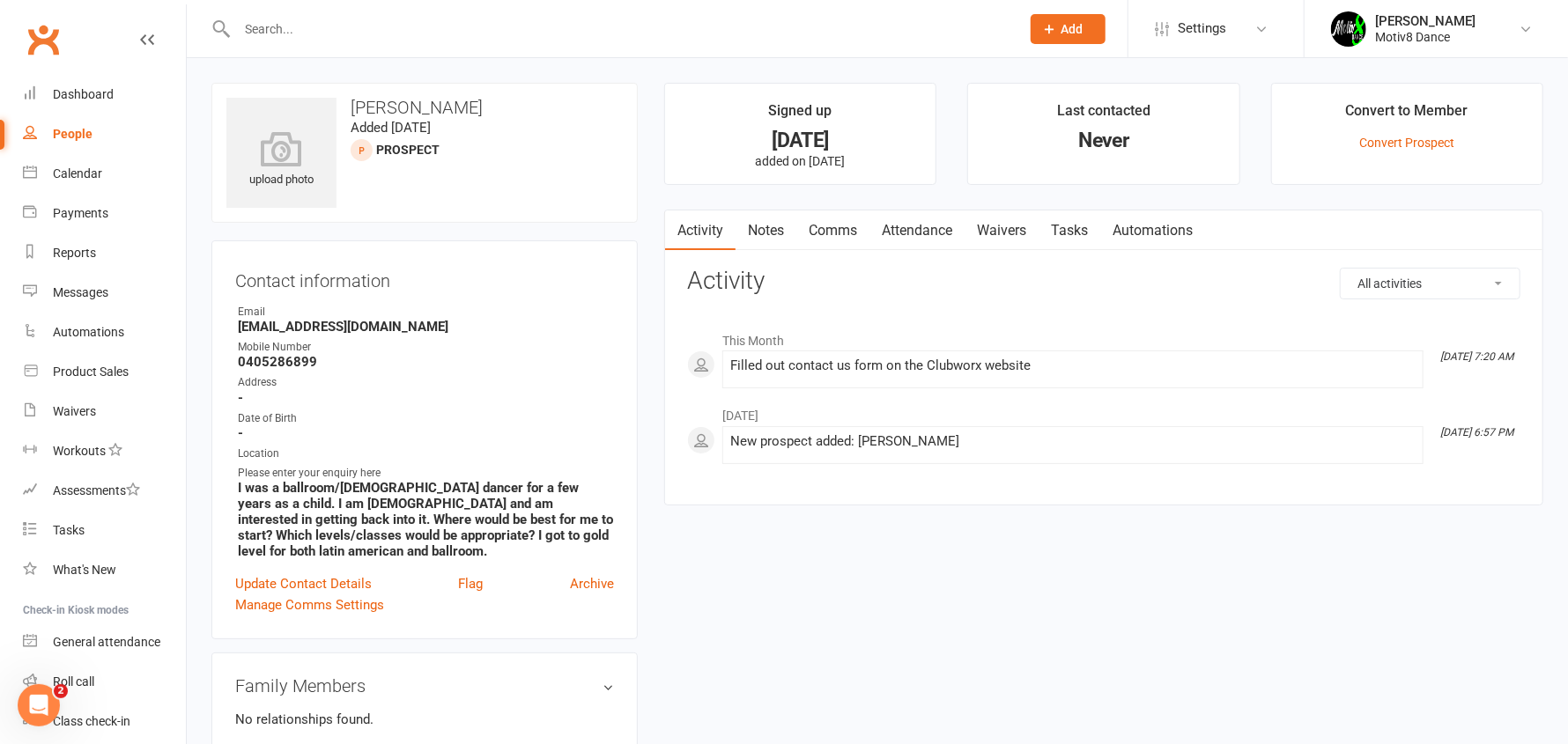
click at [281, 33] on input "text" at bounding box center [619, 29] width 776 height 25
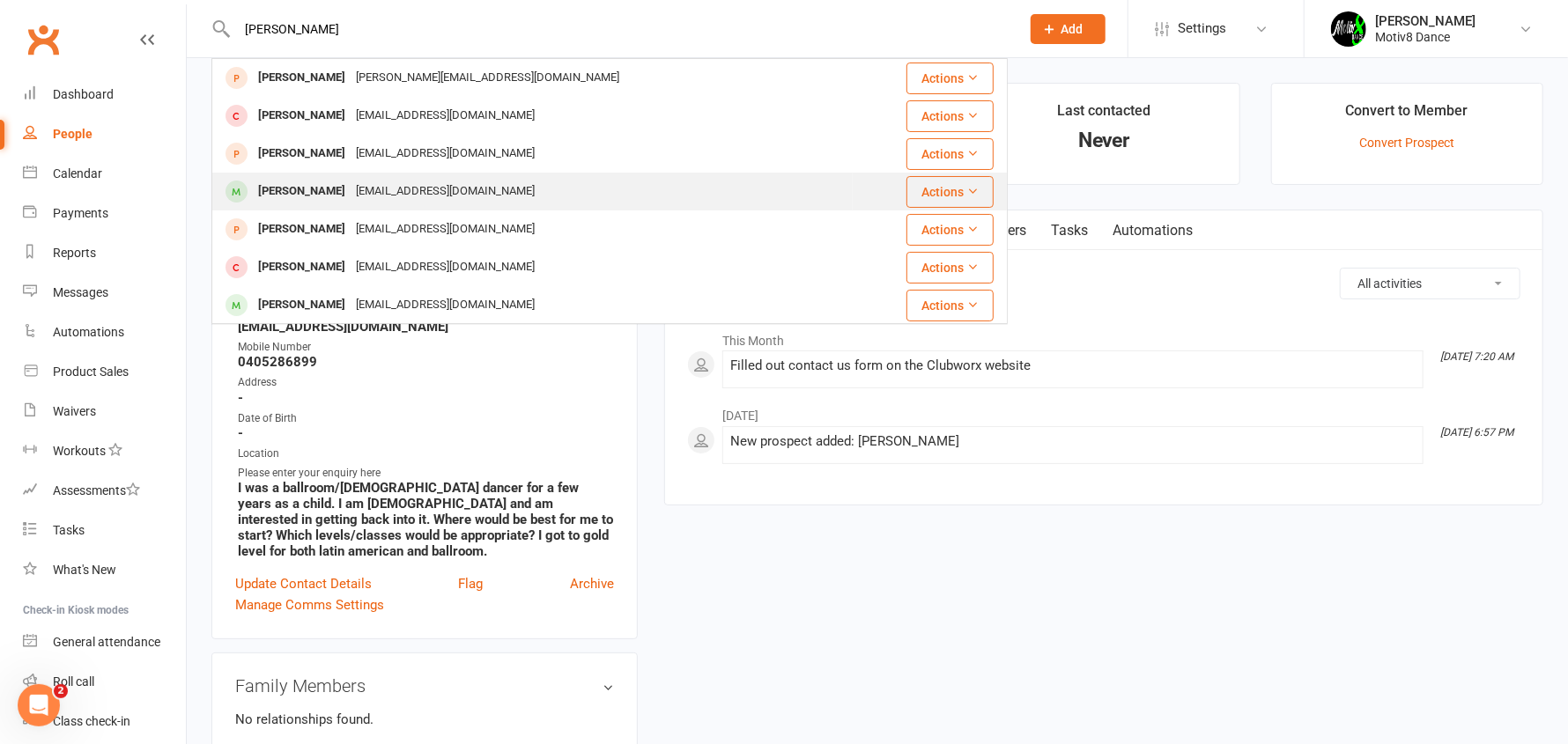
type input "daniell"
click at [299, 192] on div "[PERSON_NAME]" at bounding box center [301, 191] width 97 height 26
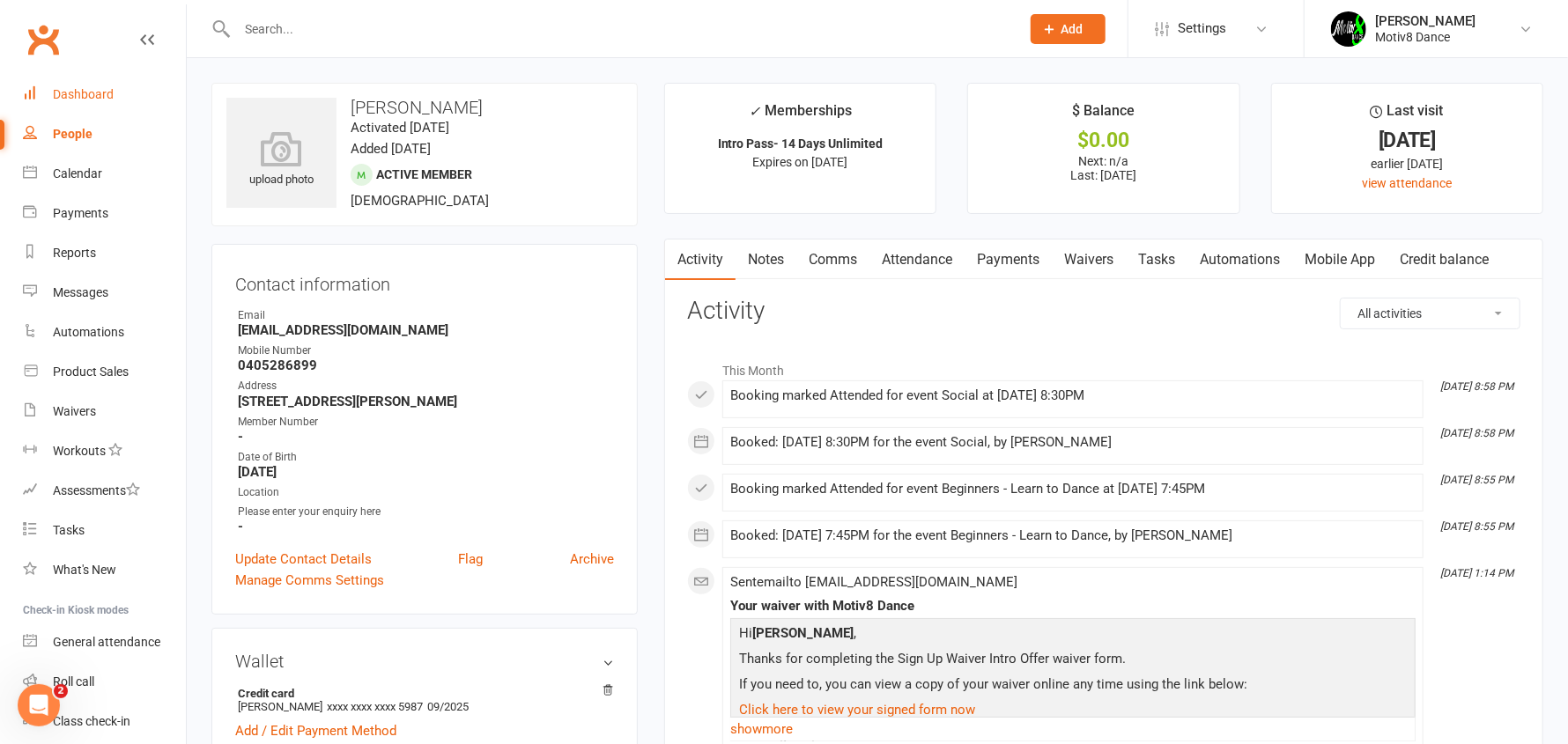
click at [103, 88] on div "Dashboard" at bounding box center [83, 95] width 61 height 14
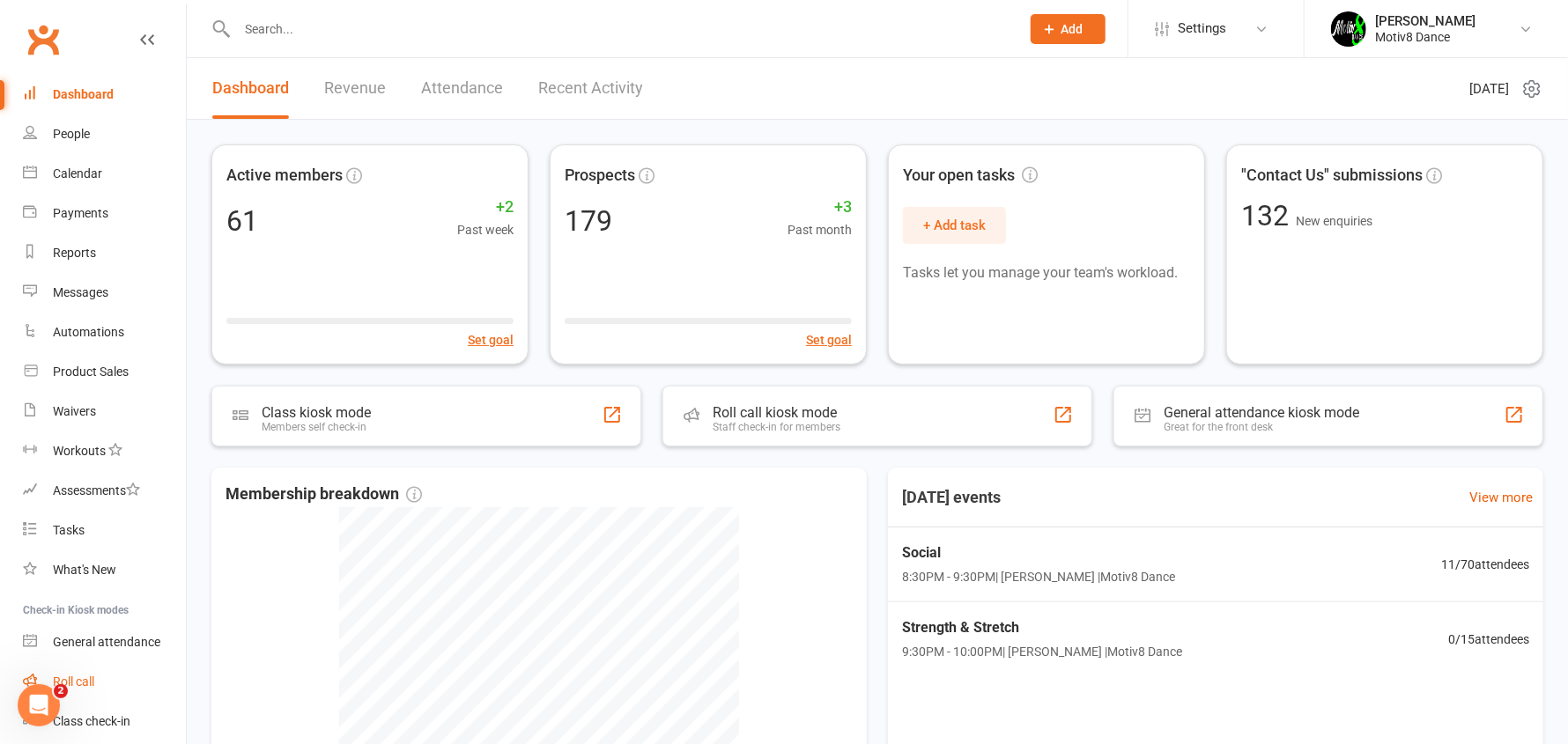
click at [80, 678] on div "Roll call" at bounding box center [73, 681] width 41 height 14
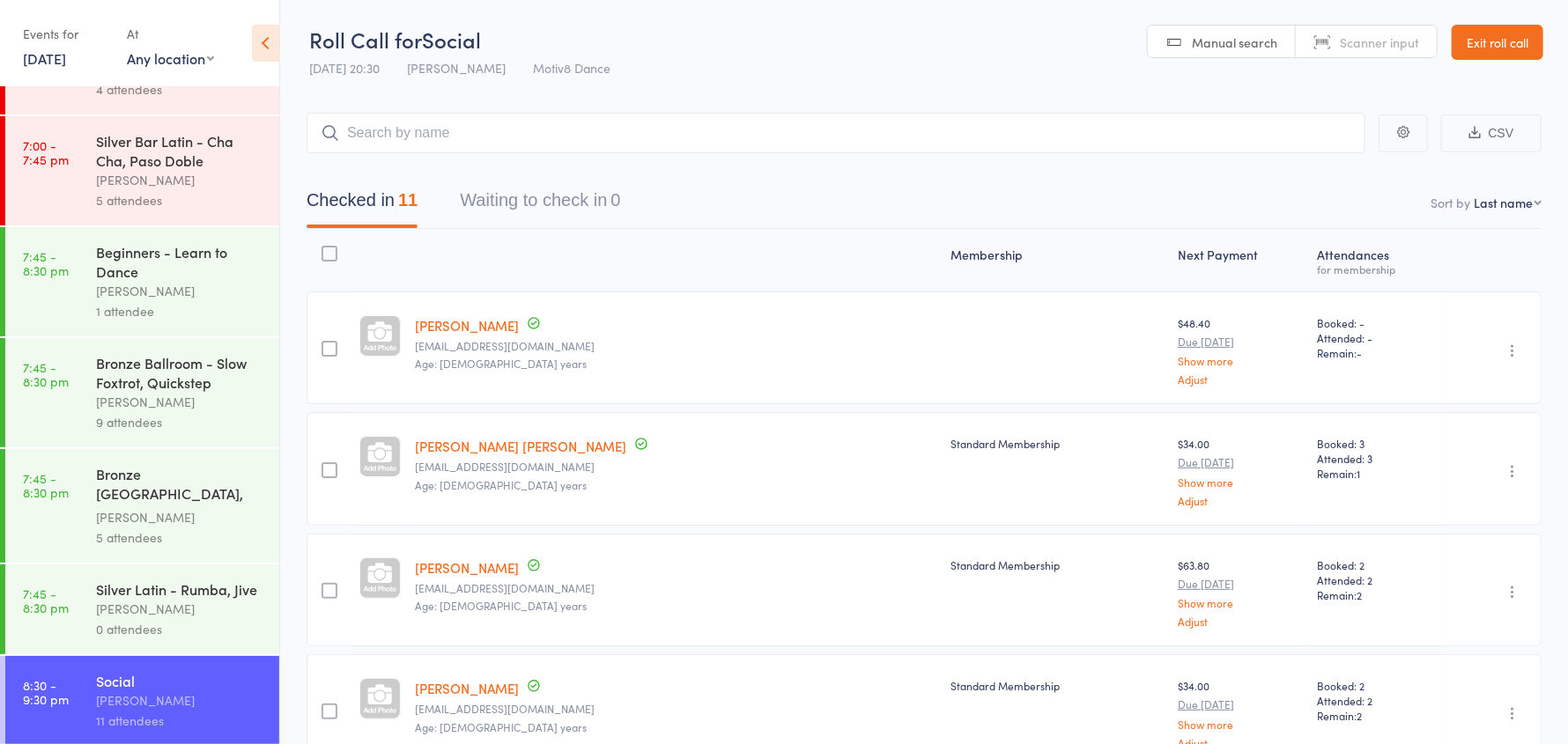
scroll to position [200, 0]
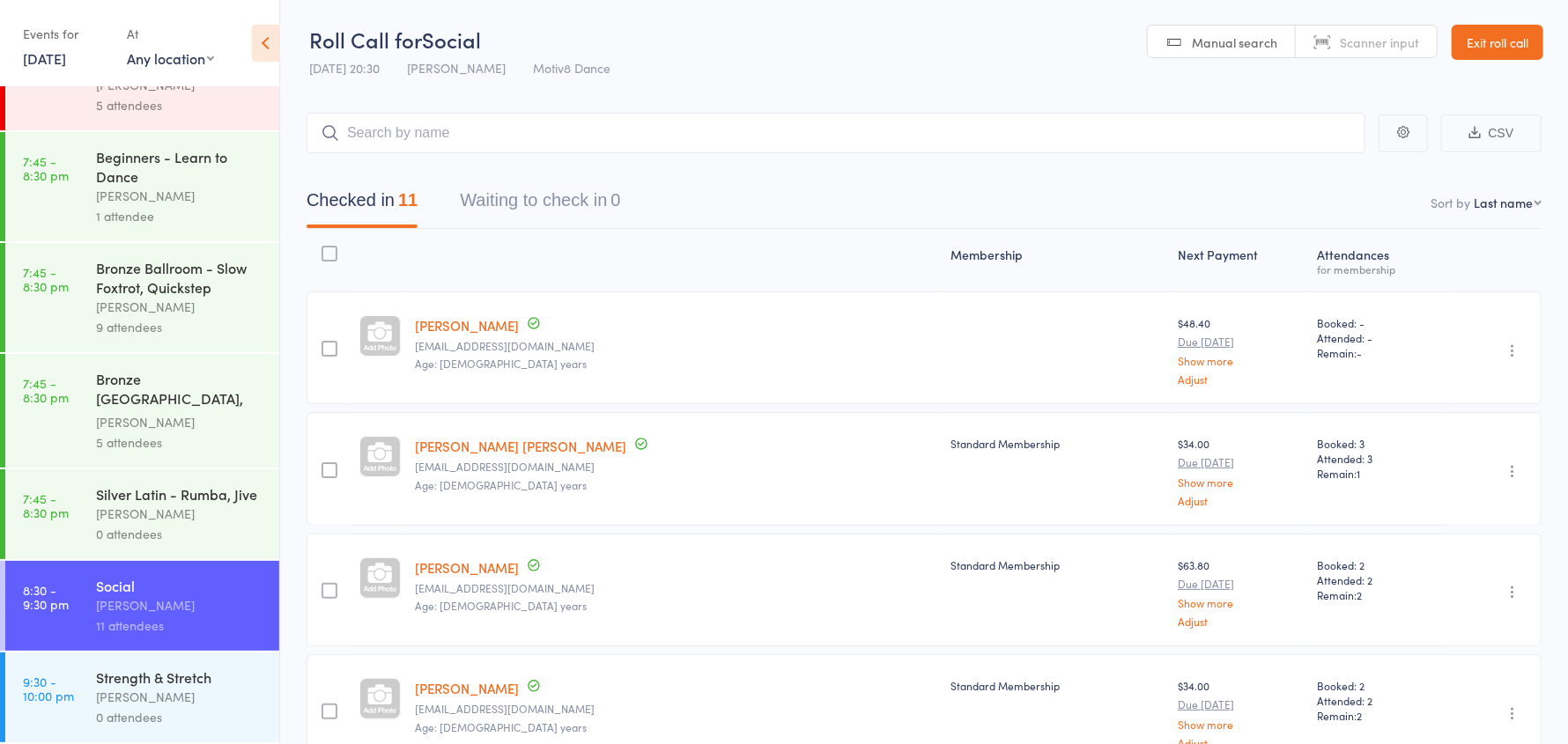
click at [128, 680] on div "Strength & Stretch" at bounding box center [180, 677] width 168 height 20
